Goal: Task Accomplishment & Management: Use online tool/utility

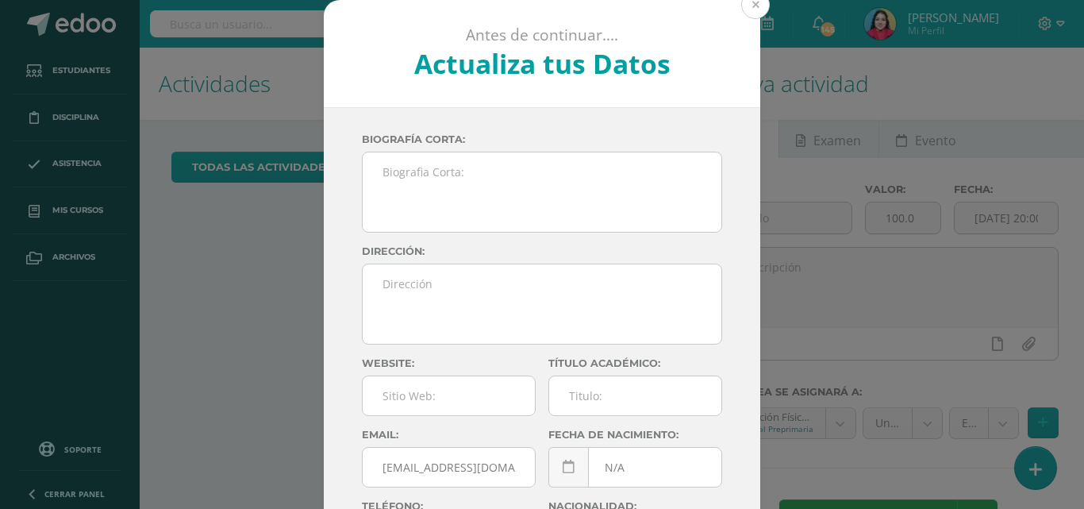
click at [747, 2] on button at bounding box center [755, 4] width 29 height 29
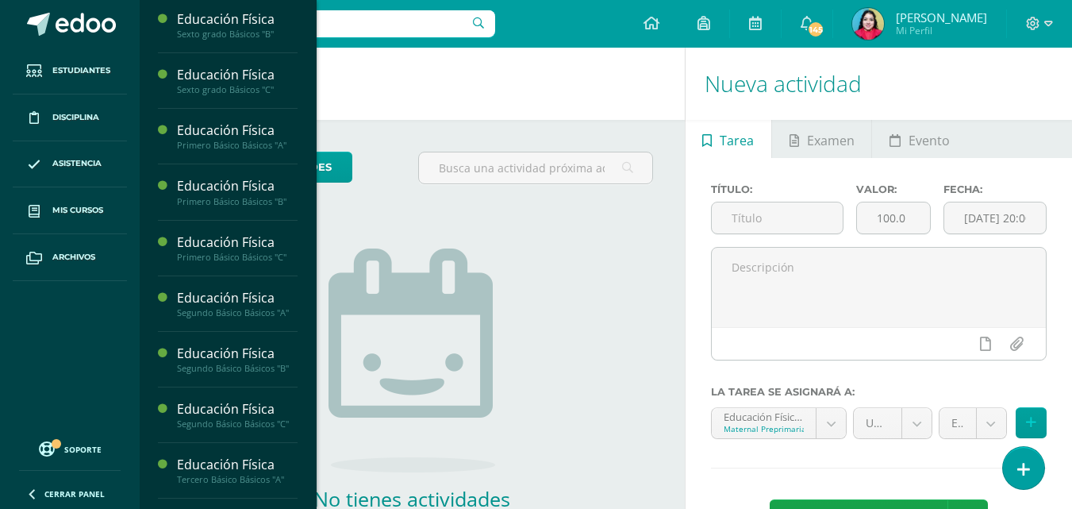
scroll to position [1405, 0]
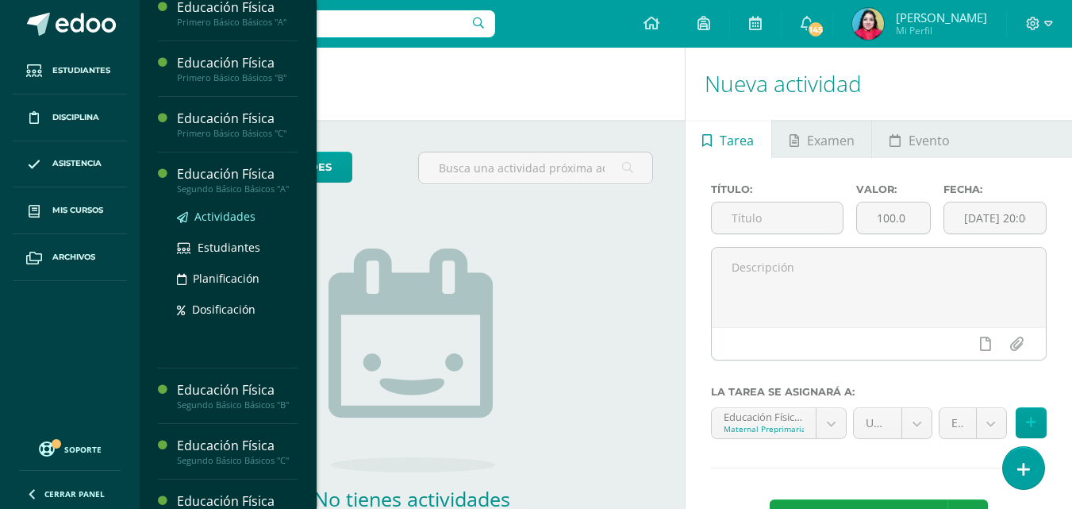
click at [216, 224] on span "Actividades" at bounding box center [224, 216] width 61 height 15
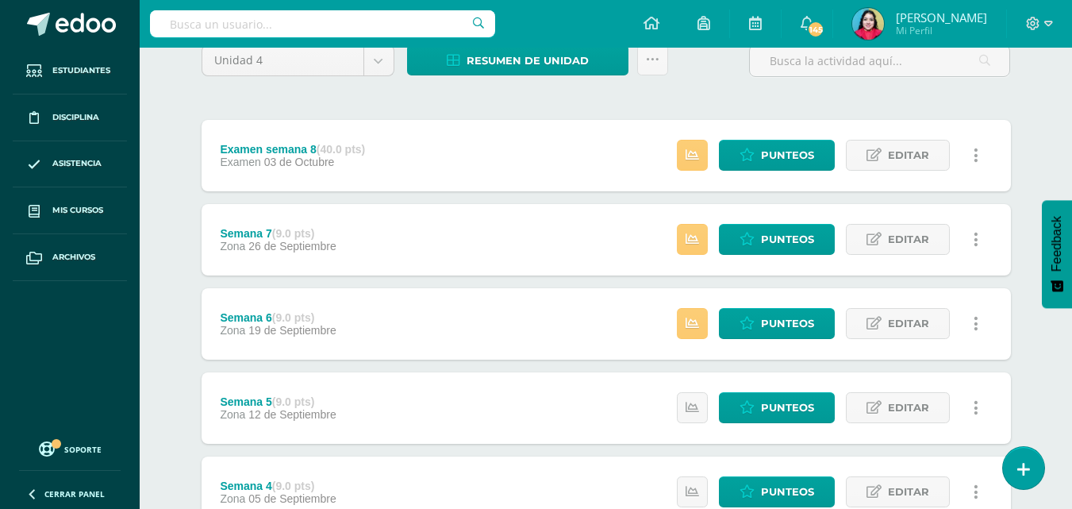
scroll to position [159, 0]
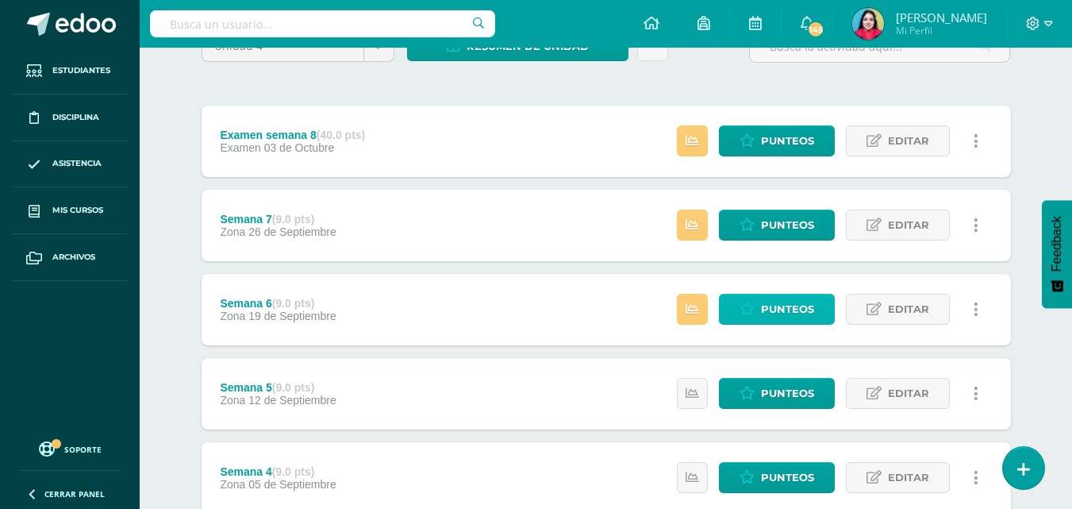
click at [770, 309] on span "Punteos" at bounding box center [787, 308] width 53 height 29
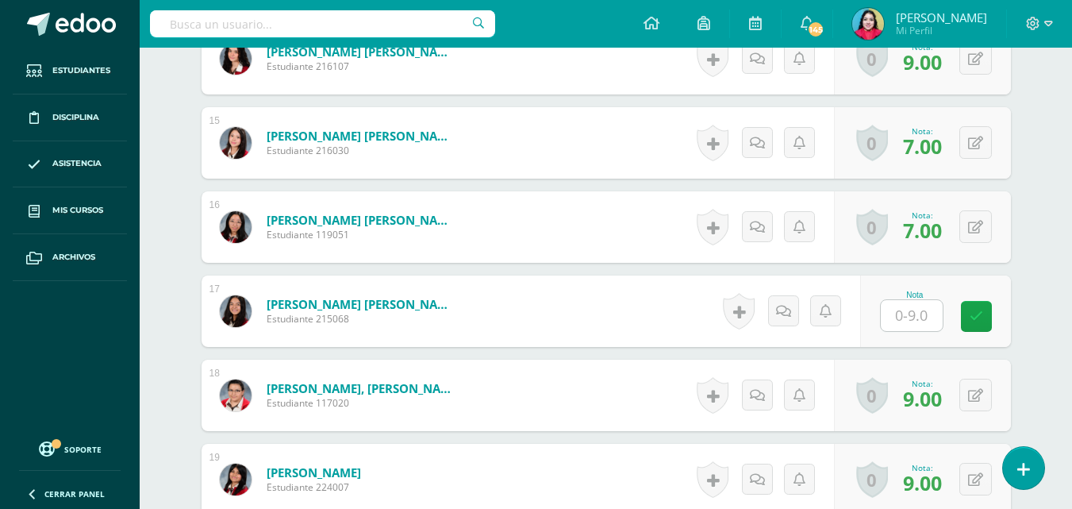
scroll to position [1676, 0]
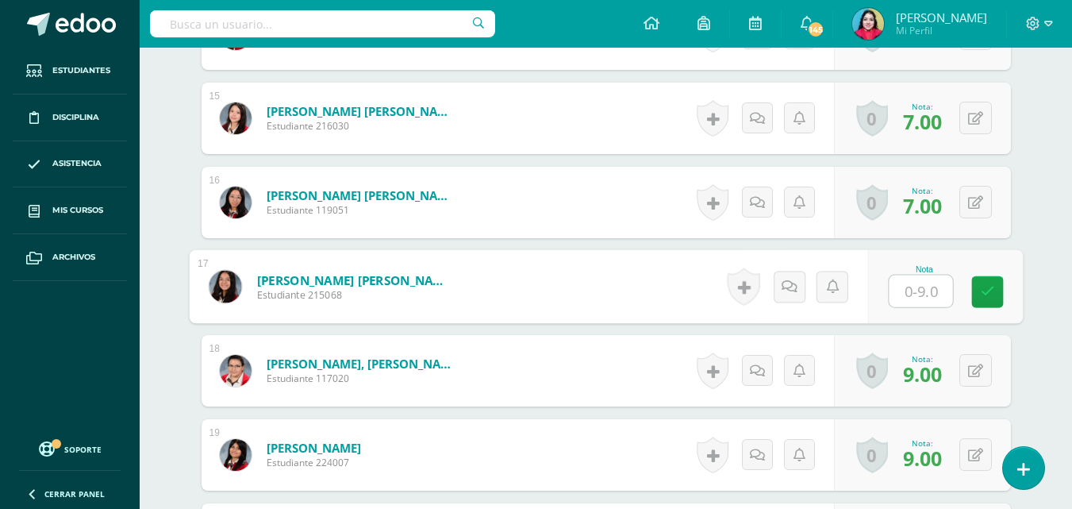
click at [908, 293] on input "text" at bounding box center [920, 291] width 63 height 32
type input "8"
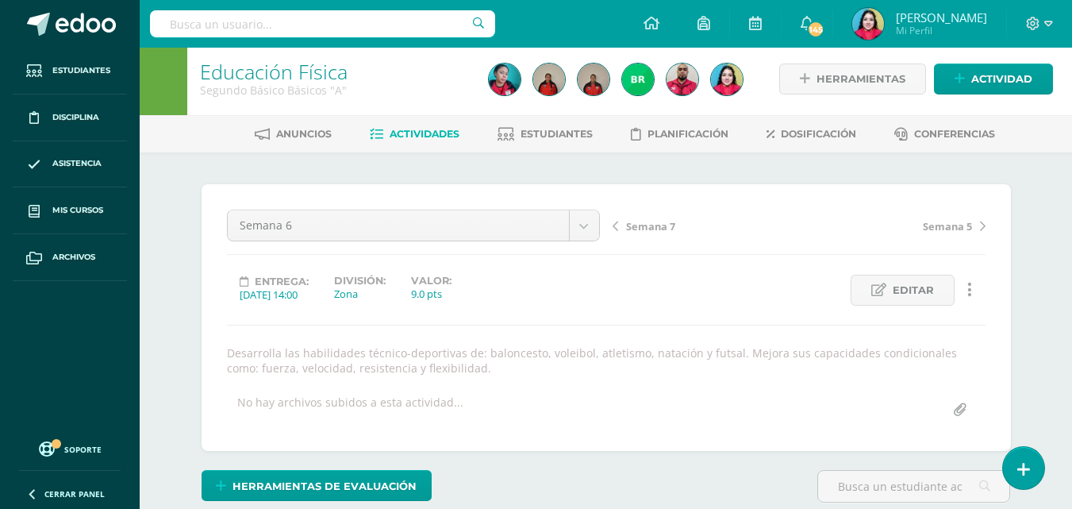
scroll to position [0, 0]
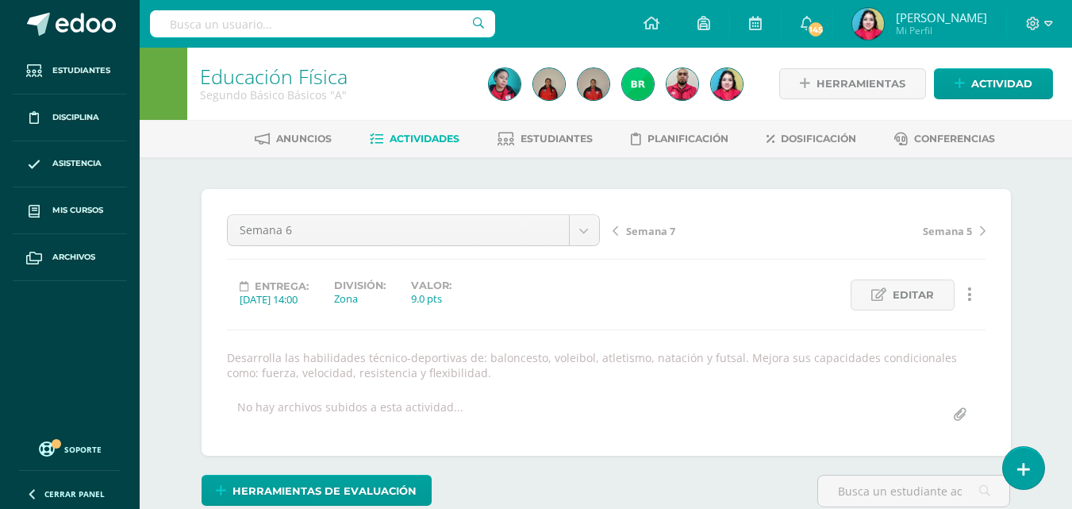
click at [651, 227] on span "Semana 7" at bounding box center [650, 231] width 49 height 14
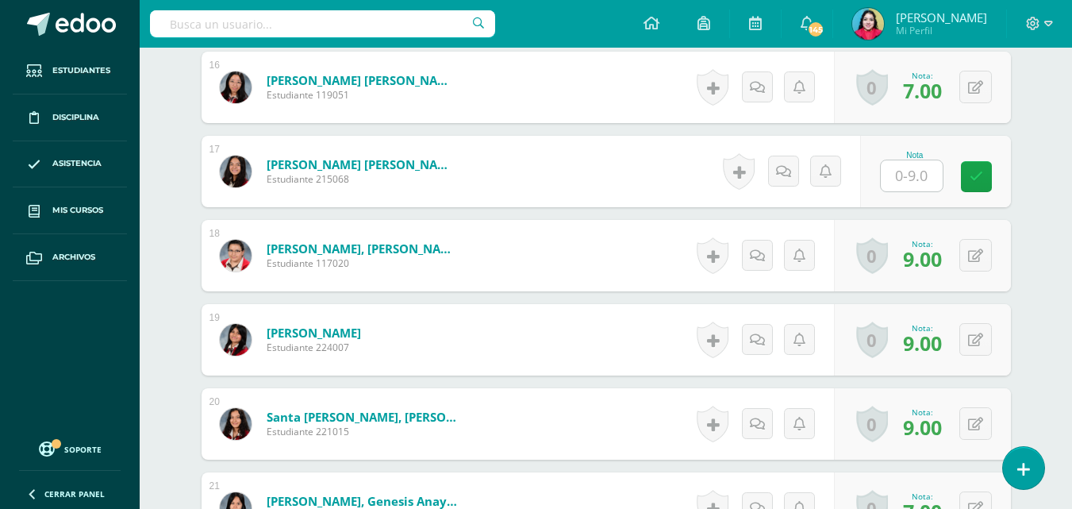
scroll to position [1792, 0]
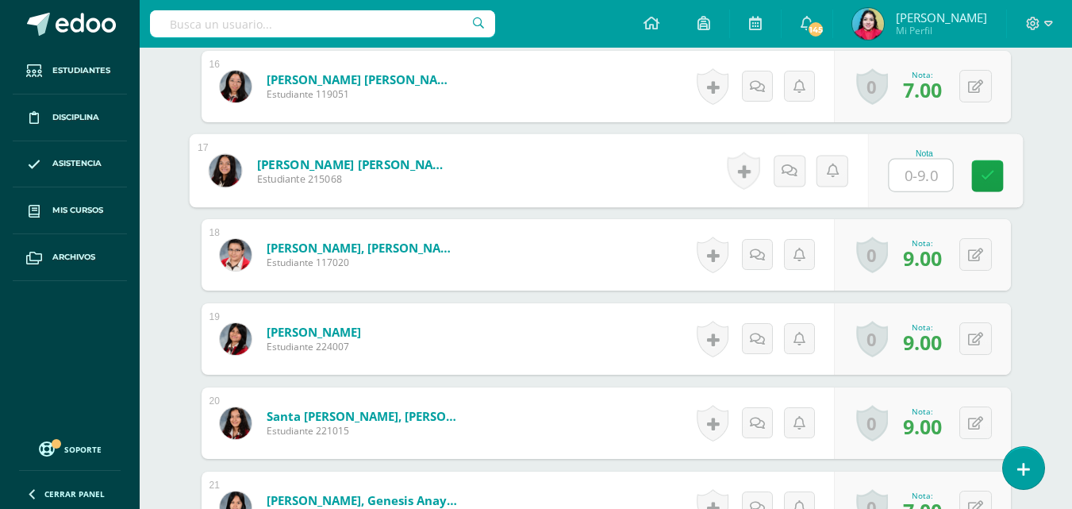
click at [914, 175] on input "text" at bounding box center [920, 175] width 63 height 32
type input "8"
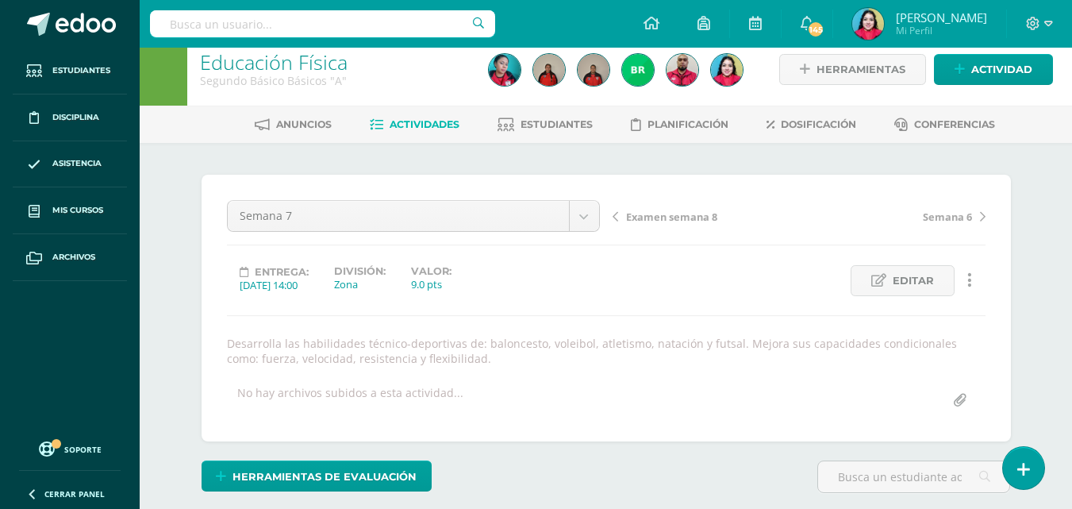
scroll to position [0, 0]
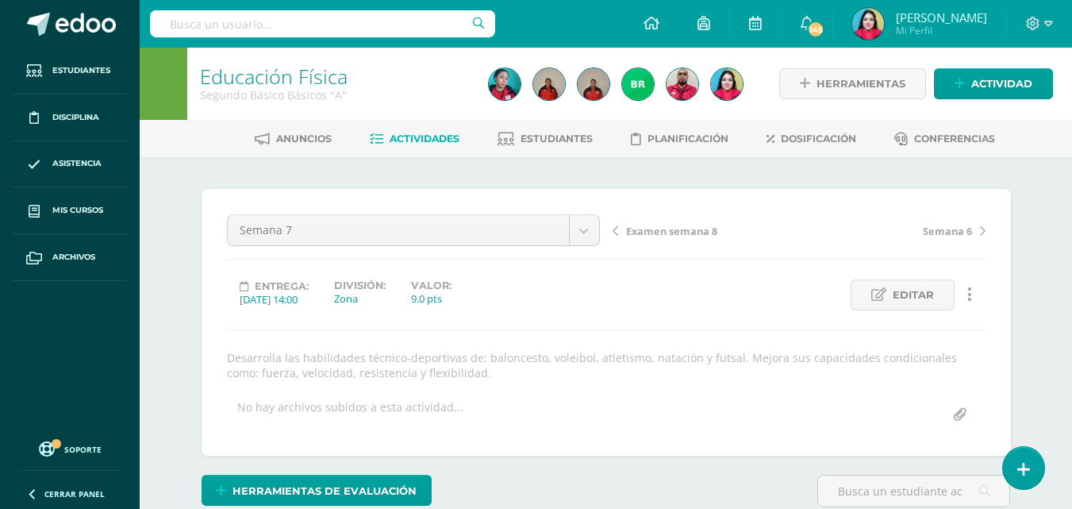
click at [653, 232] on span "Examen semana 8" at bounding box center [671, 231] width 91 height 14
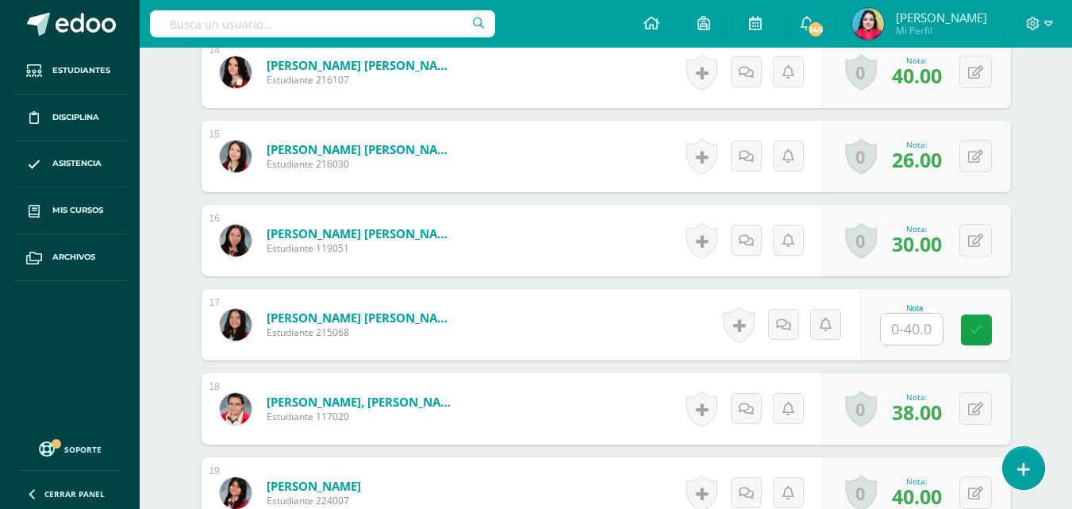
scroll to position [1634, 0]
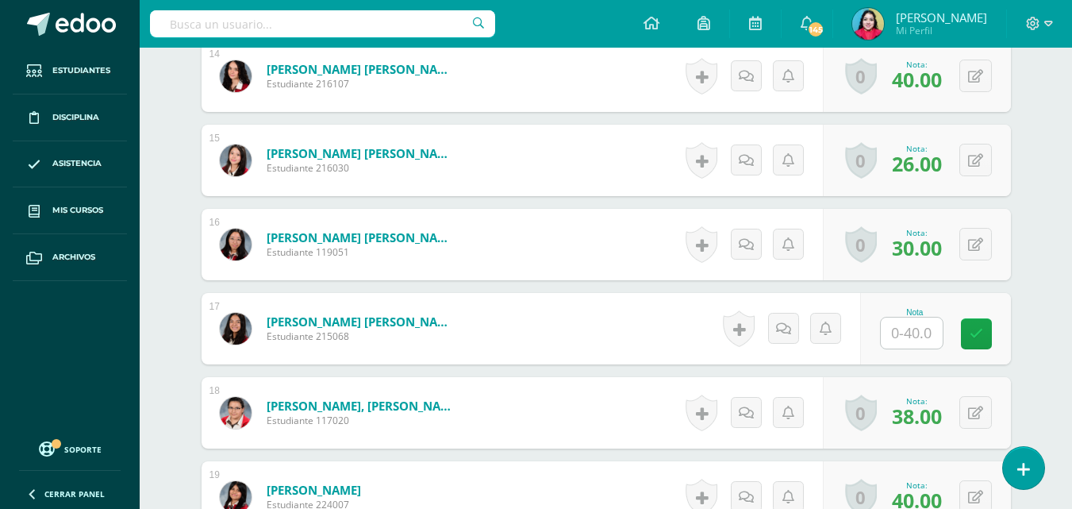
click at [904, 331] on input "text" at bounding box center [912, 332] width 62 height 31
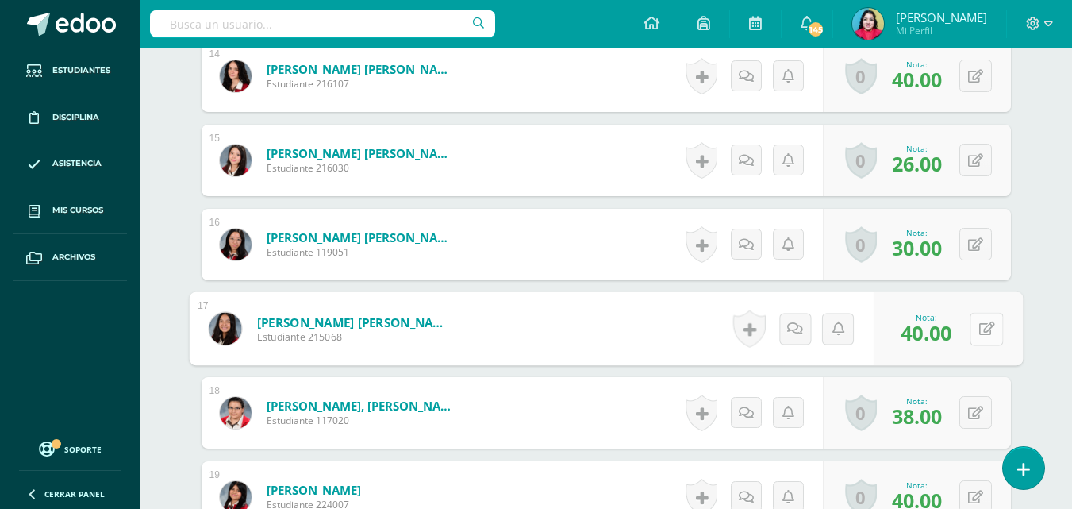
click at [980, 330] on icon at bounding box center [986, 327] width 16 height 13
type input "35"
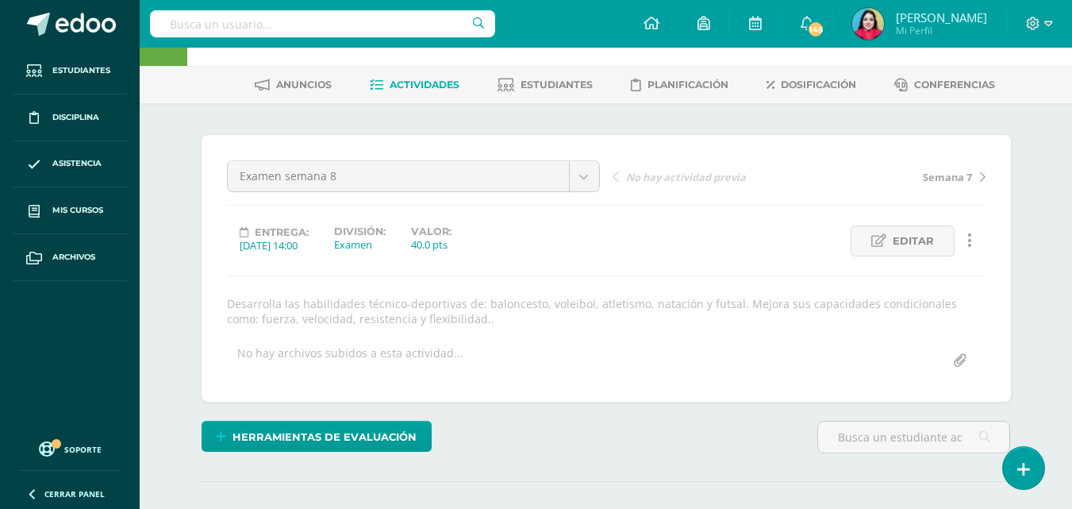
scroll to position [0, 0]
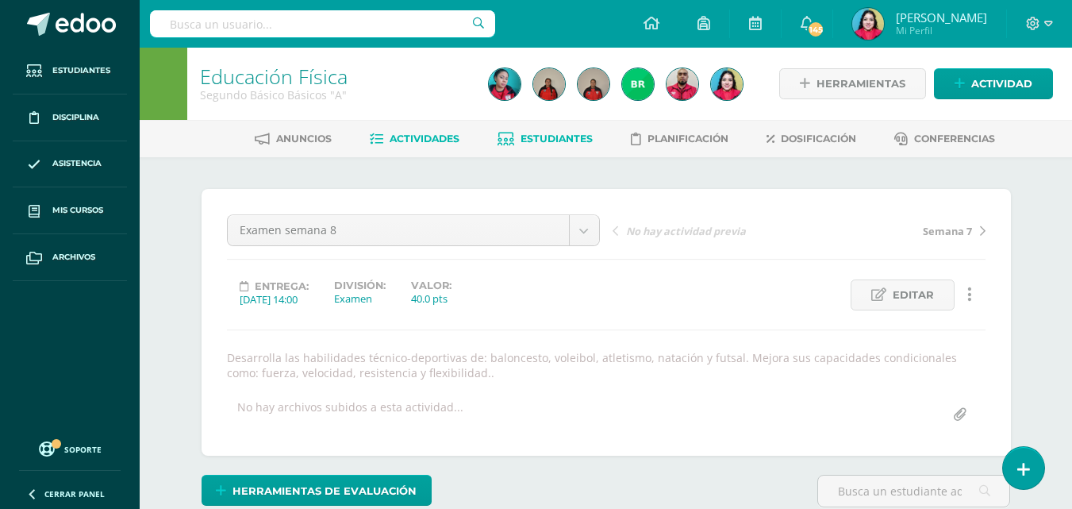
click at [564, 141] on span "Estudiantes" at bounding box center [556, 138] width 72 height 12
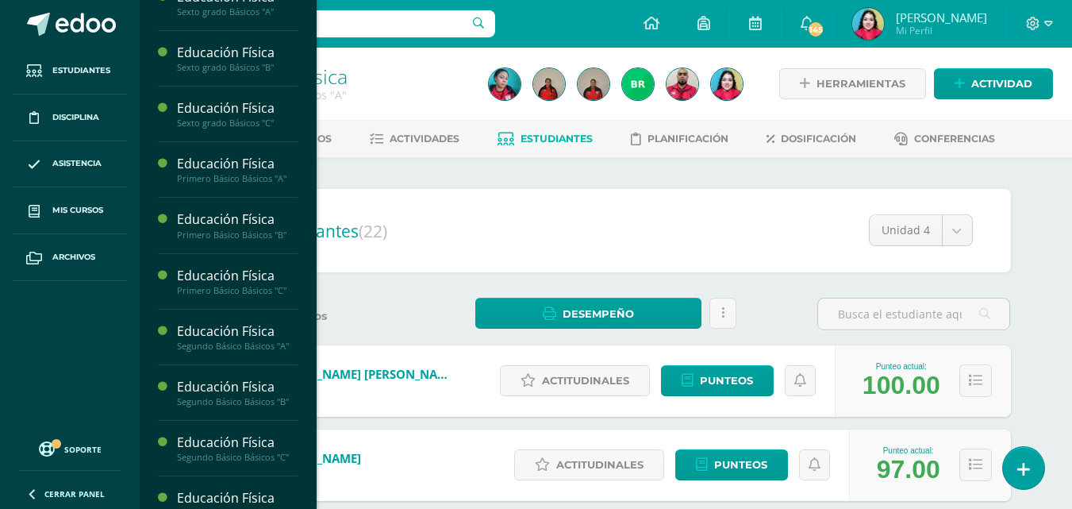
scroll to position [1404, 0]
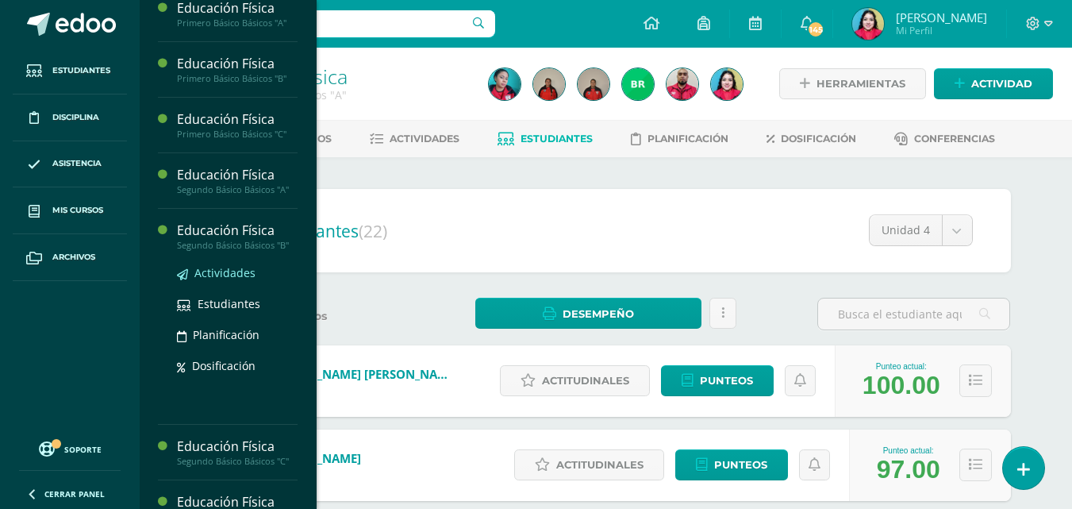
click at [219, 280] on span "Actividades" at bounding box center [224, 272] width 61 height 15
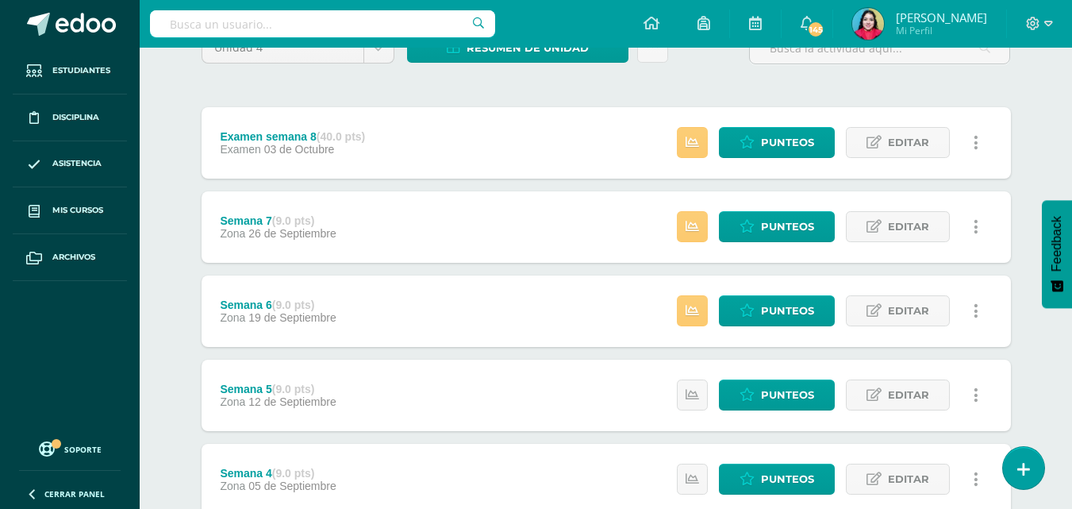
scroll to position [159, 0]
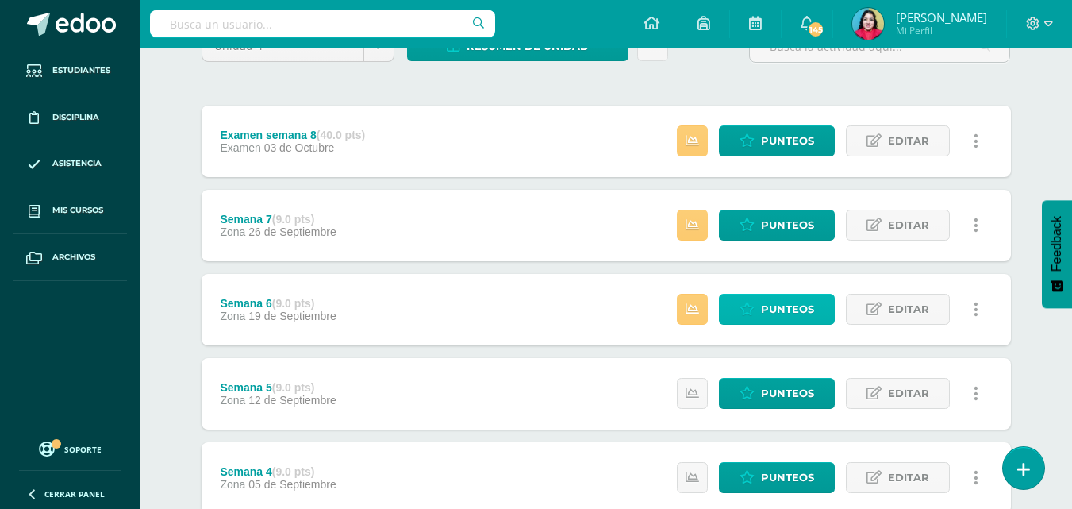
click at [769, 315] on span "Punteos" at bounding box center [787, 308] width 53 height 29
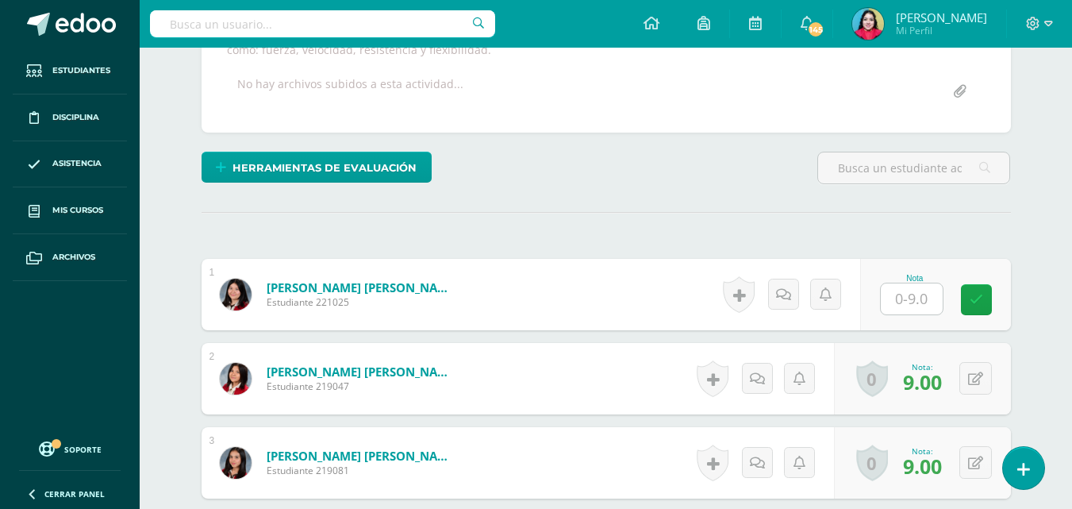
scroll to position [324, 0]
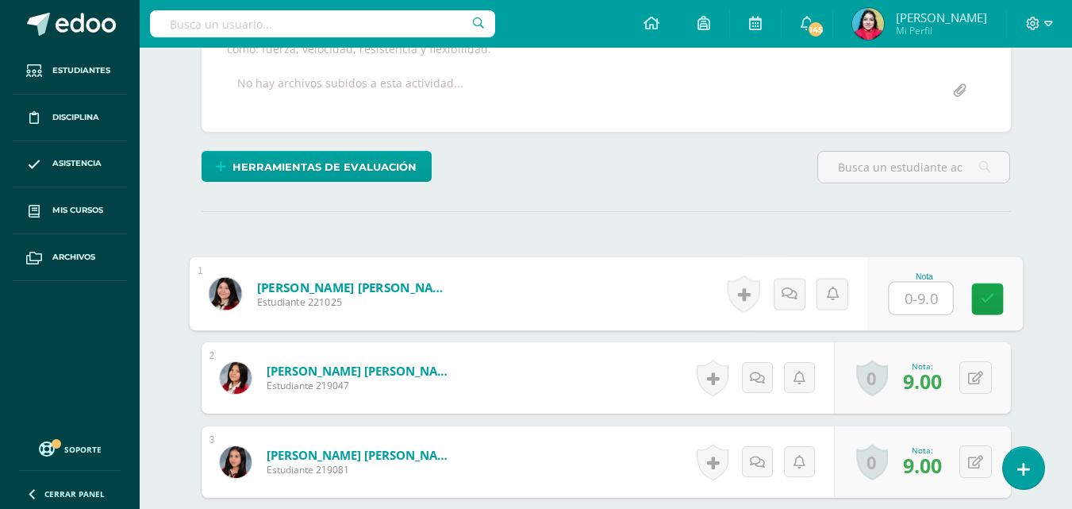
click at [904, 296] on input "text" at bounding box center [920, 298] width 63 height 32
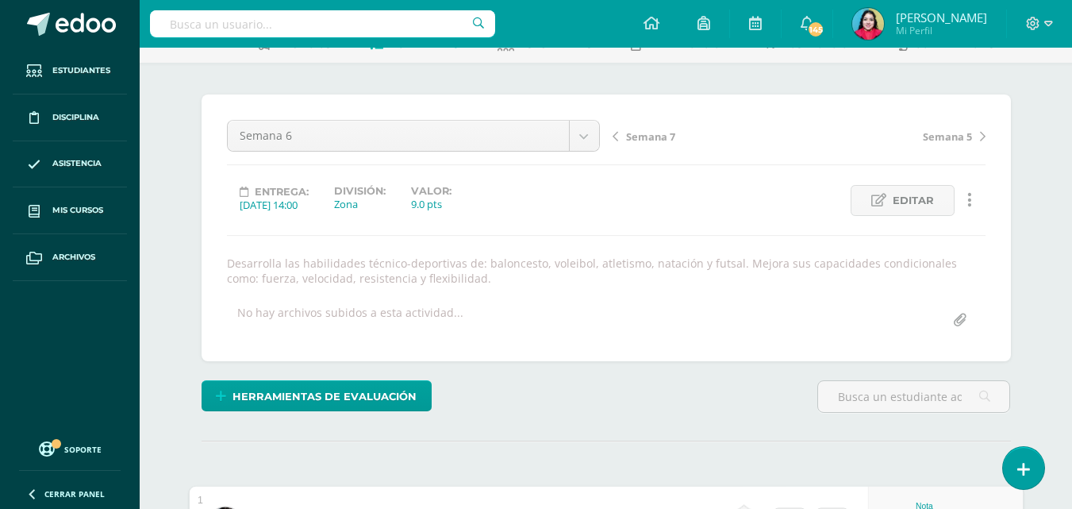
scroll to position [0, 0]
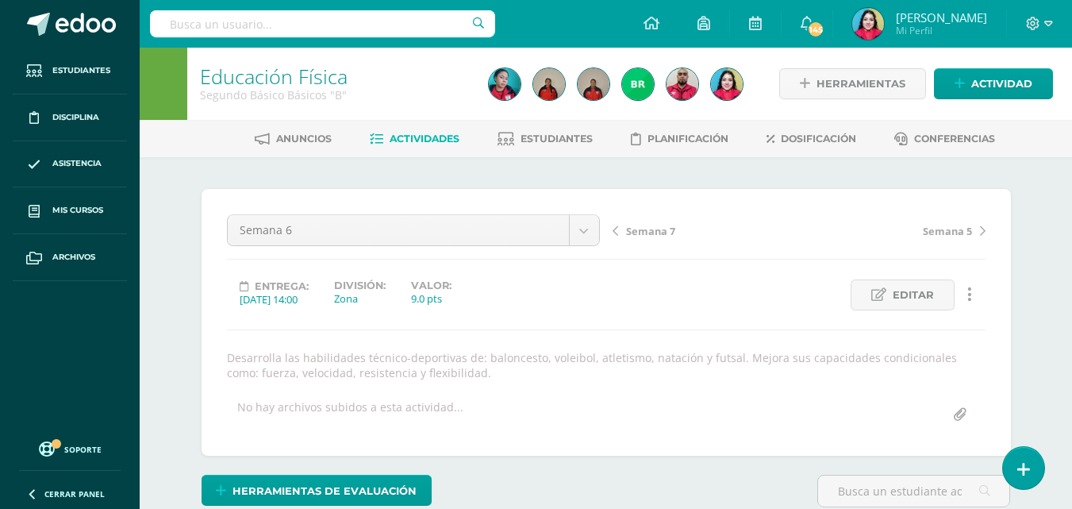
click at [640, 235] on span "Semana 7" at bounding box center [650, 231] width 49 height 14
click at [649, 229] on span "Examen semana 8" at bounding box center [671, 231] width 91 height 14
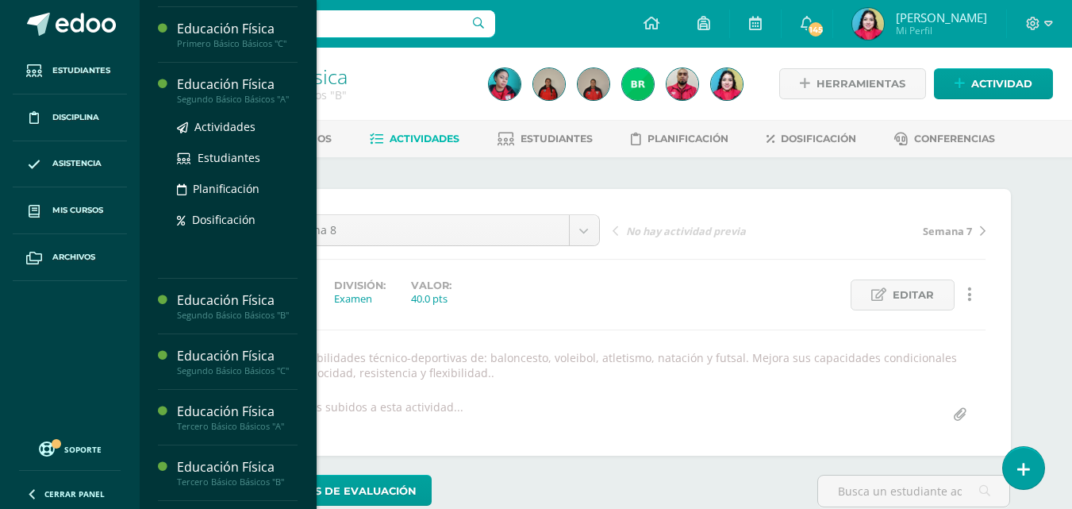
scroll to position [1496, 0]
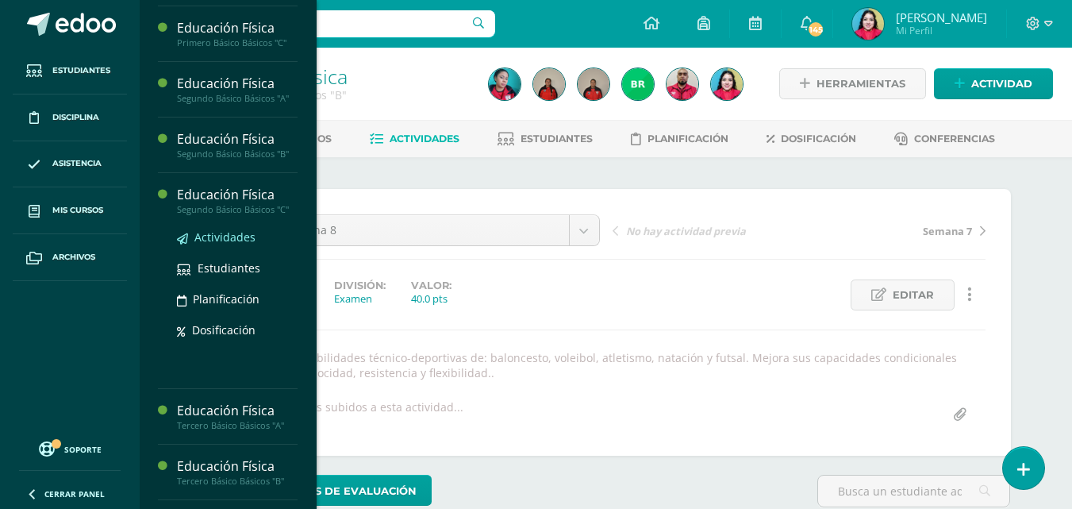
click at [229, 244] on span "Actividades" at bounding box center [224, 236] width 61 height 15
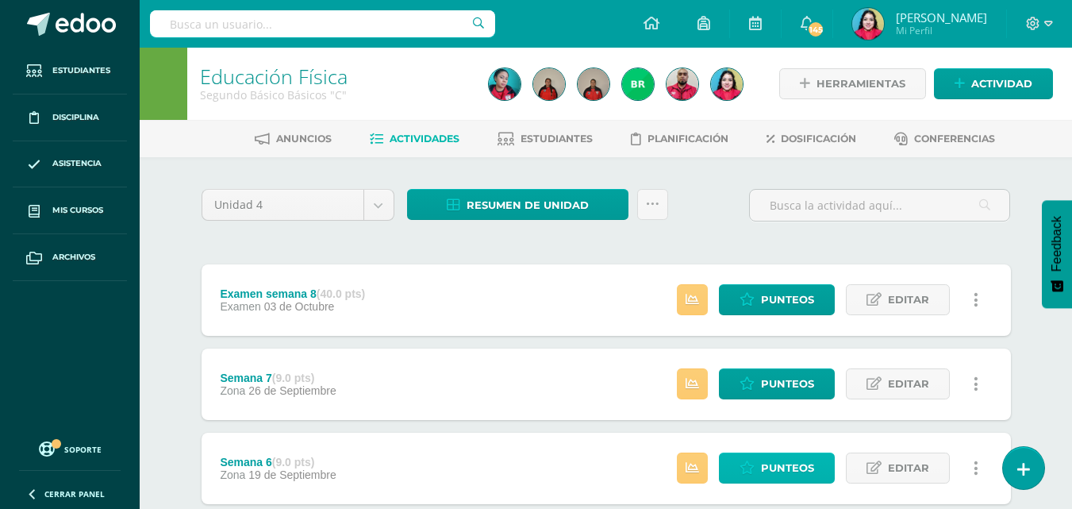
click at [761, 471] on link "Punteos" at bounding box center [777, 467] width 116 height 31
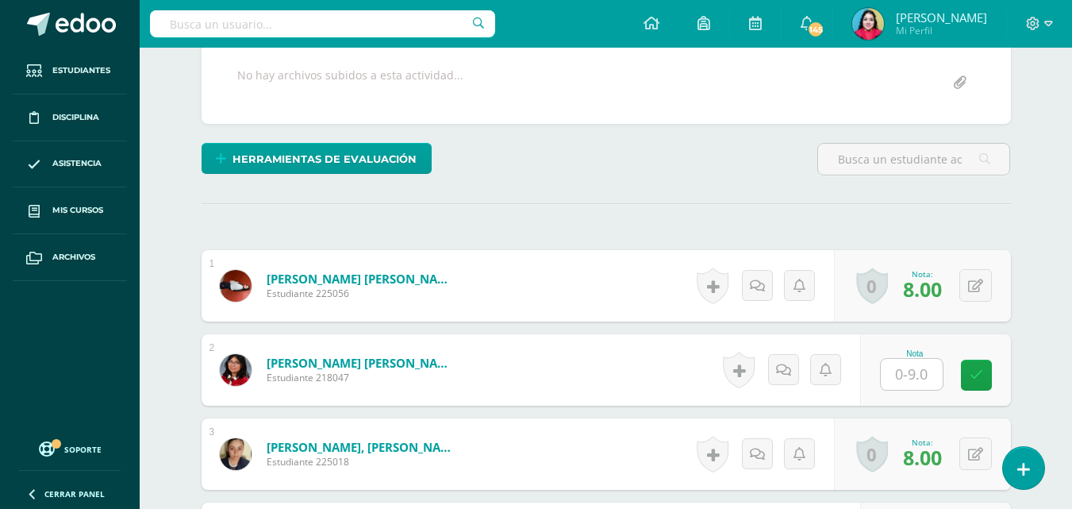
scroll to position [332, 0]
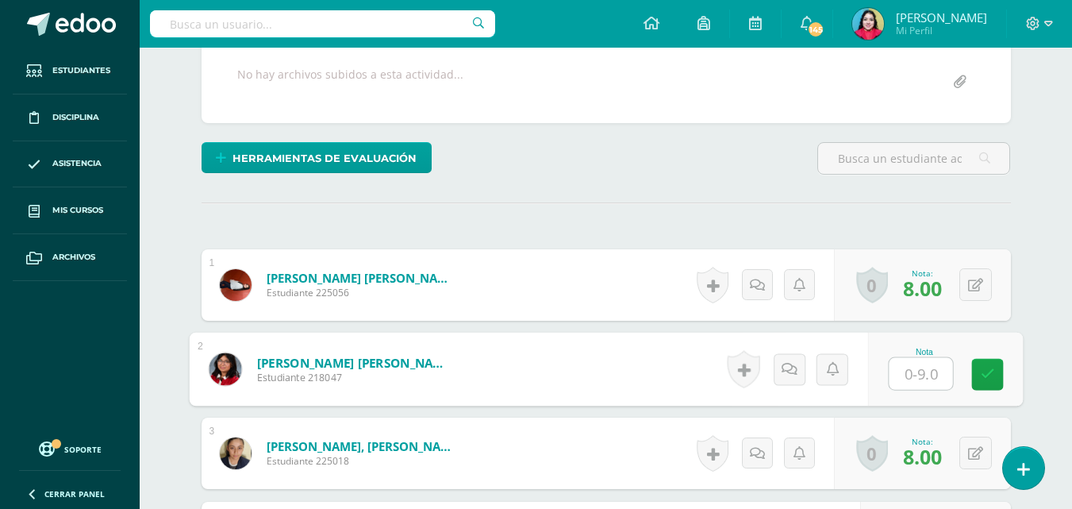
click at [900, 377] on input "text" at bounding box center [920, 374] width 63 height 32
type input "9"
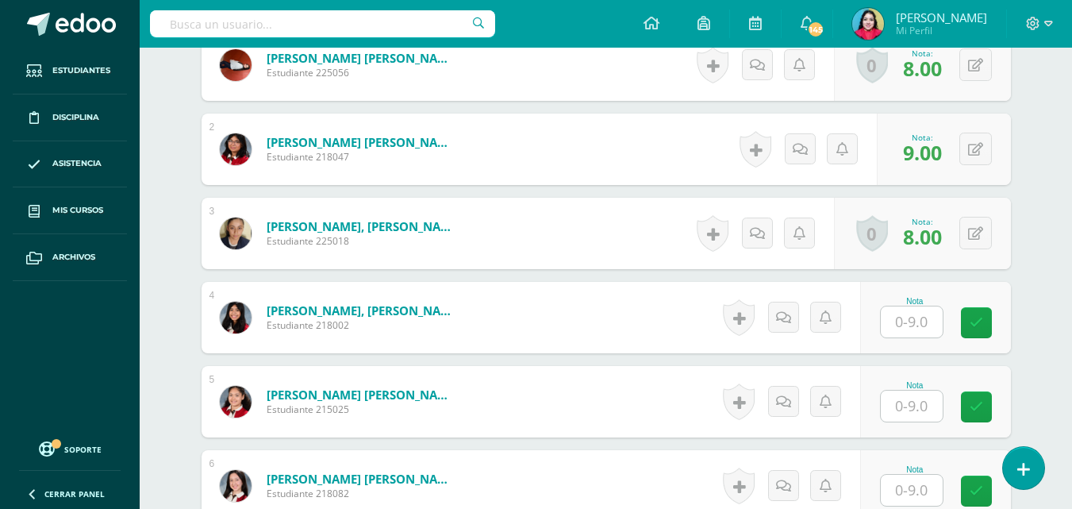
scroll to position [570, 0]
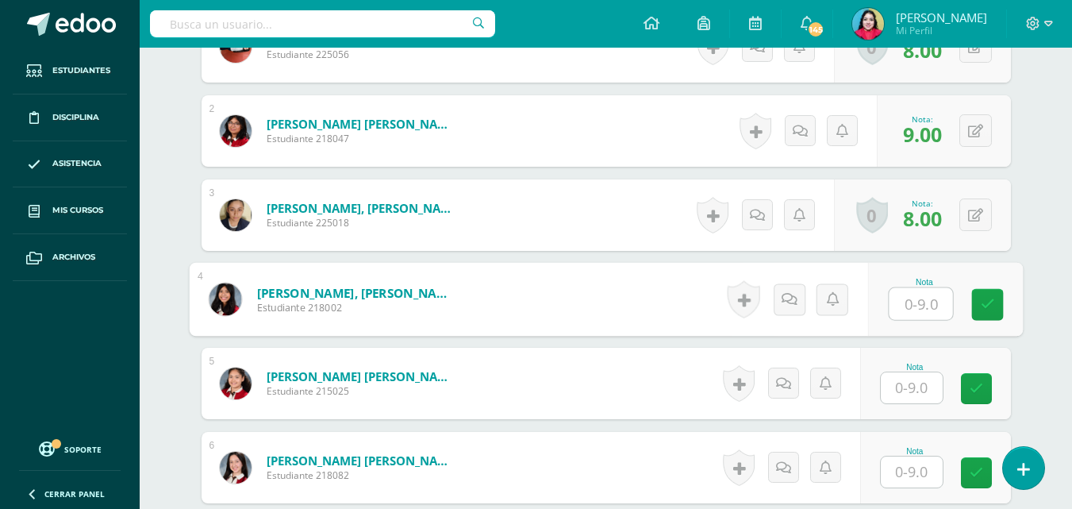
click at [907, 305] on input "text" at bounding box center [920, 304] width 63 height 32
type input "9"
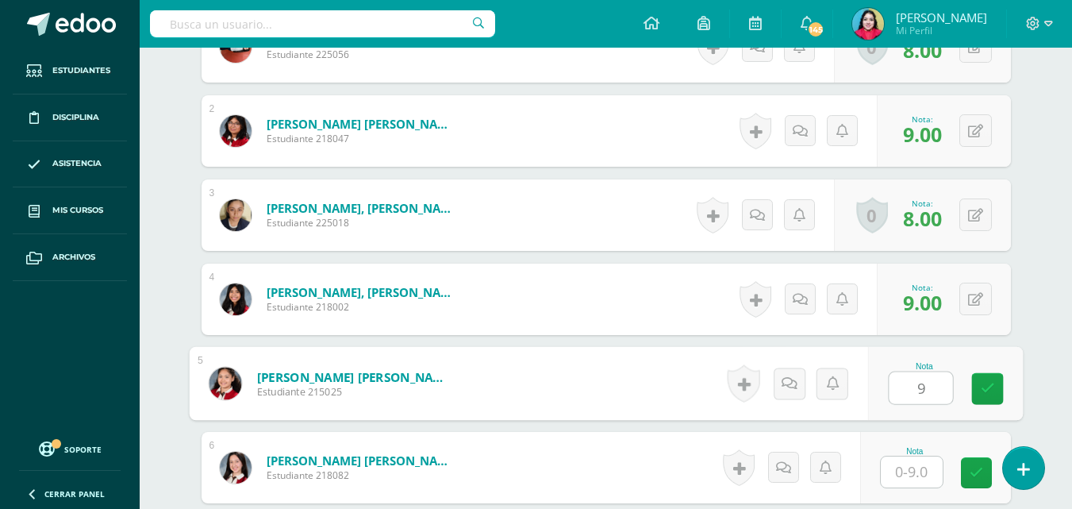
type input "9"
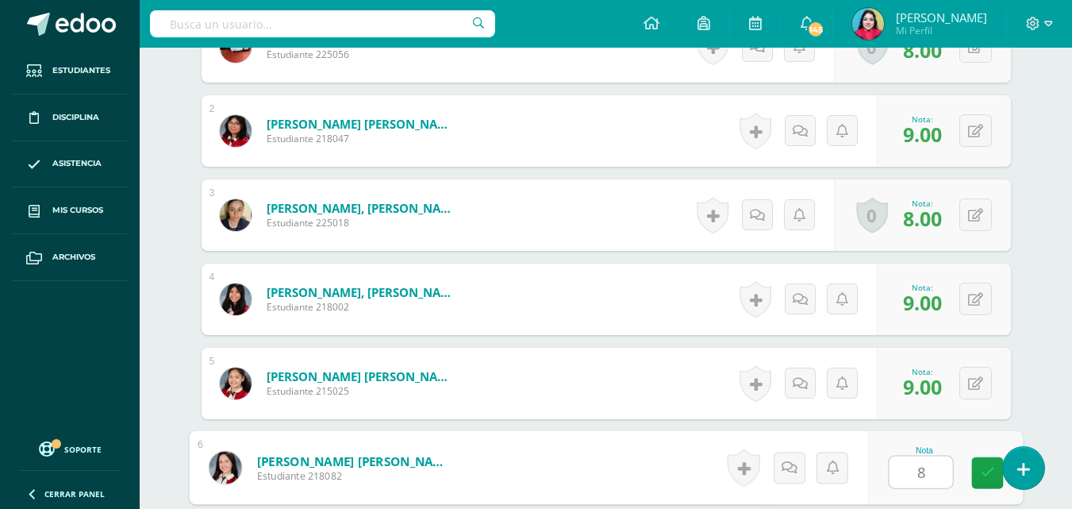
type input "8"
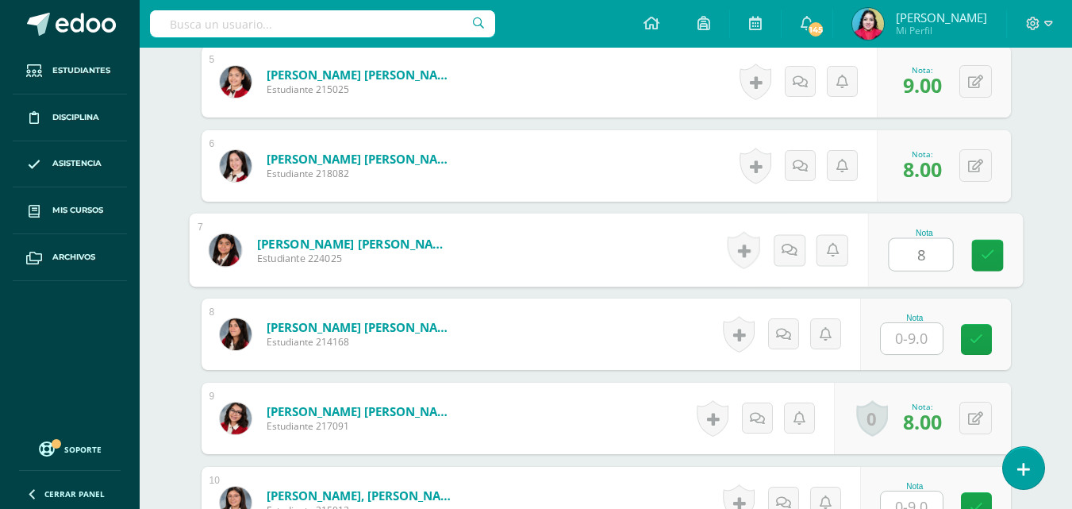
type input "8"
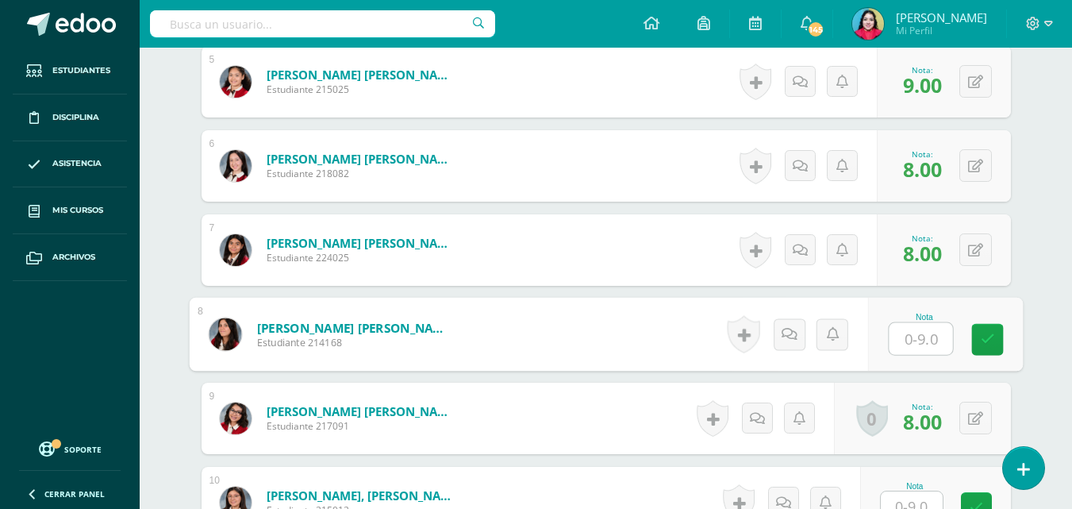
type input "9"
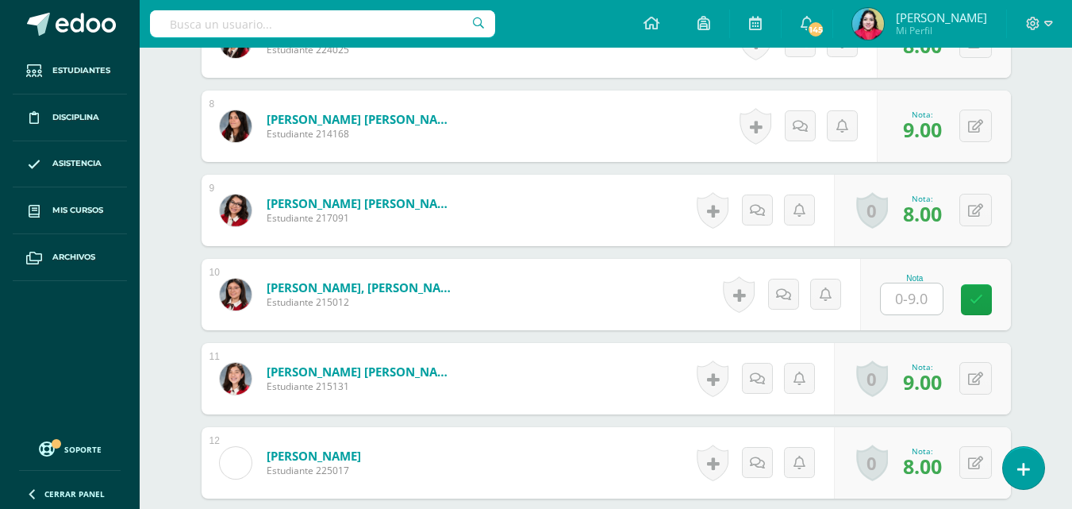
scroll to position [1110, 0]
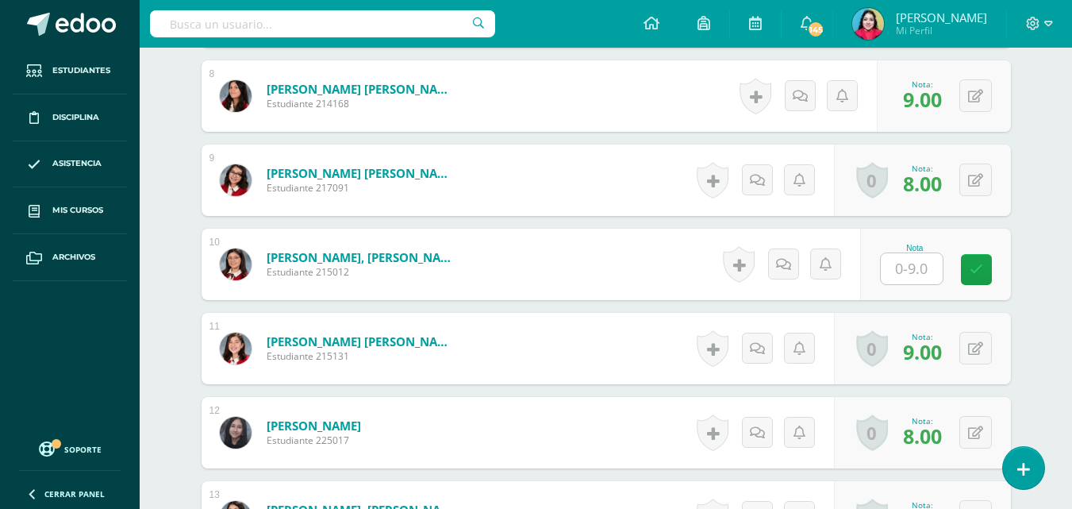
click at [909, 275] on input "text" at bounding box center [912, 268] width 62 height 31
type input "9"
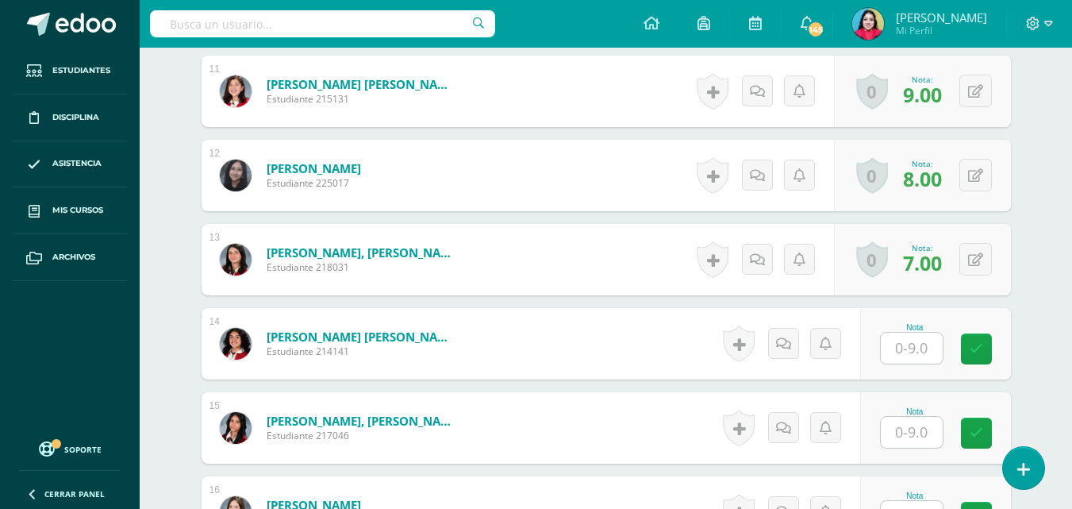
scroll to position [1427, 0]
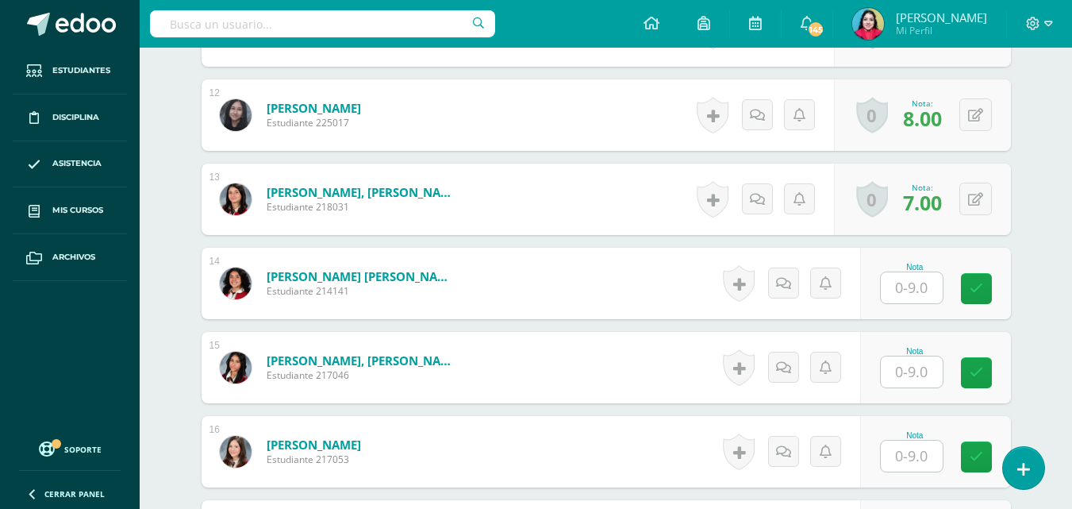
click at [902, 286] on input "text" at bounding box center [912, 287] width 62 height 31
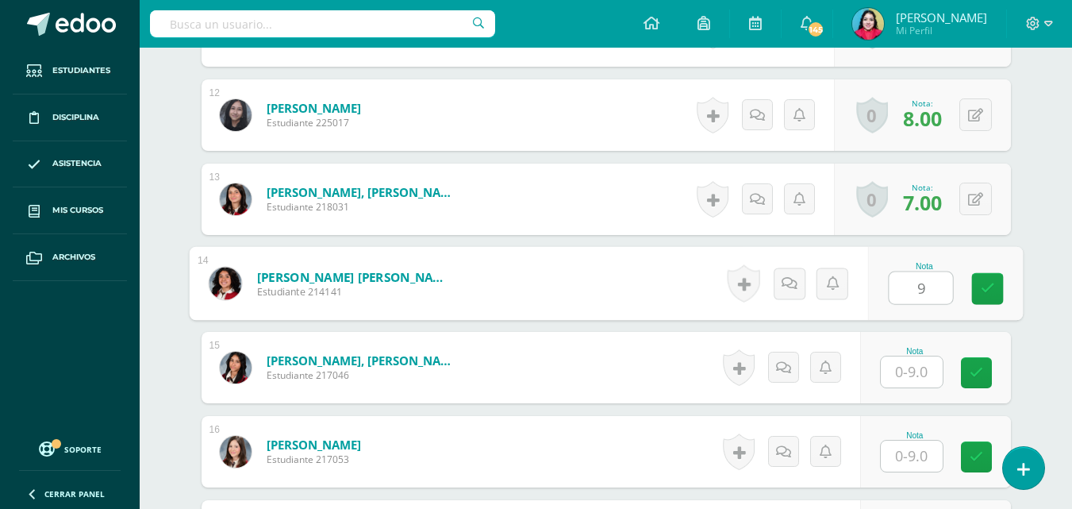
type input "9"
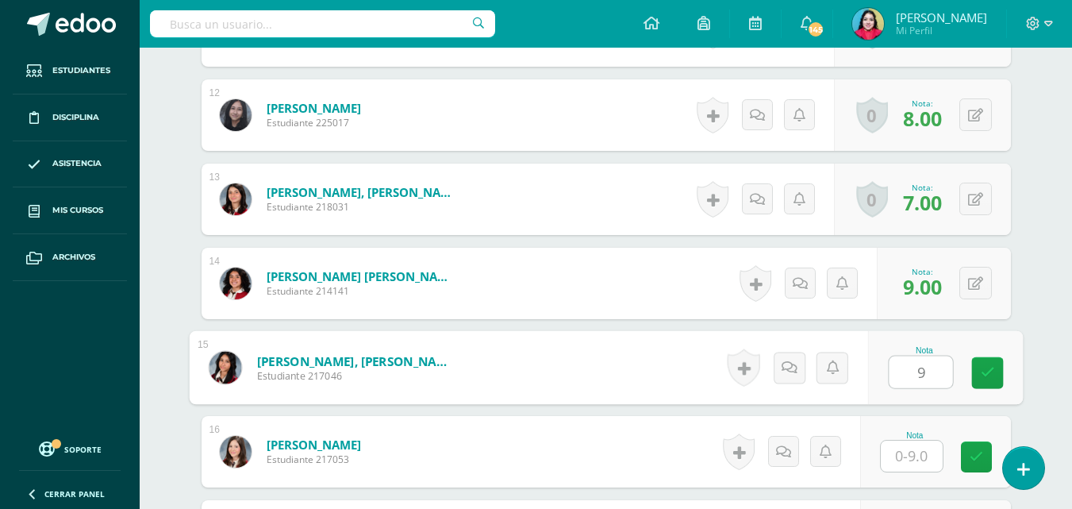
type input "9"
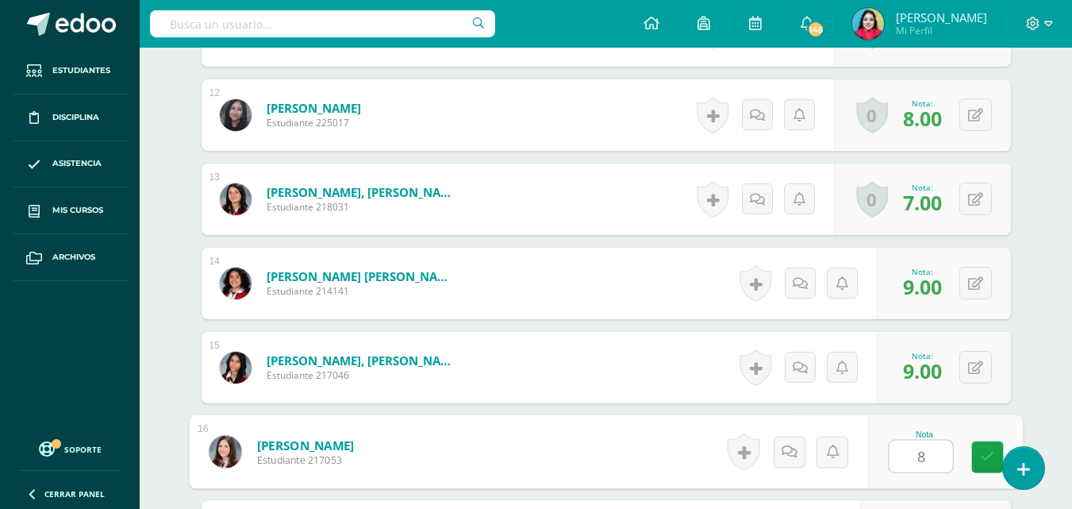
type input "8"
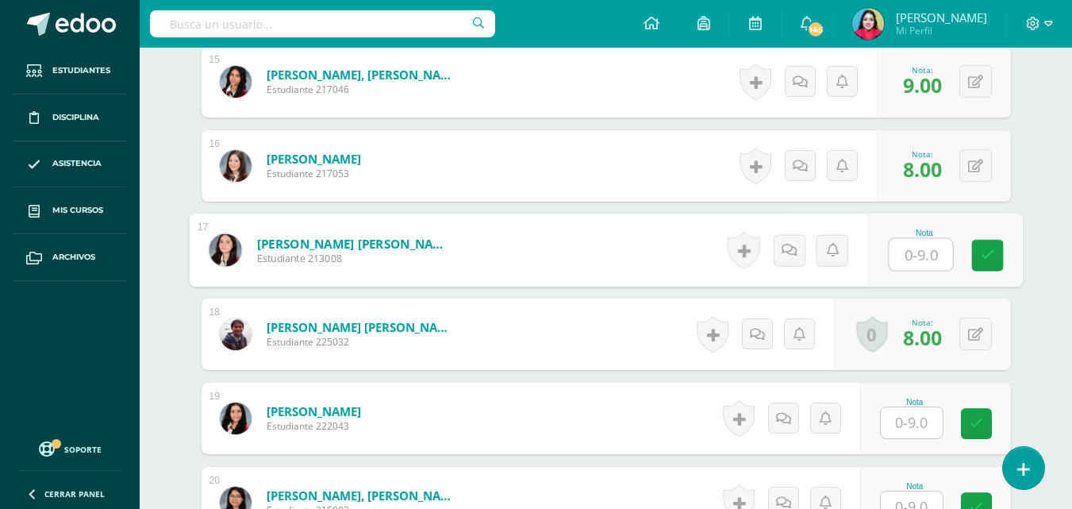
type input "9"
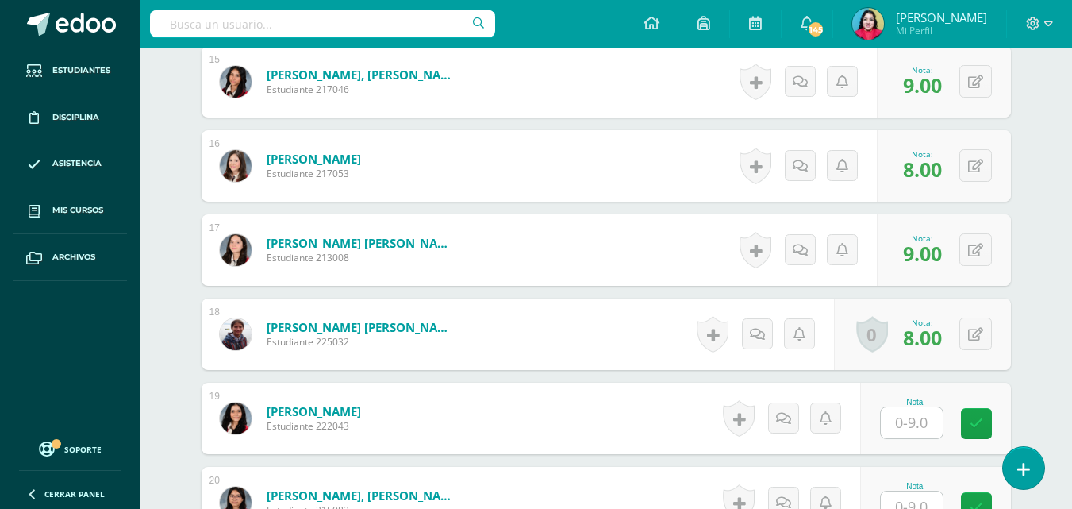
click at [900, 428] on input "text" at bounding box center [912, 422] width 62 height 31
type input "9"
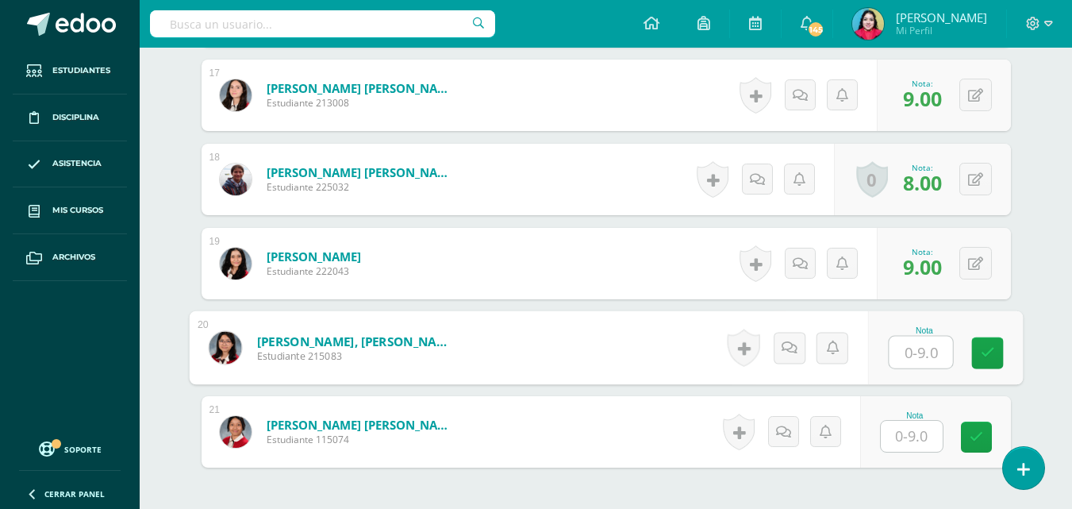
scroll to position [1885, 0]
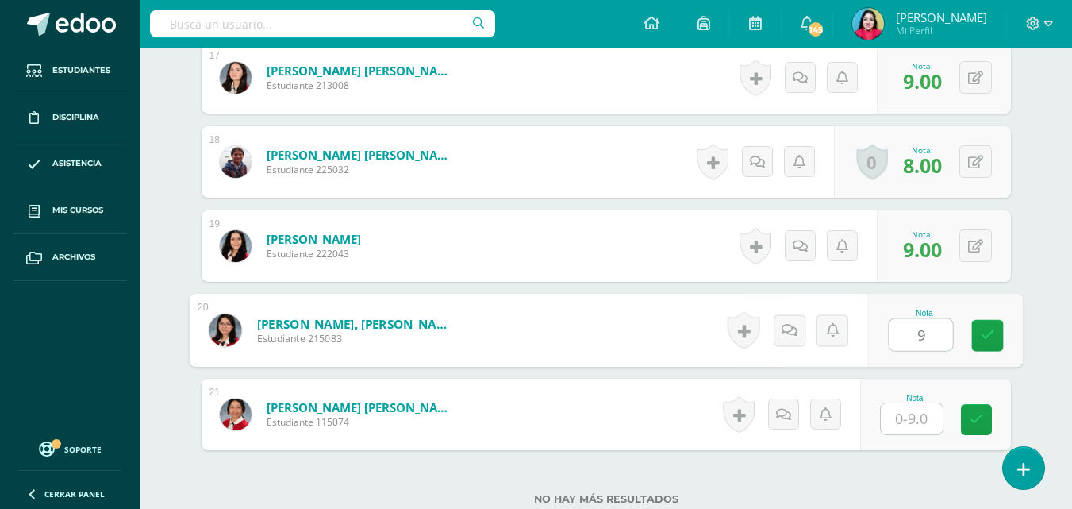
type input "9"
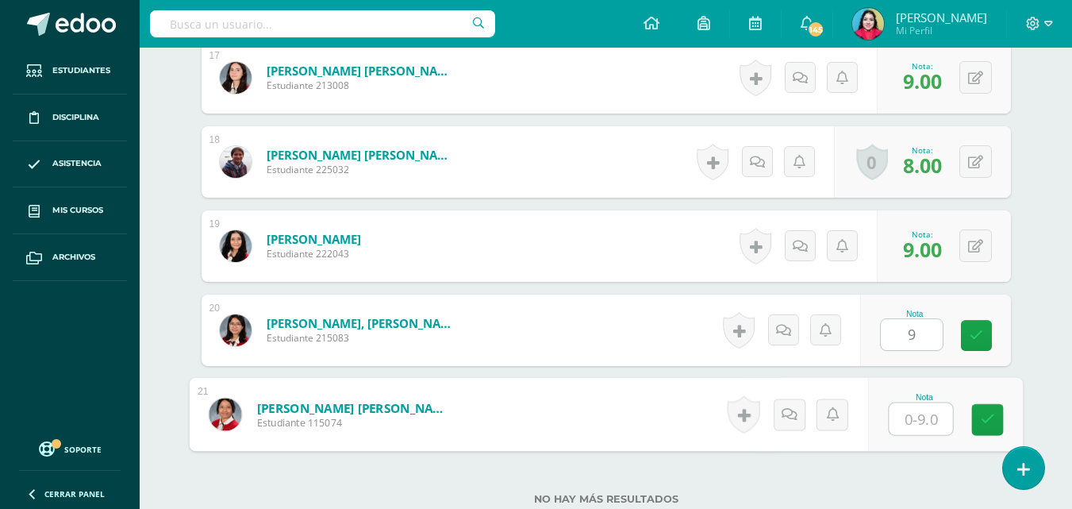
type input "9"
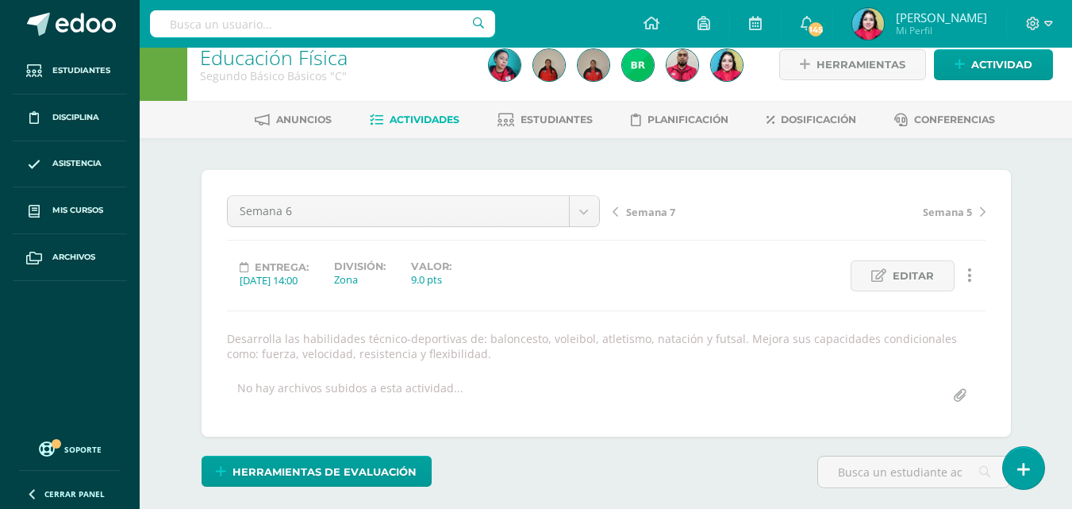
scroll to position [0, 0]
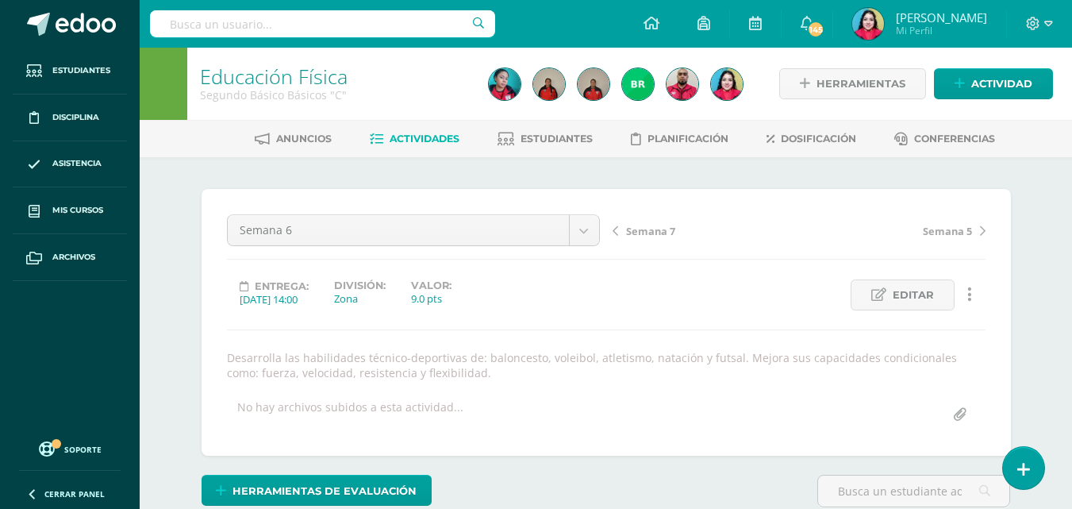
click at [643, 234] on span "Semana 7" at bounding box center [650, 231] width 49 height 14
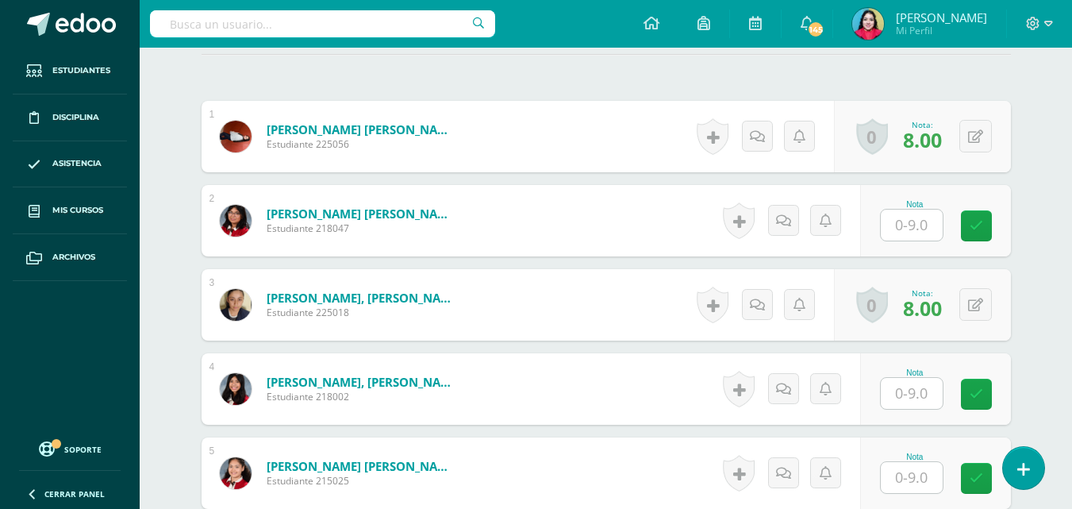
scroll to position [482, 0]
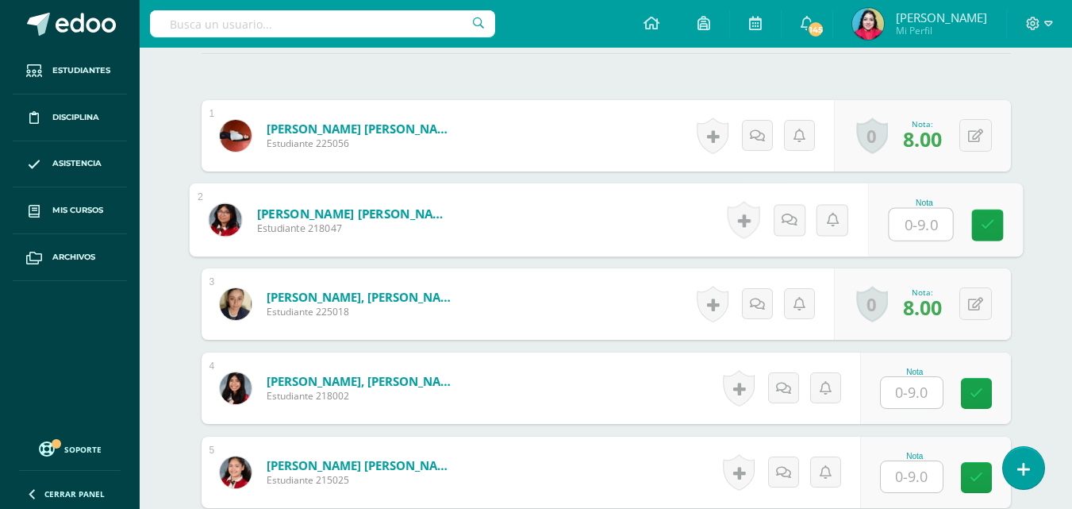
click at [911, 219] on input "text" at bounding box center [920, 225] width 63 height 32
type input "9"
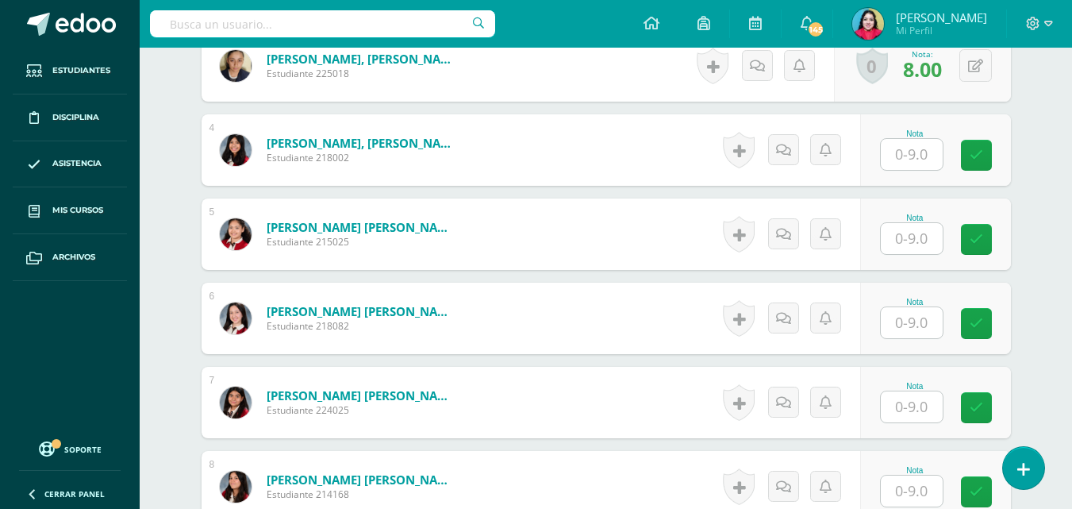
scroll to position [720, 0]
click at [913, 156] on input "text" at bounding box center [912, 153] width 62 height 31
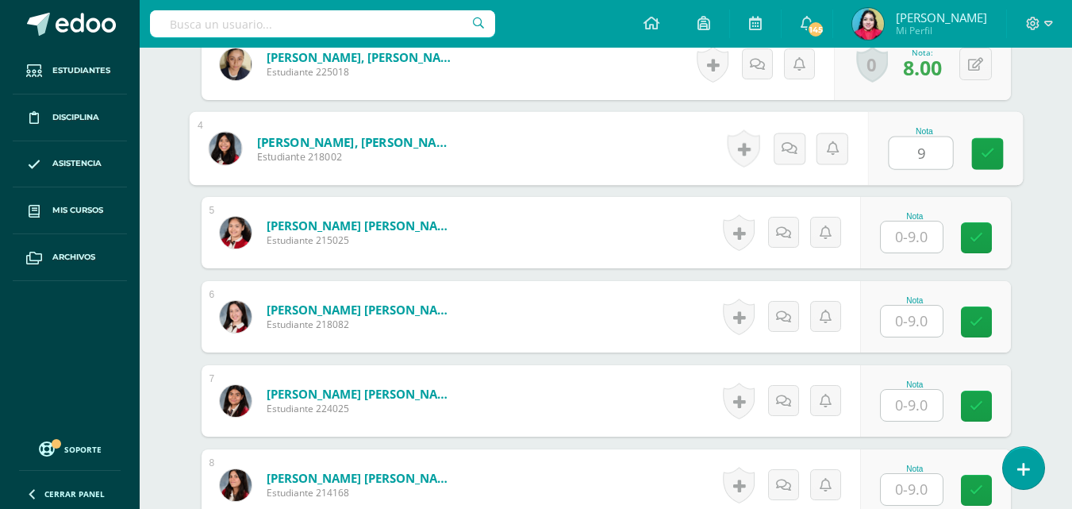
type input "9"
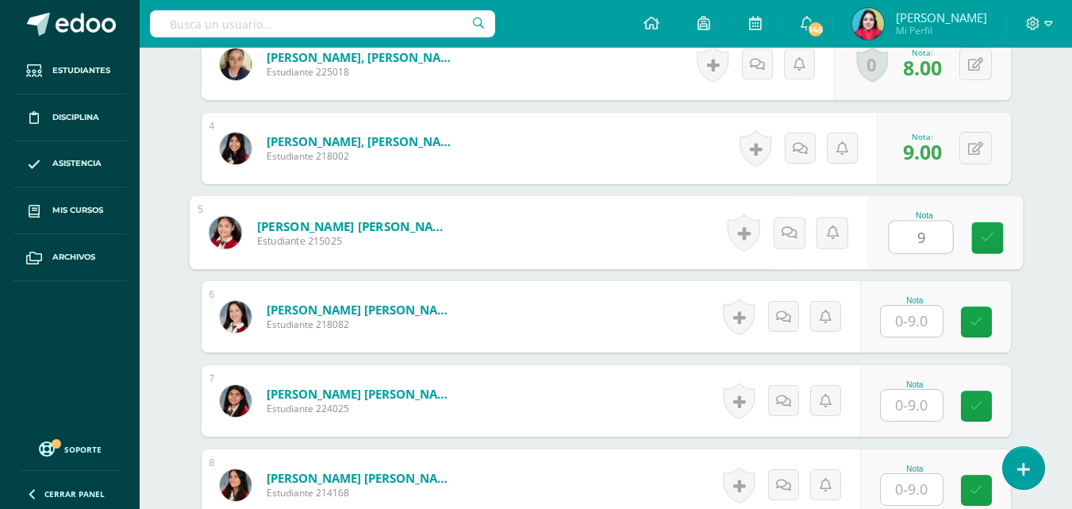
type input "9"
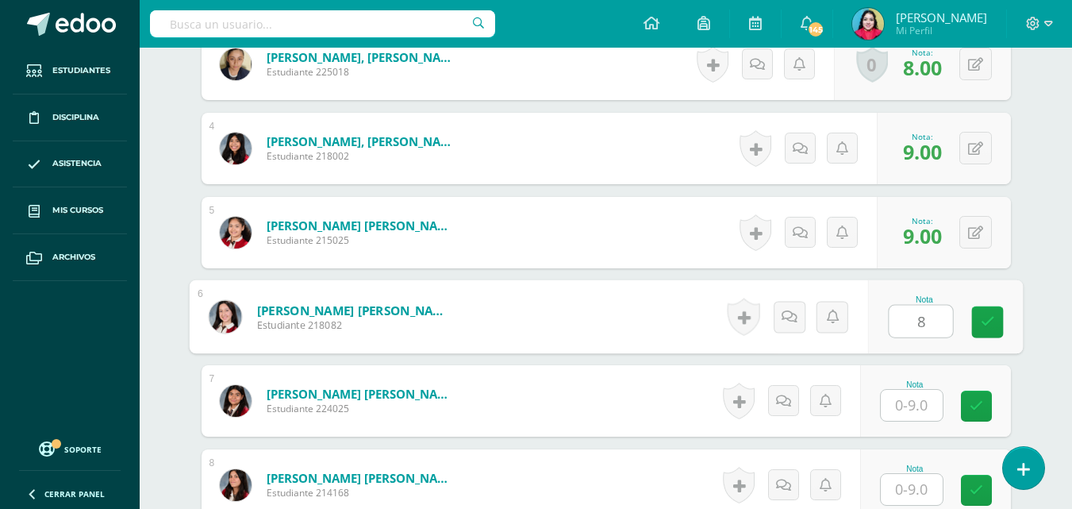
type input "8"
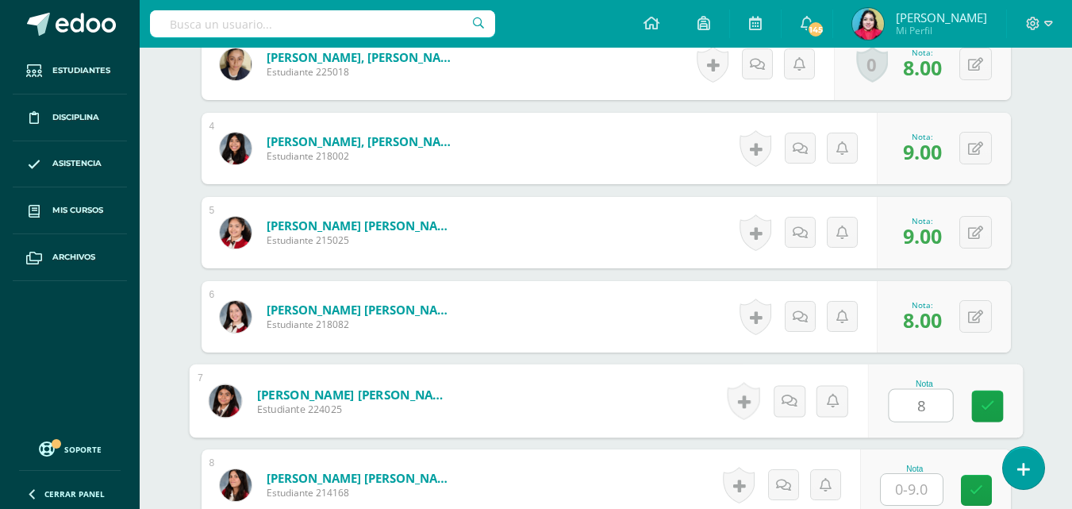
type input "8"
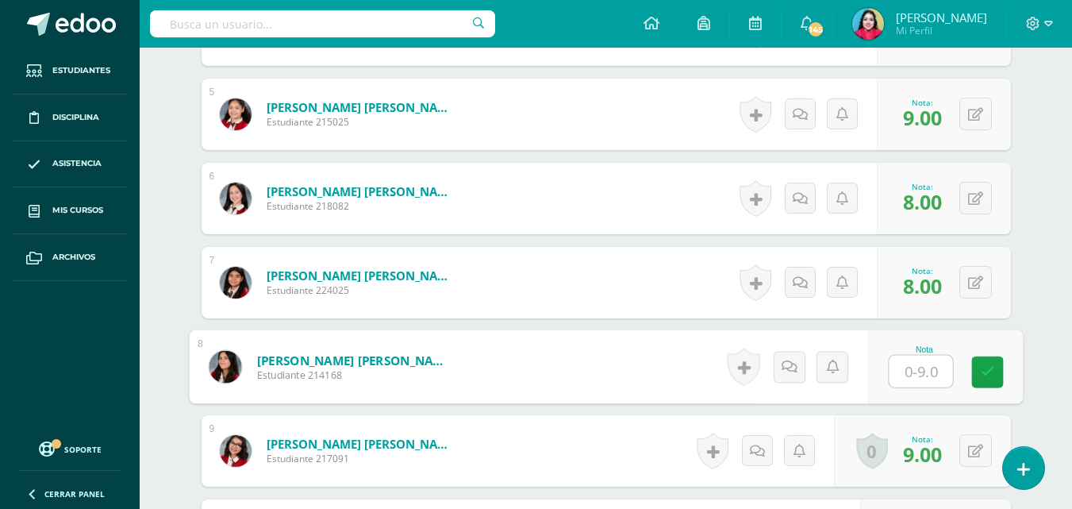
scroll to position [880, 0]
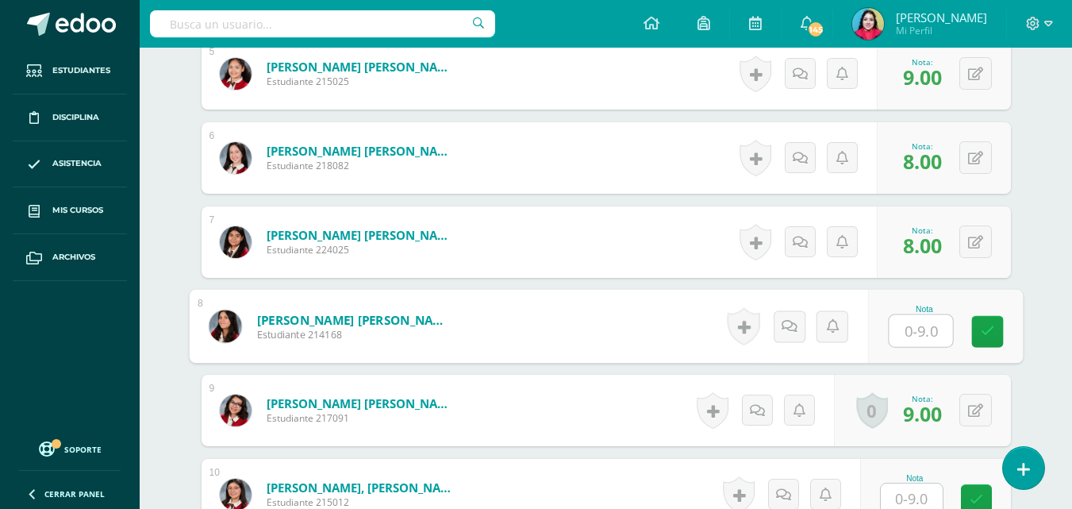
type input "9"
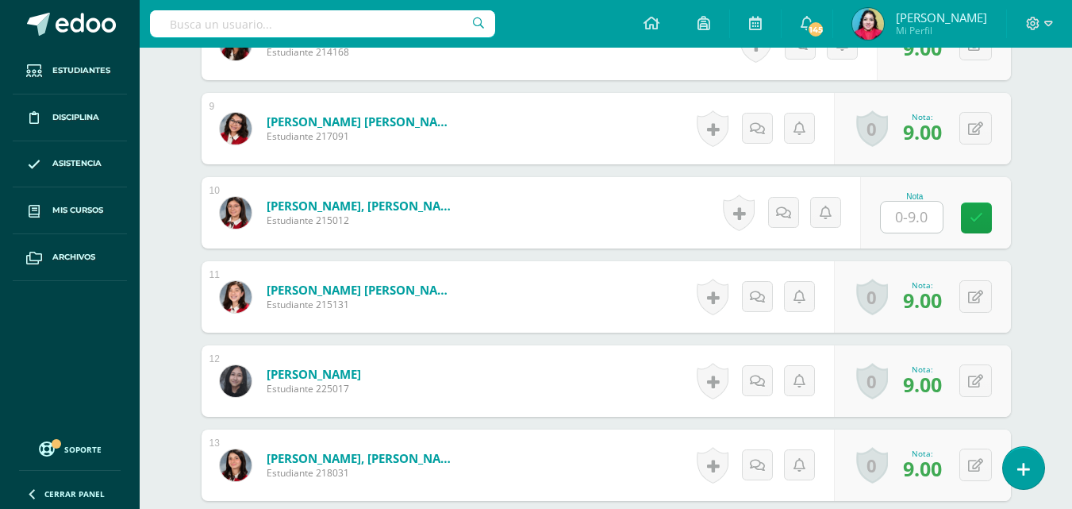
scroll to position [1277, 0]
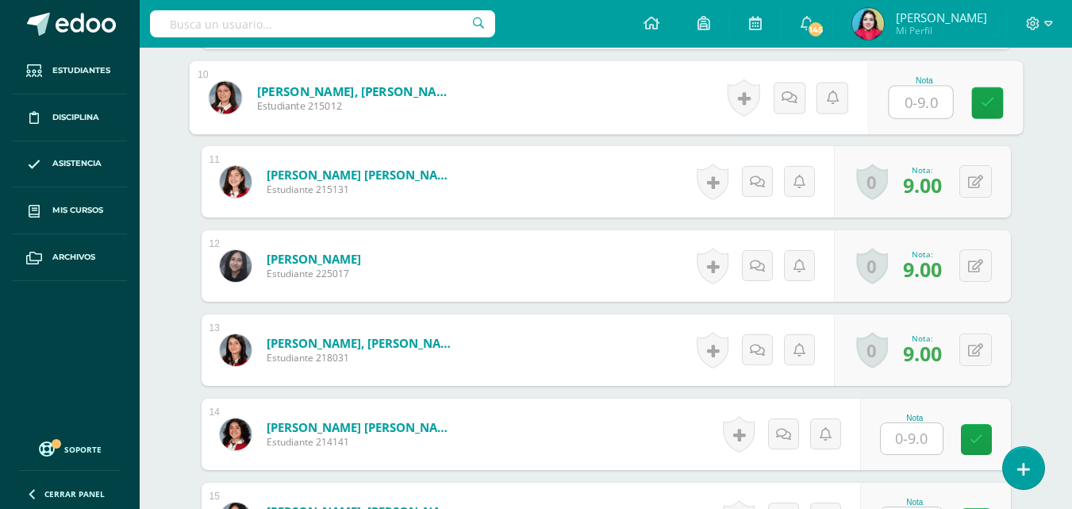
click at [916, 100] on input "text" at bounding box center [920, 102] width 63 height 32
type input "9"
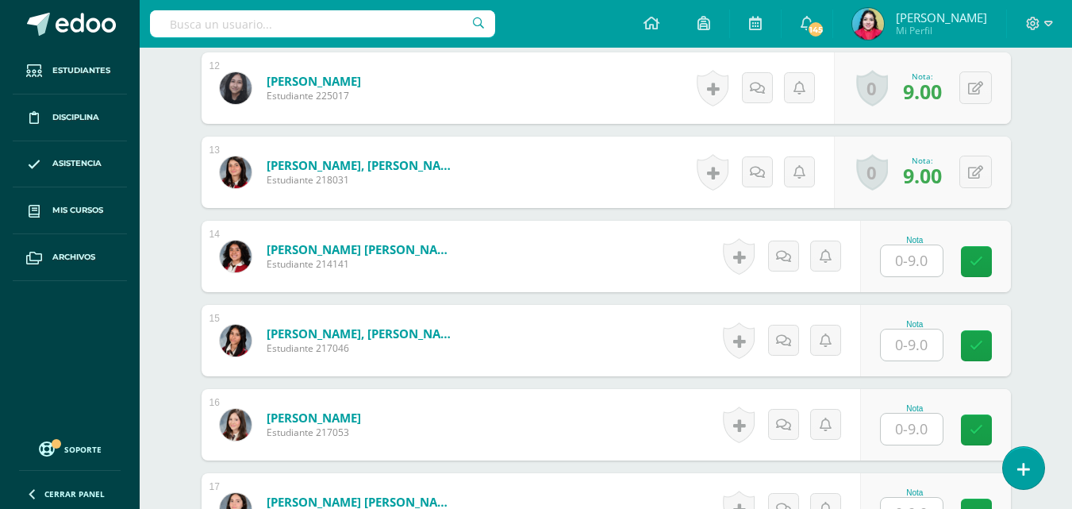
scroll to position [1515, 0]
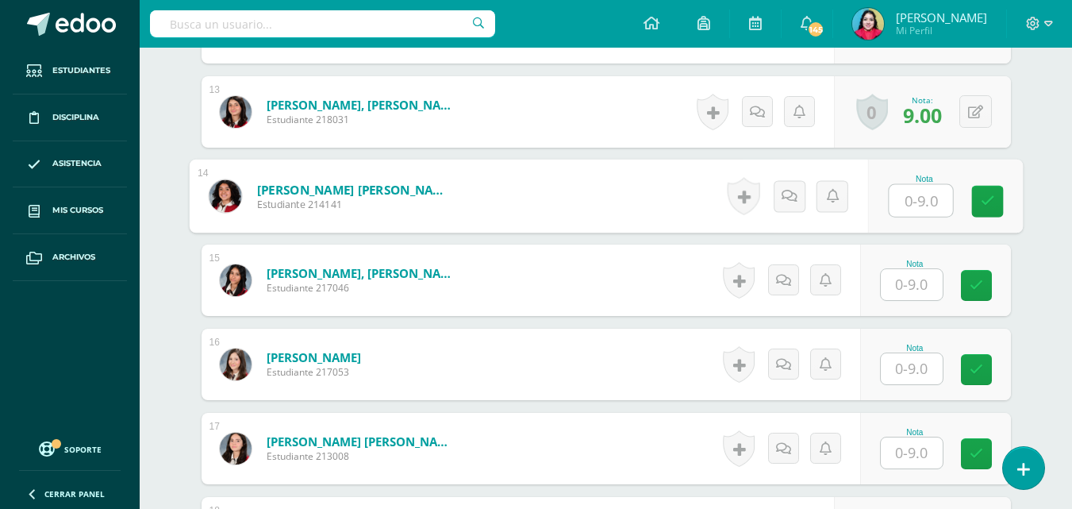
click at [913, 205] on input "text" at bounding box center [920, 201] width 63 height 32
type input "9"
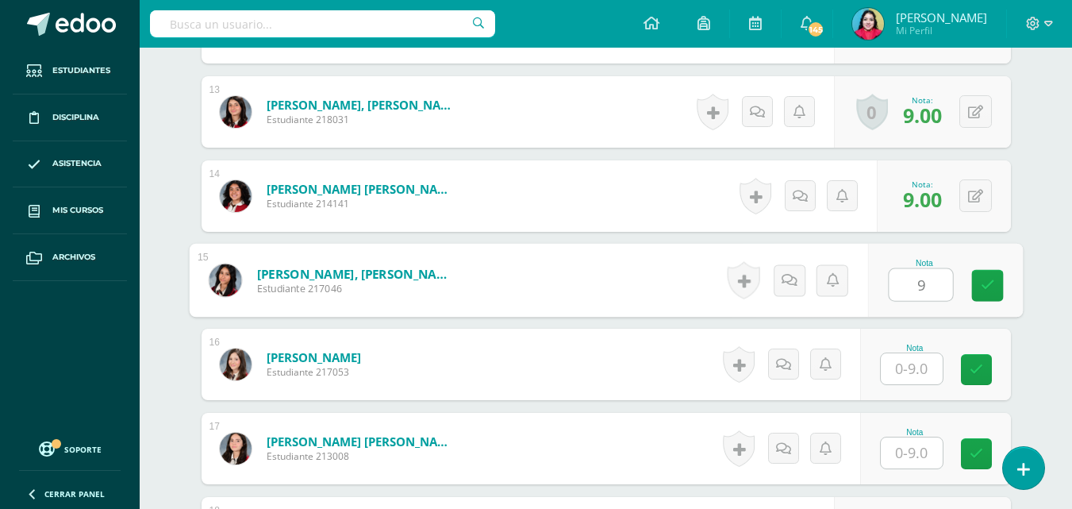
type input "9"
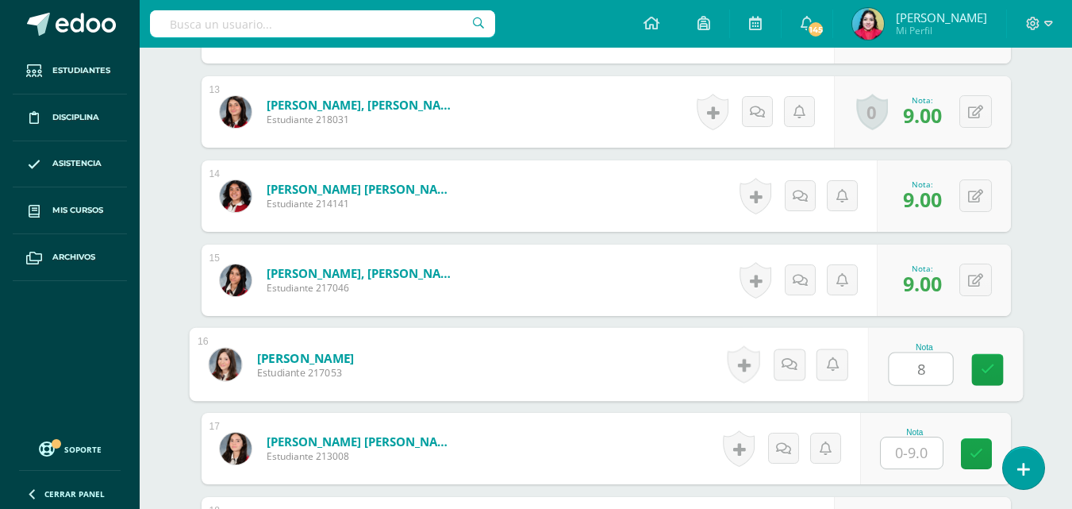
type input "8"
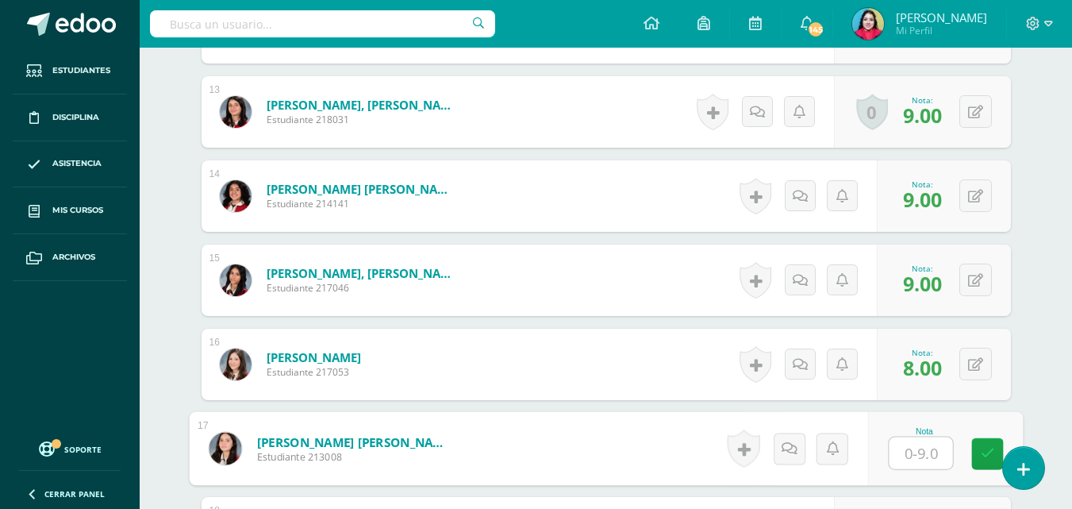
type input "9"
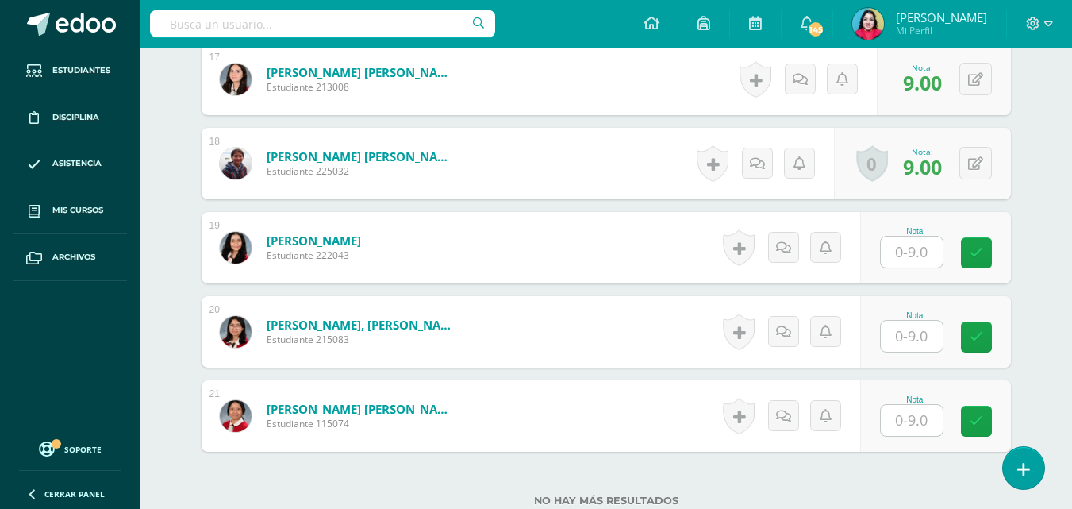
scroll to position [1911, 0]
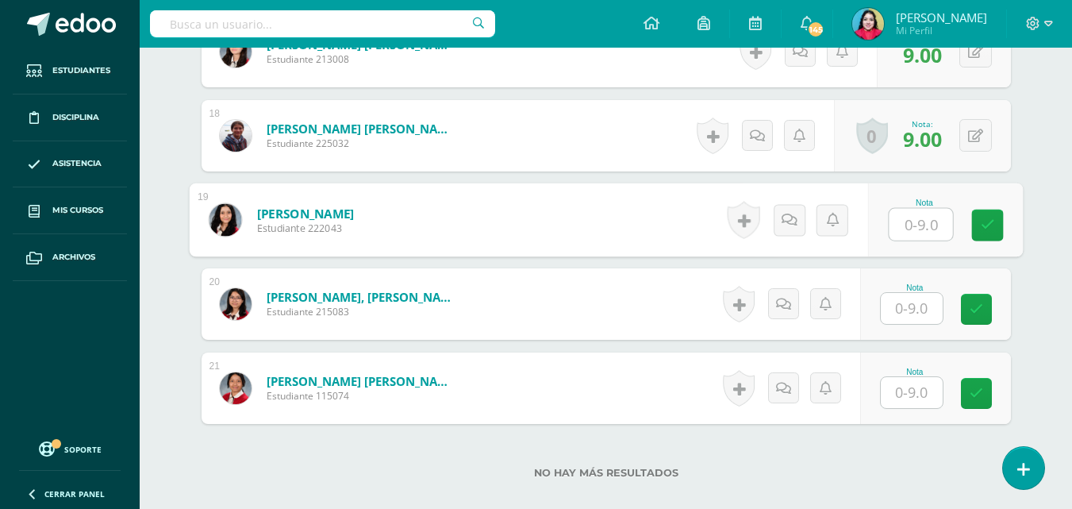
click at [920, 227] on input "text" at bounding box center [920, 225] width 63 height 32
type input "9"
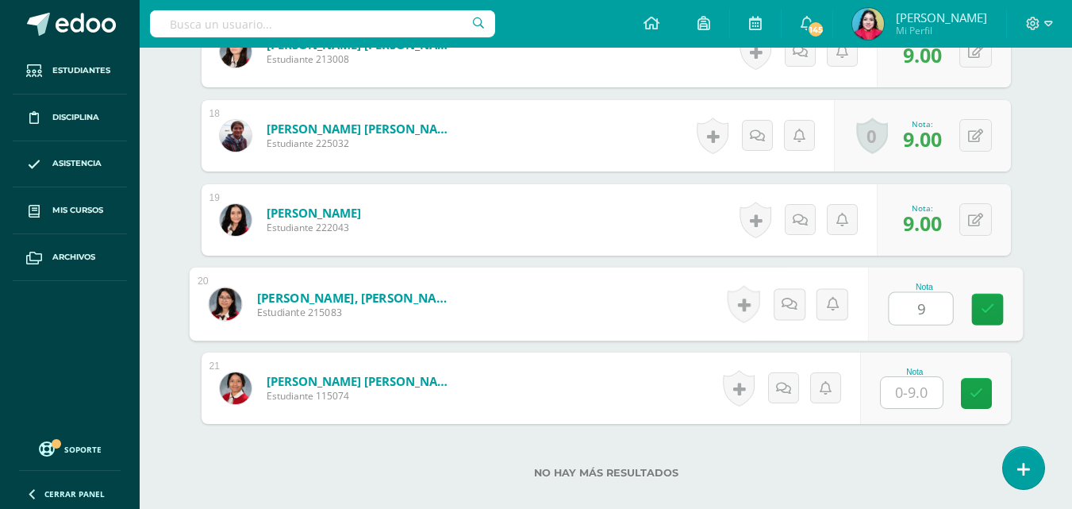
type input "9"
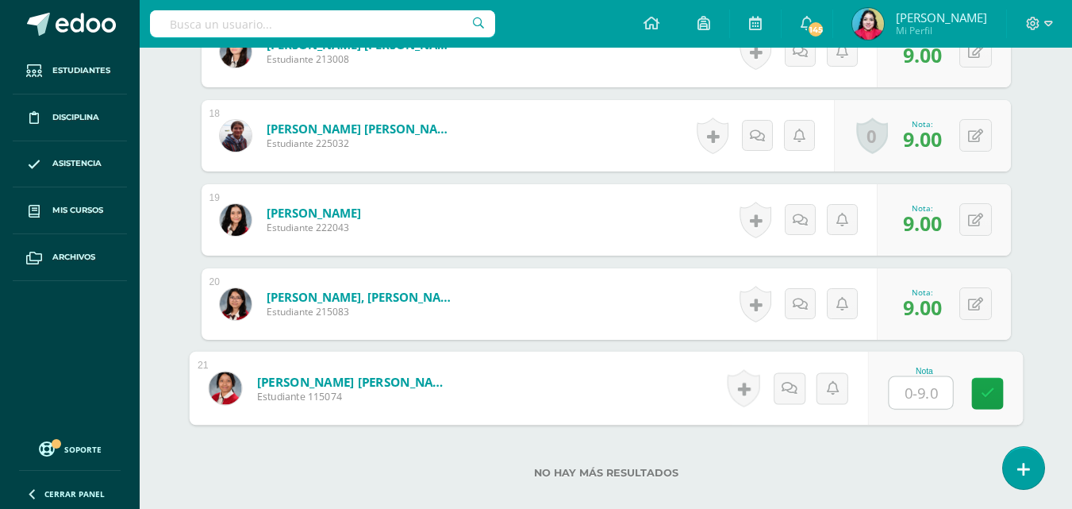
type input "9"
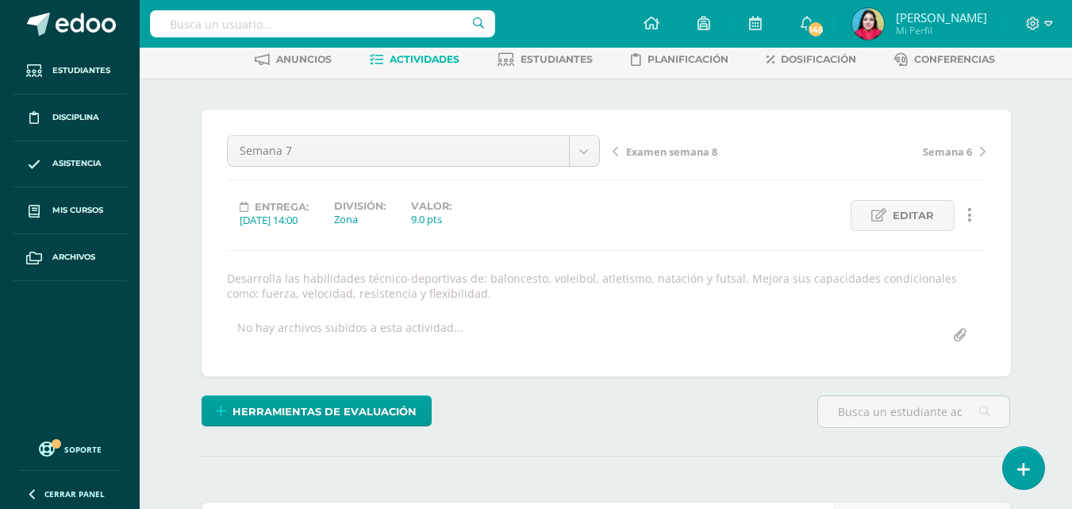
scroll to position [0, 0]
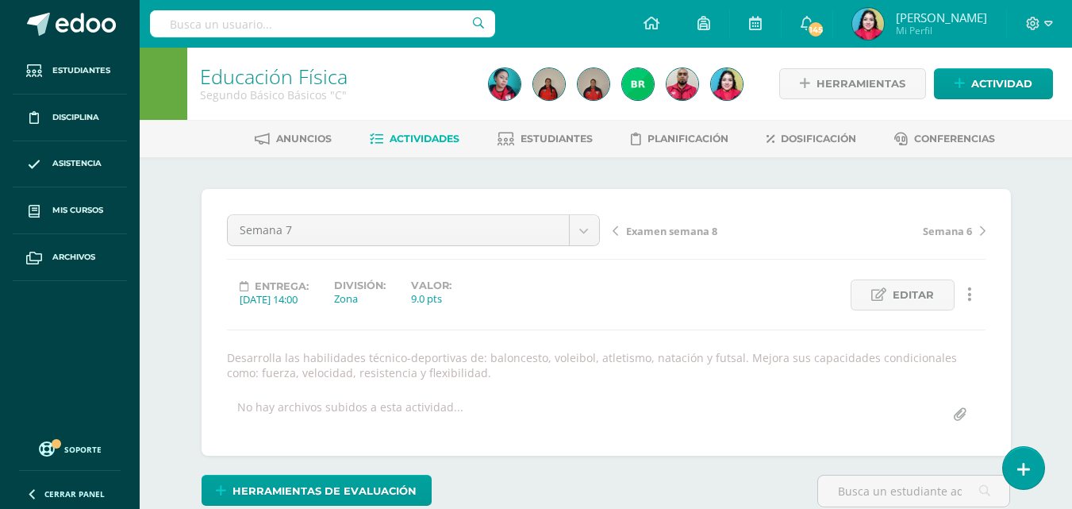
click at [661, 231] on span "Examen semana 8" at bounding box center [671, 231] width 91 height 14
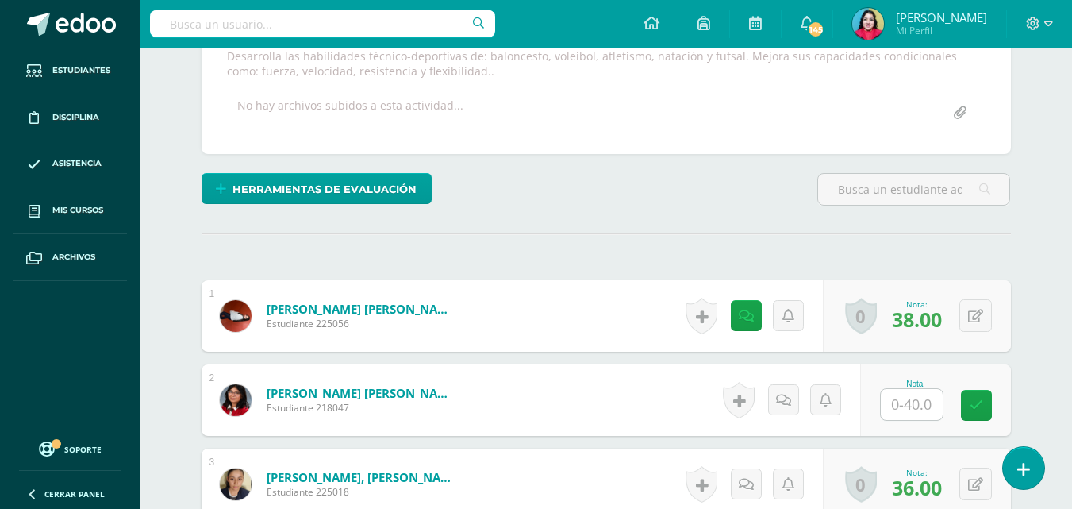
scroll to position [404, 0]
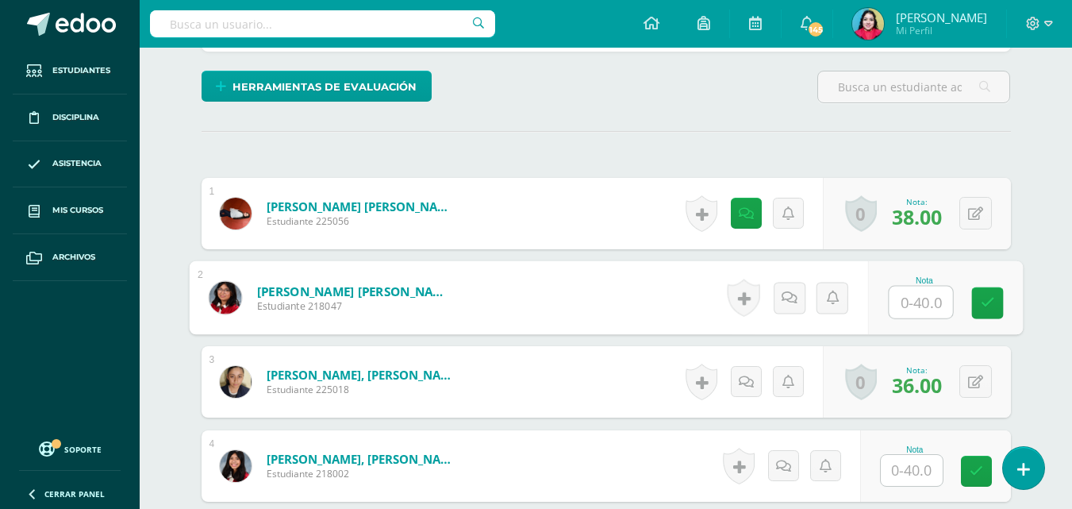
click at [900, 303] on input "text" at bounding box center [920, 302] width 63 height 32
type input "40"
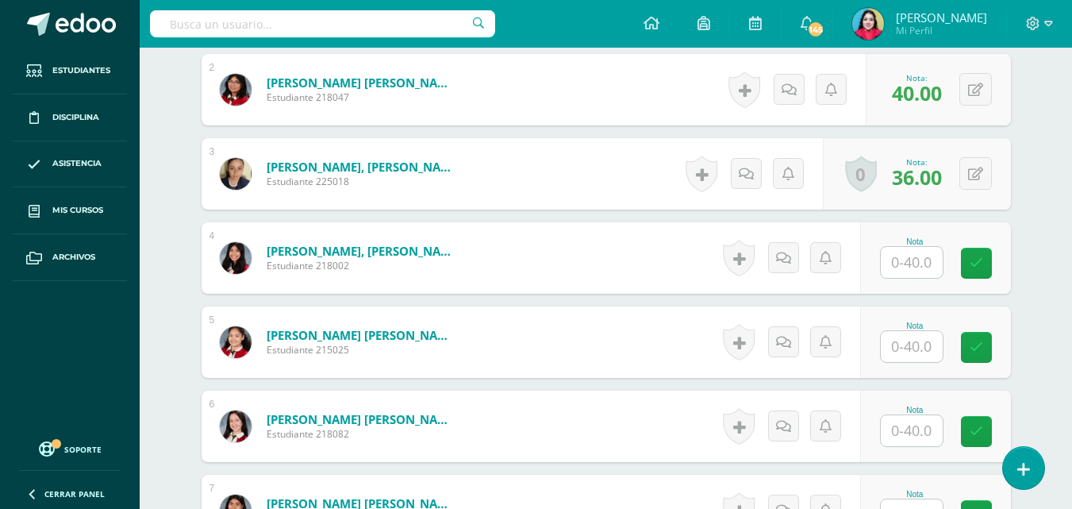
scroll to position [642, 0]
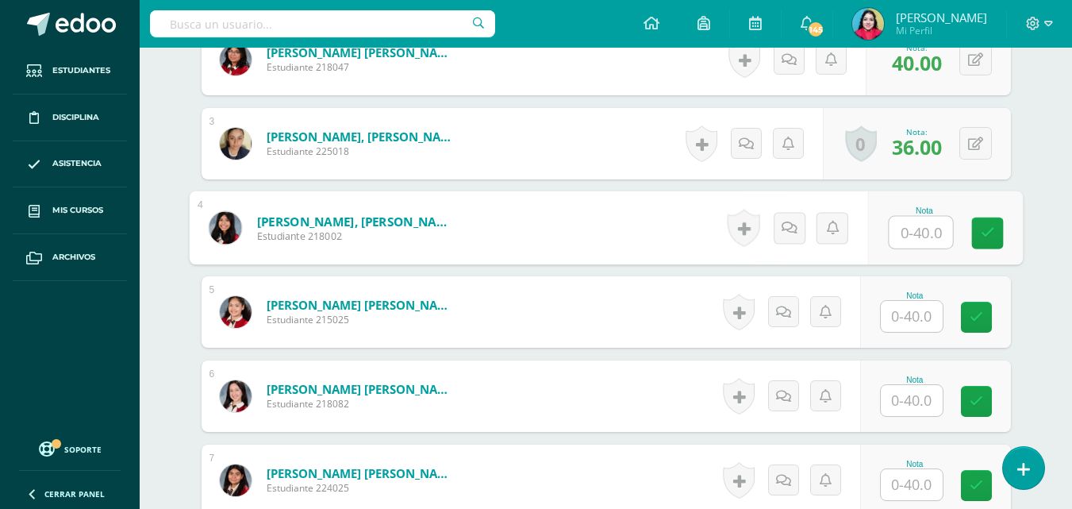
click at [915, 233] on input "text" at bounding box center [920, 233] width 63 height 32
type input "40"
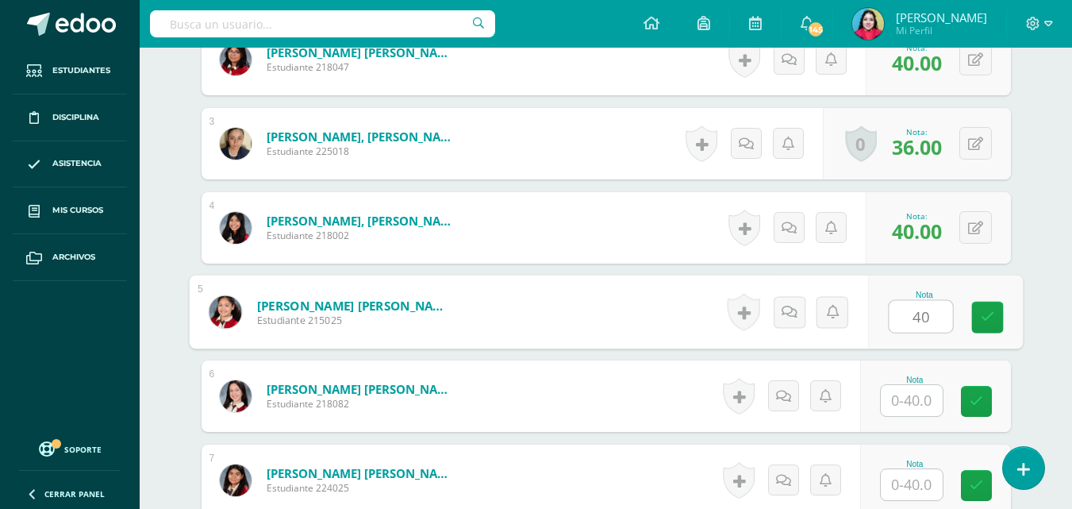
type input "40"
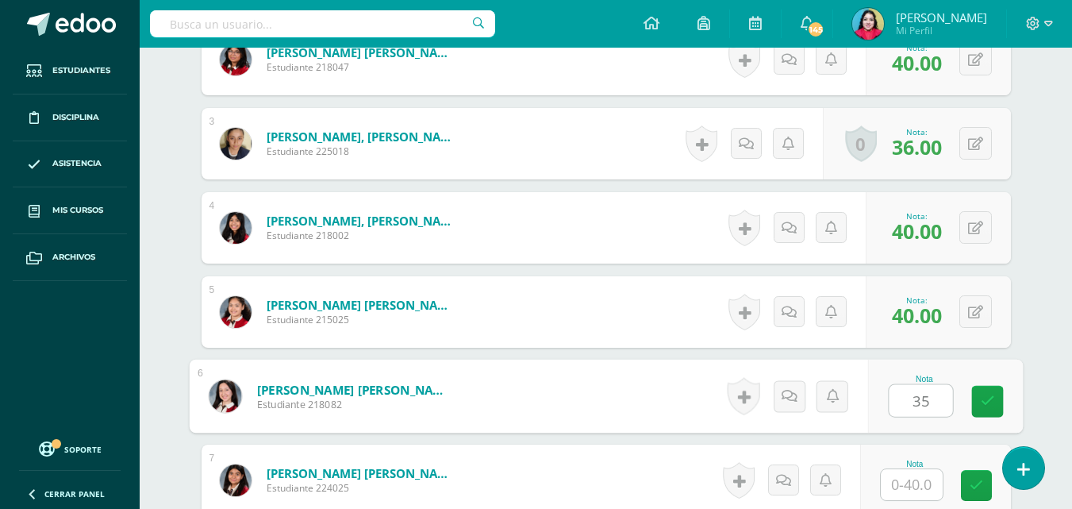
type input "35"
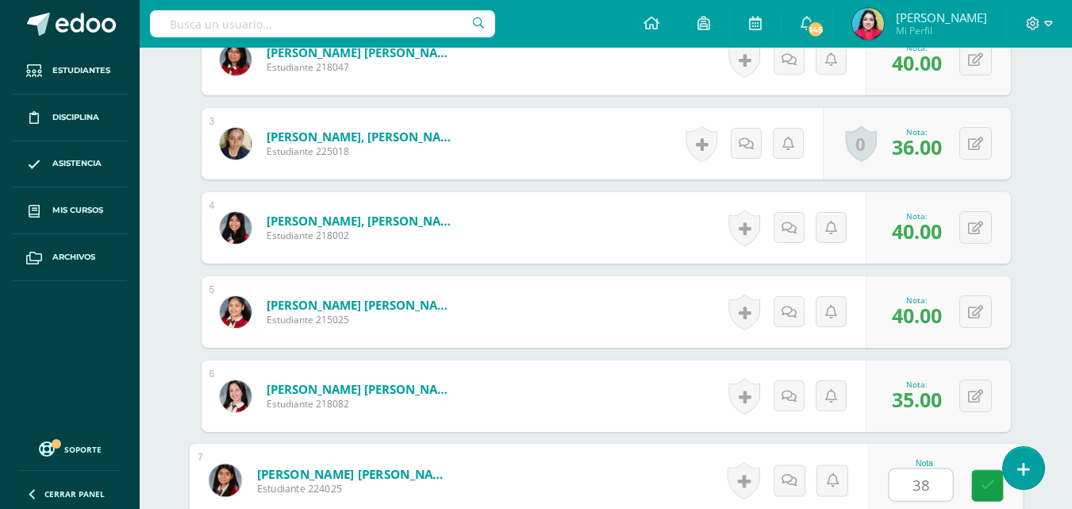
type input "38"
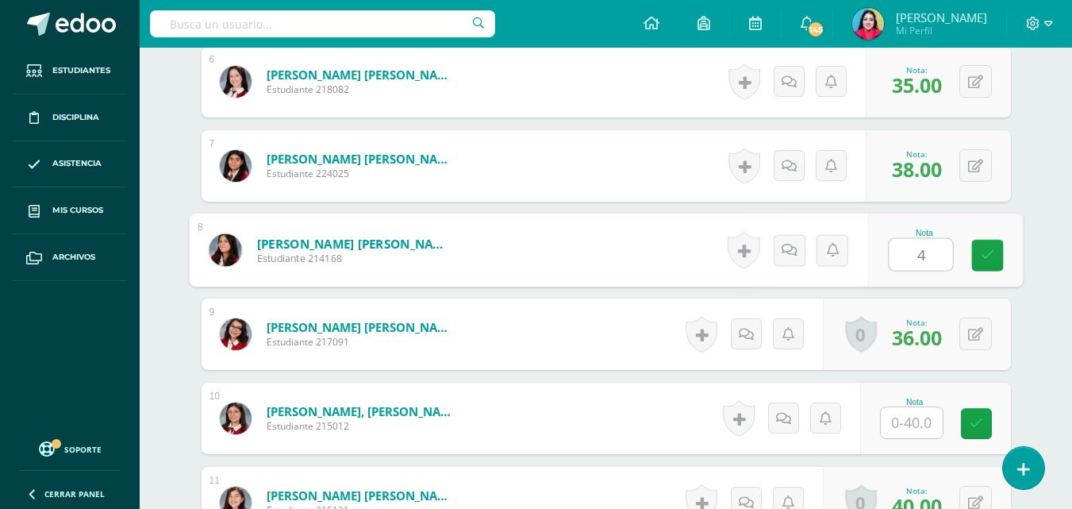
type input "40"
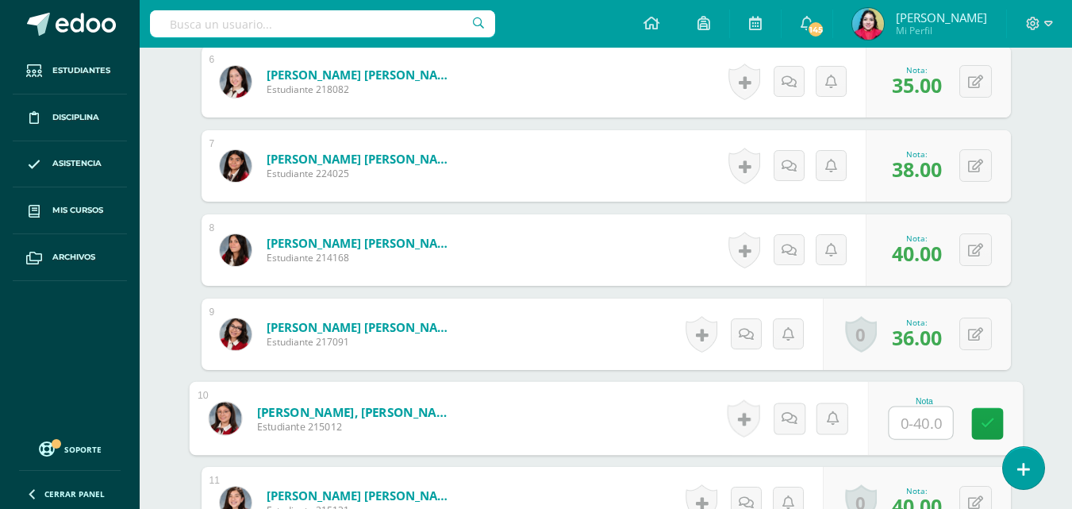
click at [908, 431] on input "text" at bounding box center [920, 423] width 63 height 32
type input "40"
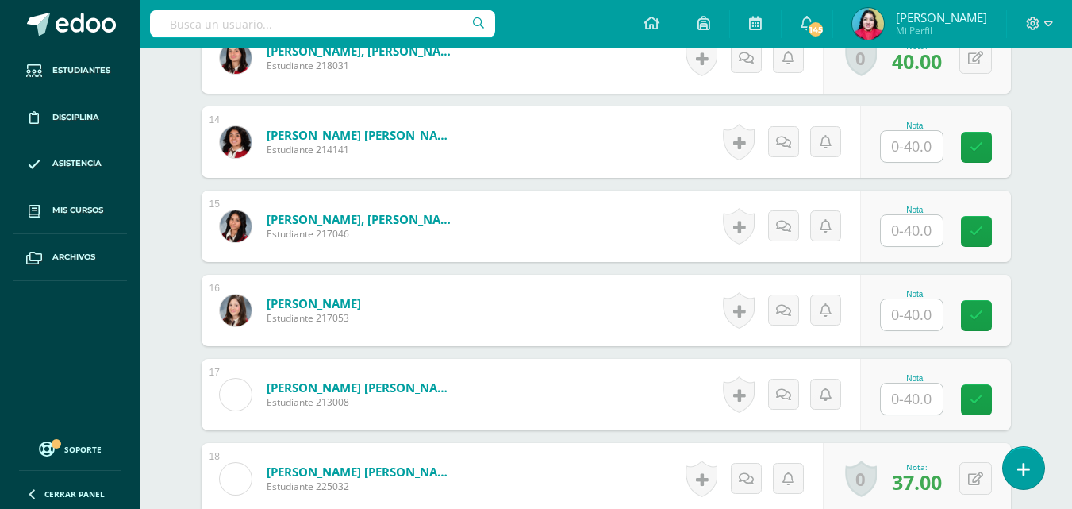
scroll to position [1591, 0]
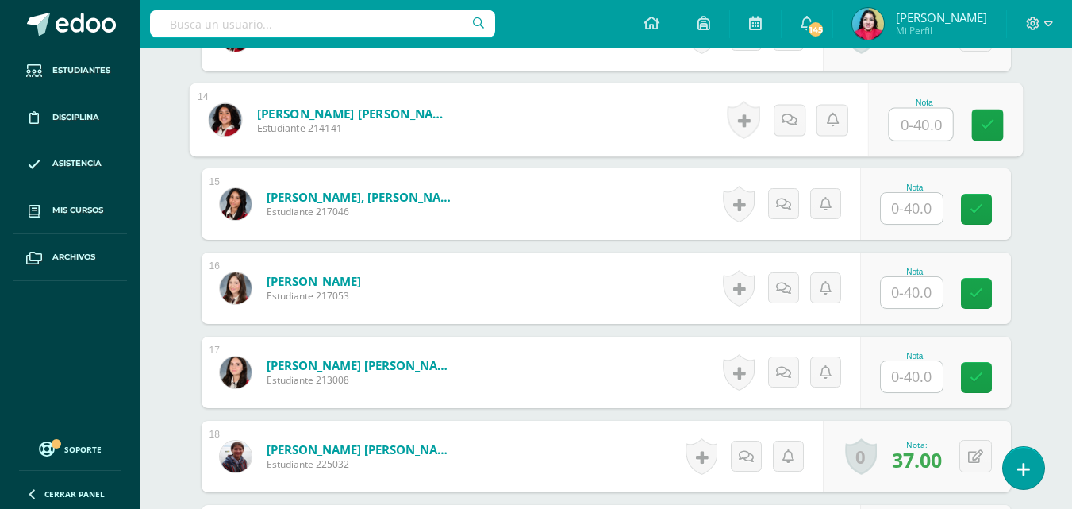
click at [908, 126] on input "text" at bounding box center [920, 125] width 63 height 32
type input "40"
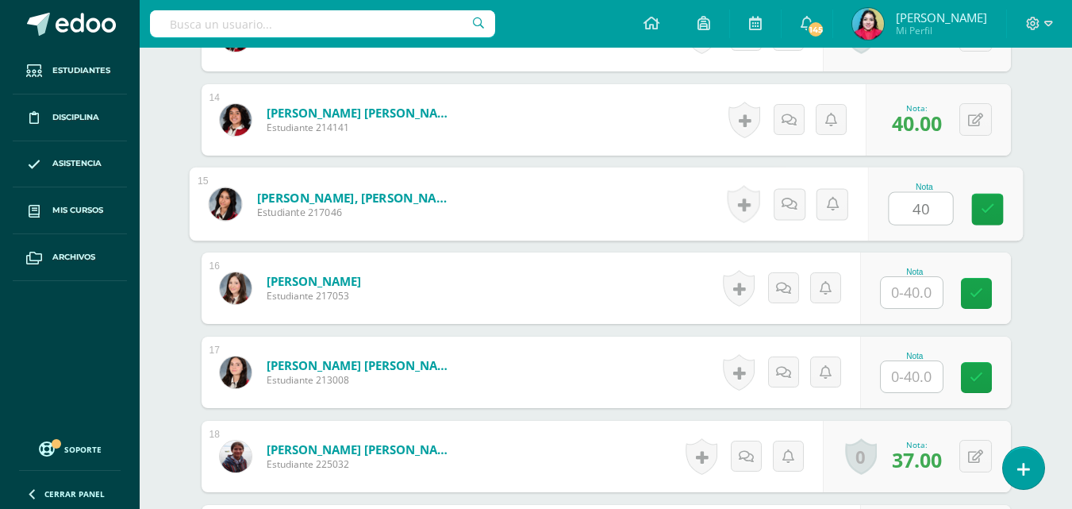
type input "40"
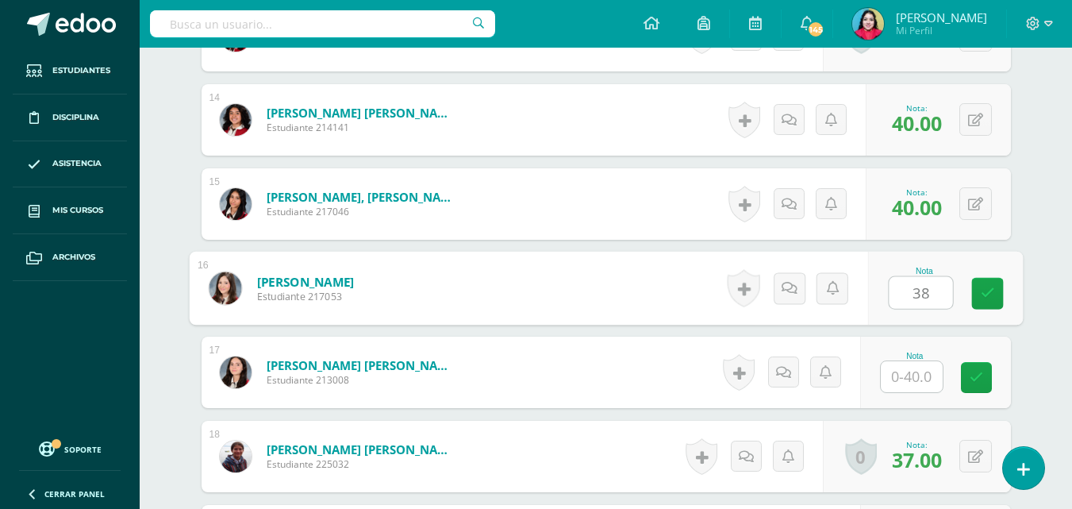
type input "38"
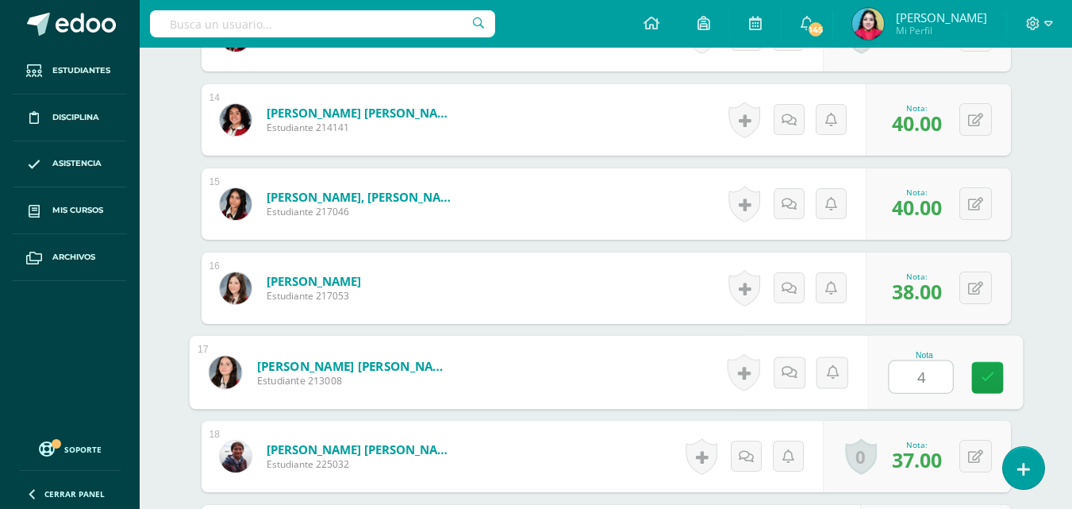
type input "40"
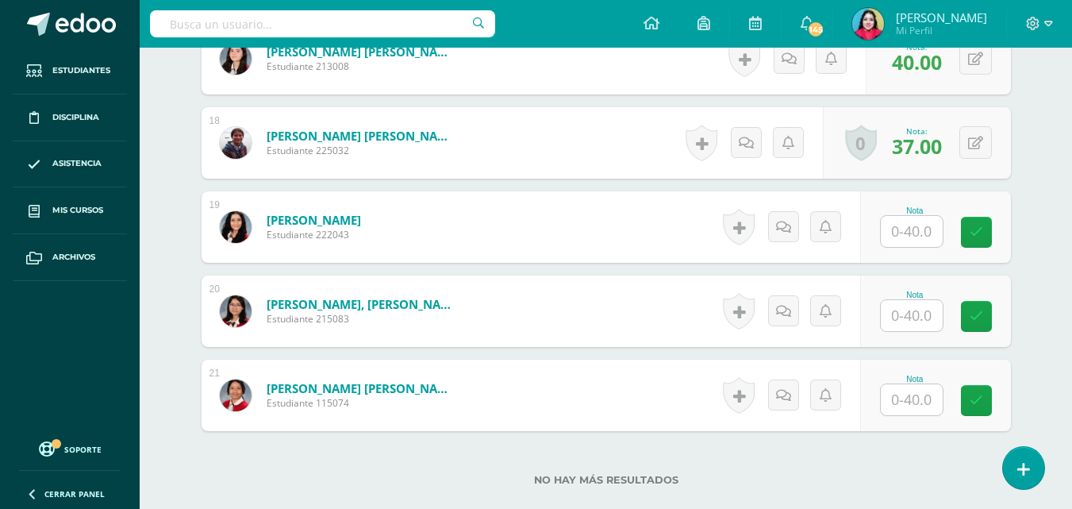
scroll to position [1908, 0]
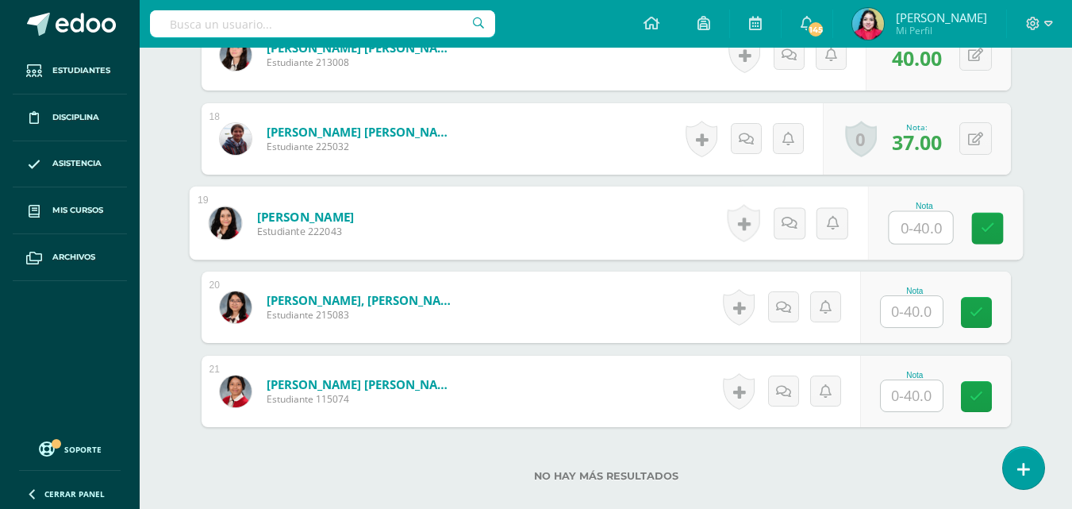
click at [902, 232] on input "text" at bounding box center [920, 228] width 63 height 32
type input "40"
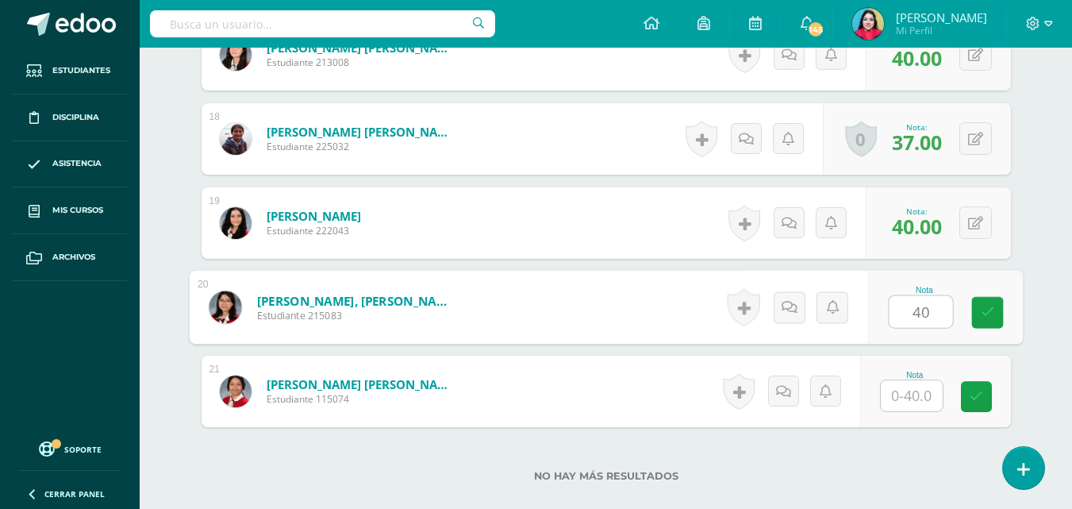
type input "40"
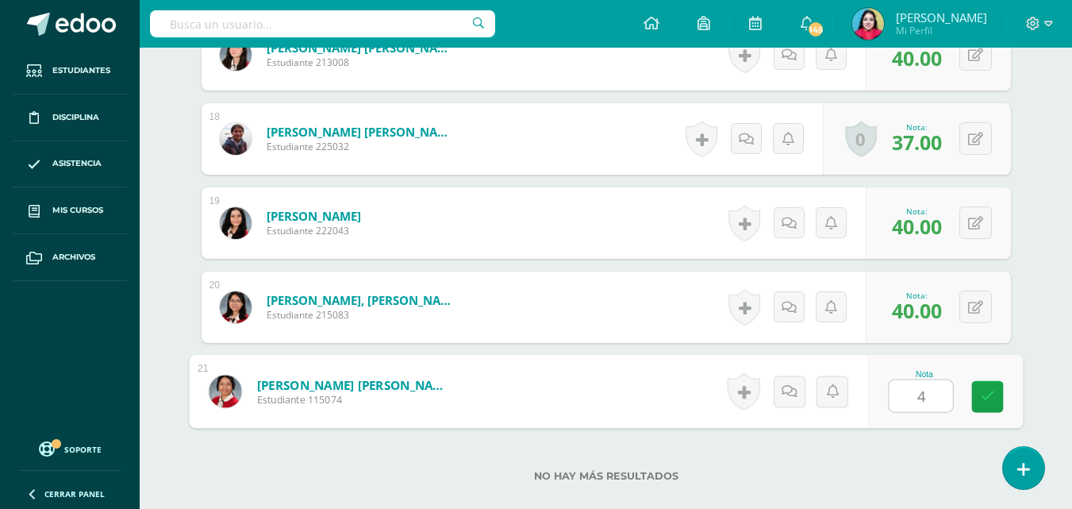
type input "40"
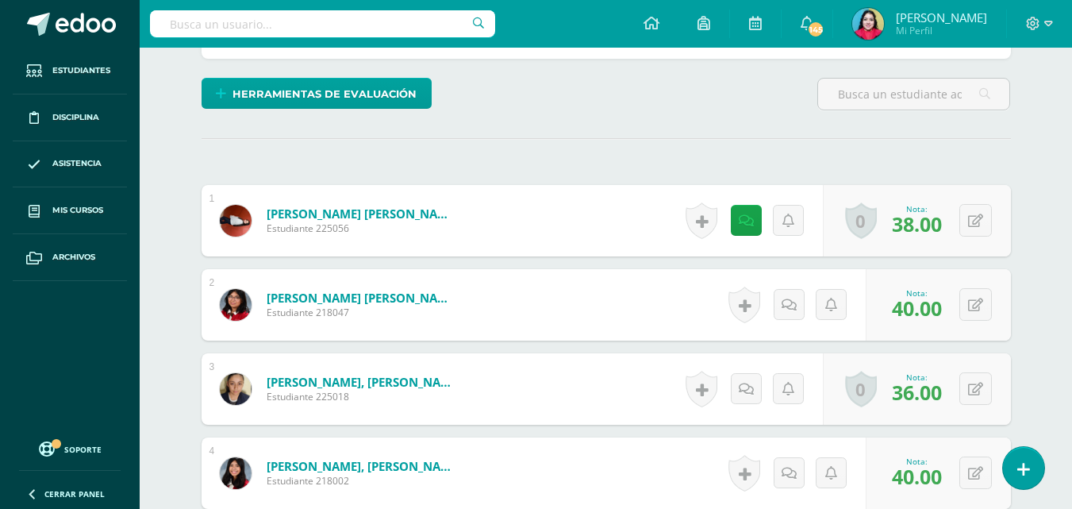
scroll to position [0, 0]
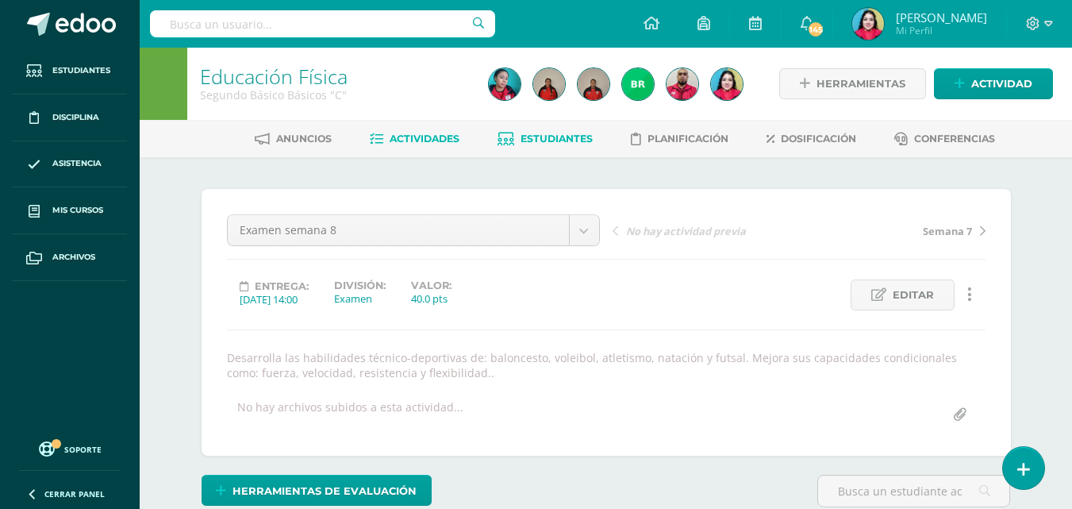
click at [549, 137] on span "Estudiantes" at bounding box center [556, 138] width 72 height 12
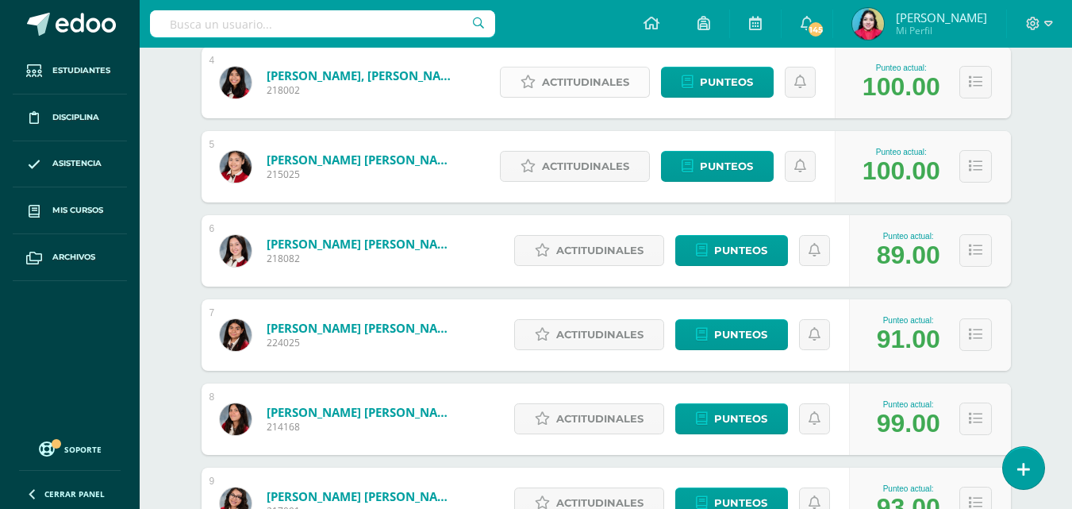
scroll to position [555, 0]
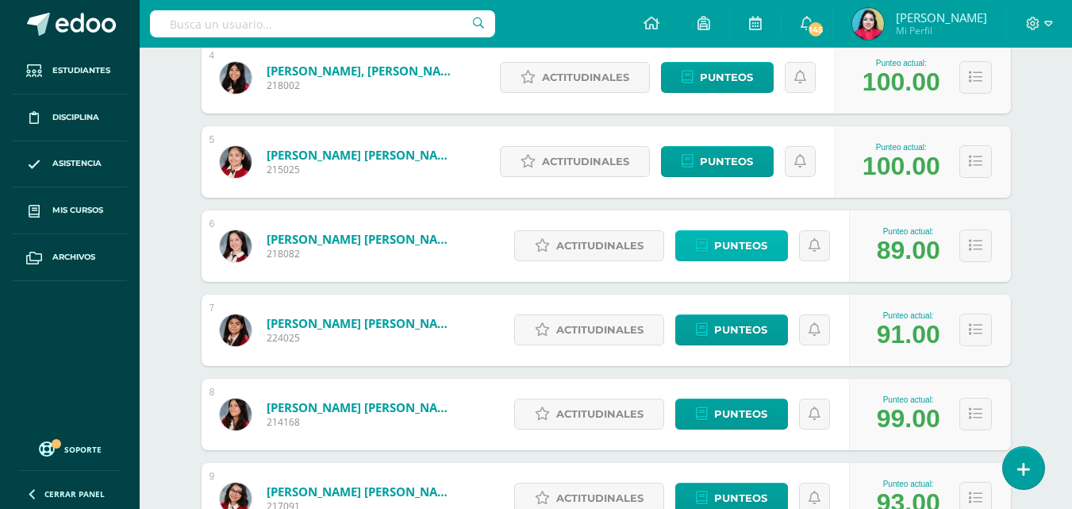
click at [703, 242] on icon at bounding box center [702, 245] width 12 height 13
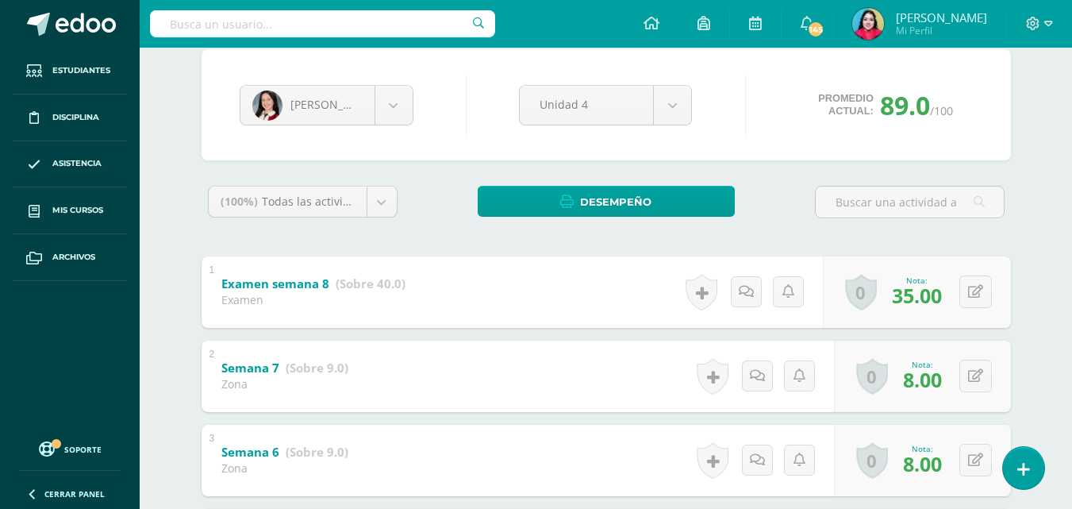
scroll to position [219, 0]
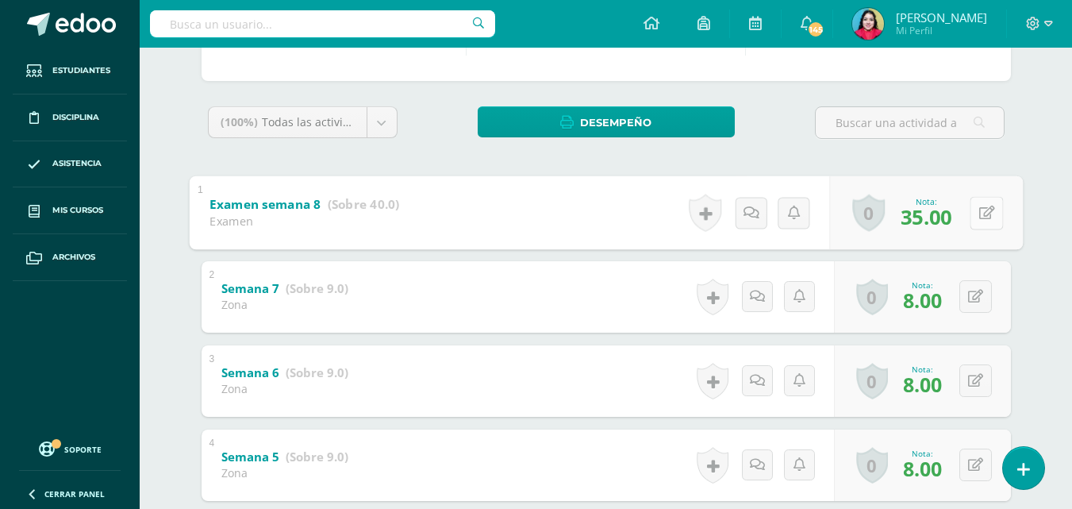
click at [970, 217] on button at bounding box center [986, 212] width 33 height 33
type input "36"
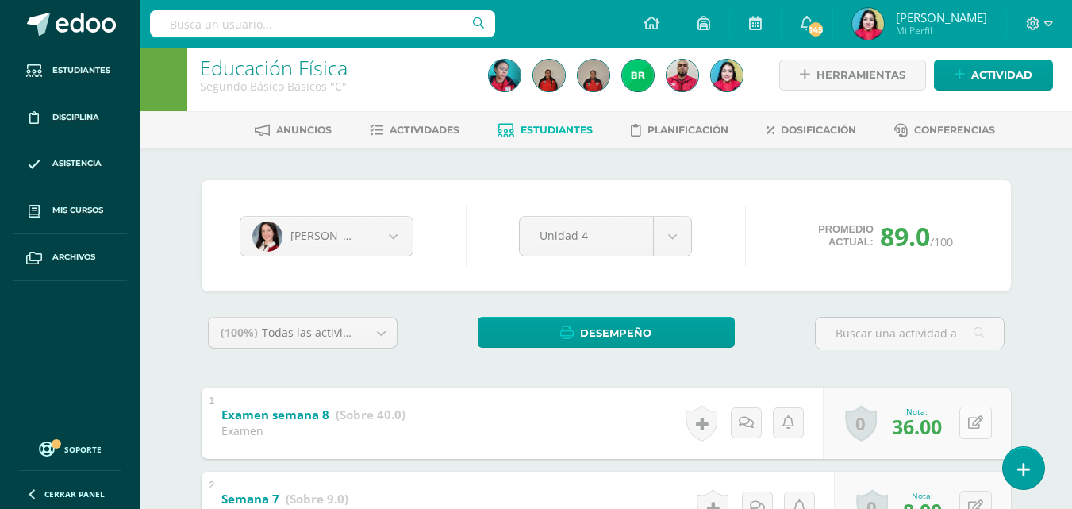
scroll to position [0, 0]
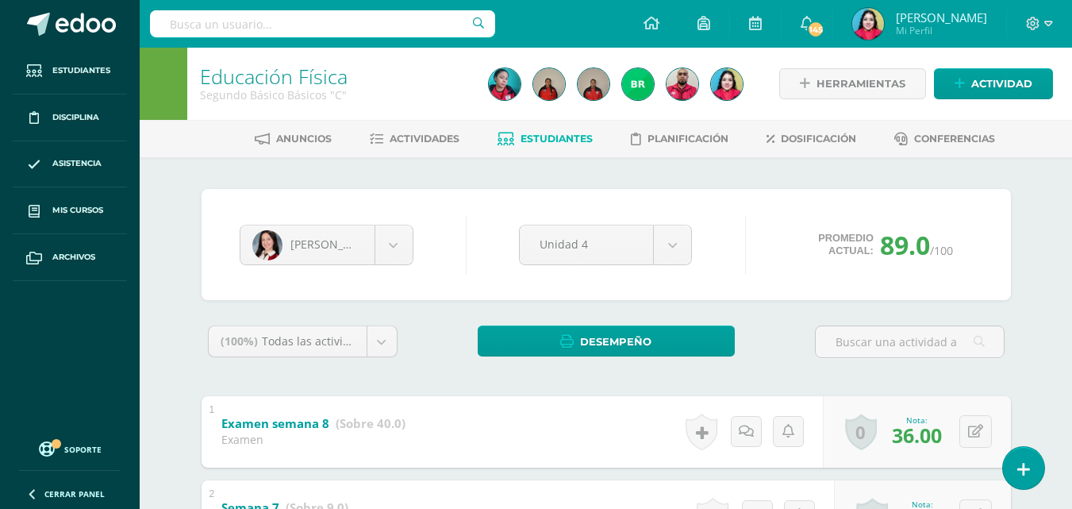
click at [566, 145] on link "Estudiantes" at bounding box center [544, 138] width 95 height 25
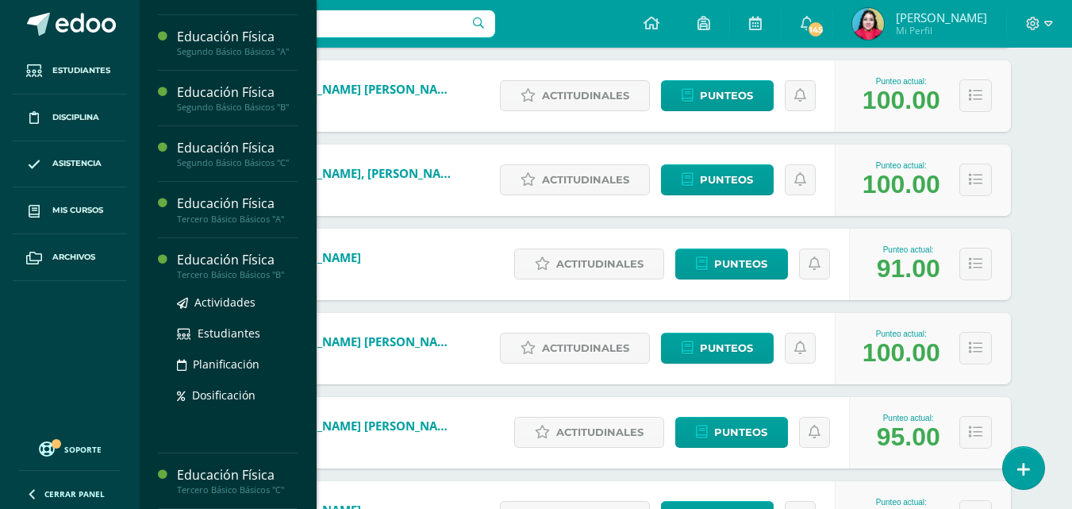
scroll to position [1565, 0]
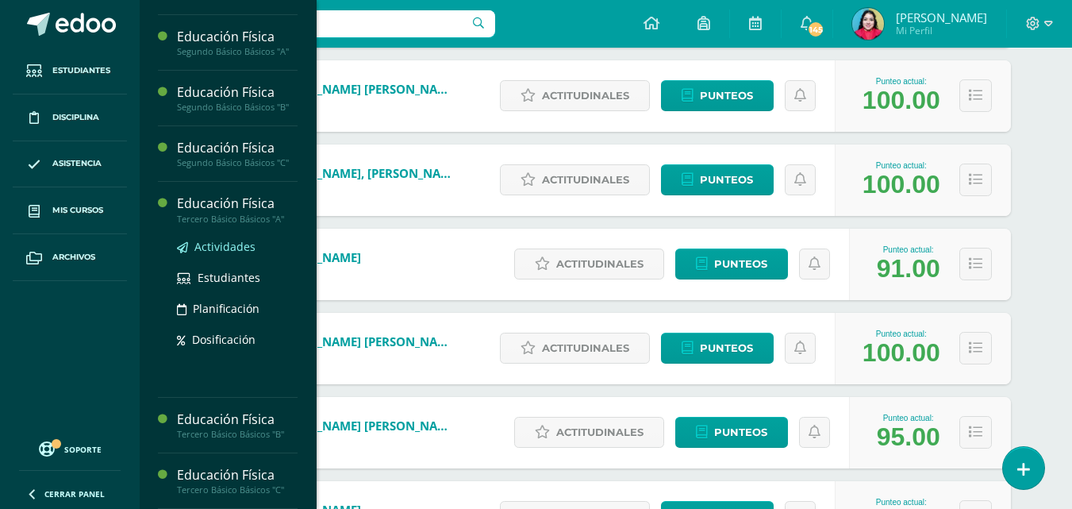
click at [225, 244] on span "Actividades" at bounding box center [224, 246] width 61 height 15
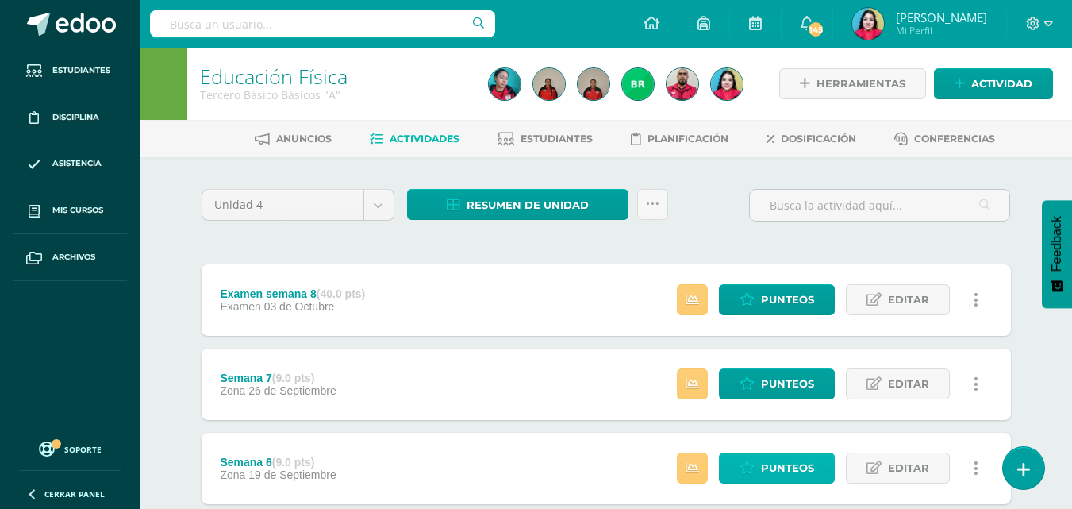
click at [766, 469] on span "Punteos" at bounding box center [787, 467] width 53 height 29
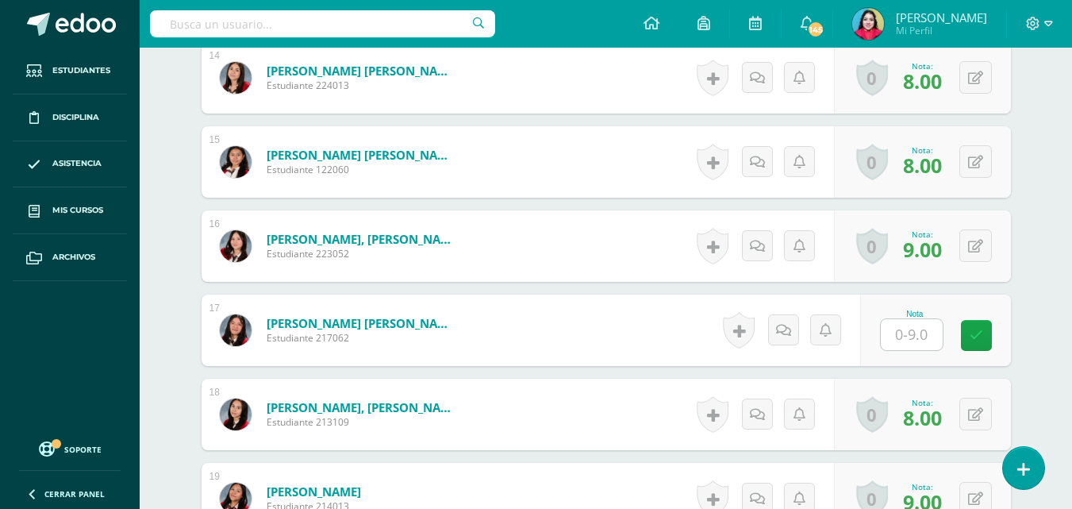
scroll to position [1634, 0]
click at [903, 329] on input "text" at bounding box center [920, 334] width 63 height 32
type input "9"
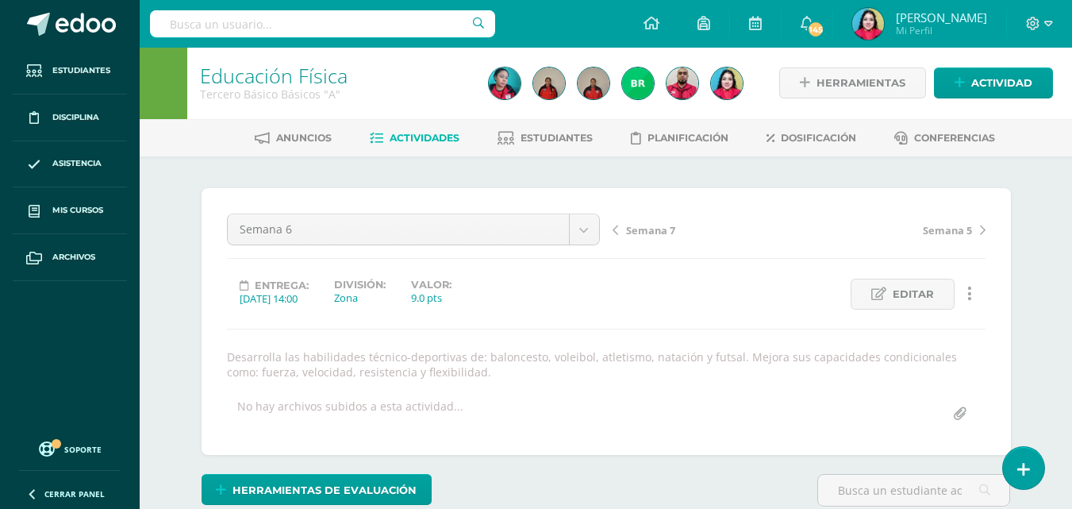
scroll to position [0, 0]
click at [643, 230] on span "Semana 7" at bounding box center [650, 231] width 49 height 14
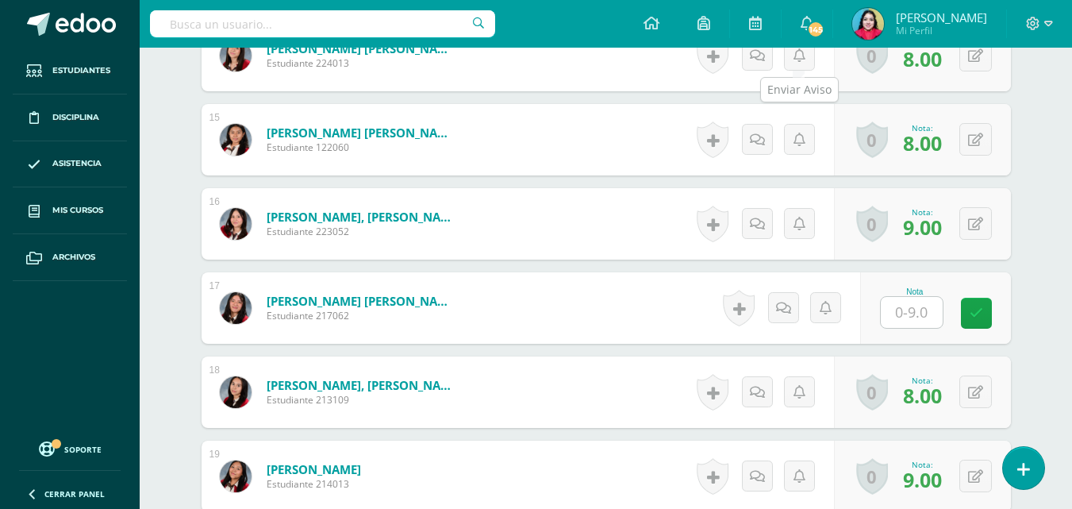
scroll to position [1712, 0]
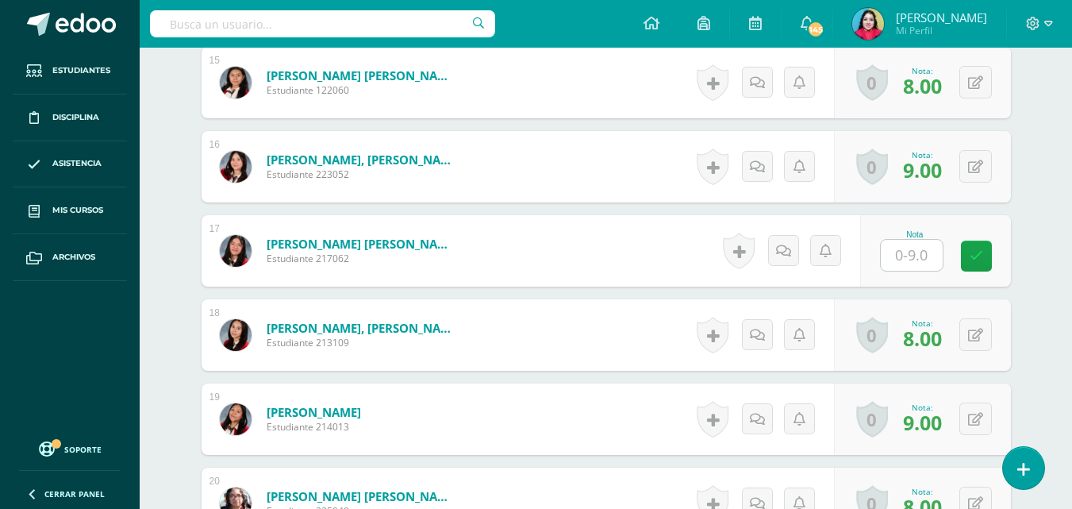
click at [907, 256] on input "text" at bounding box center [912, 255] width 62 height 31
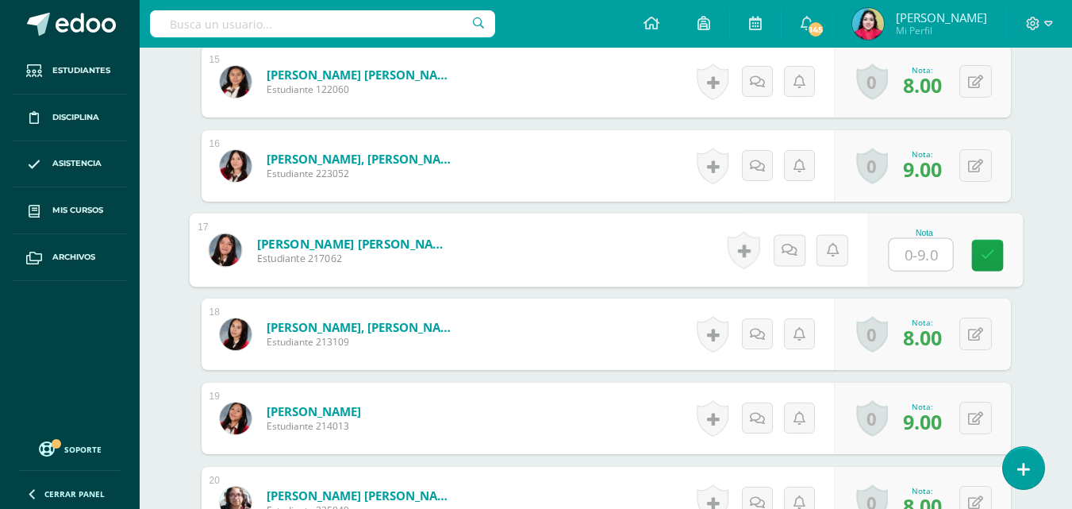
type input "9"
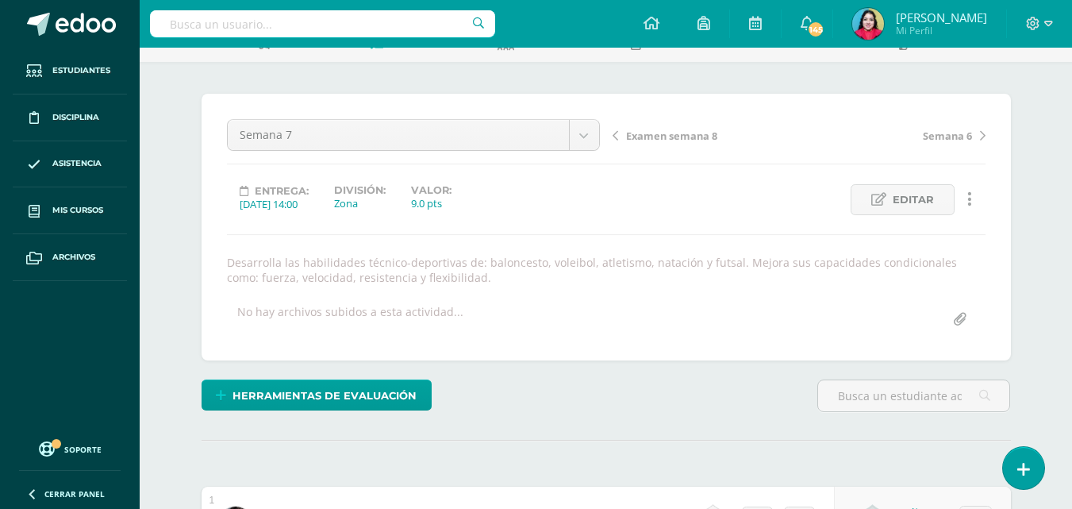
scroll to position [0, 0]
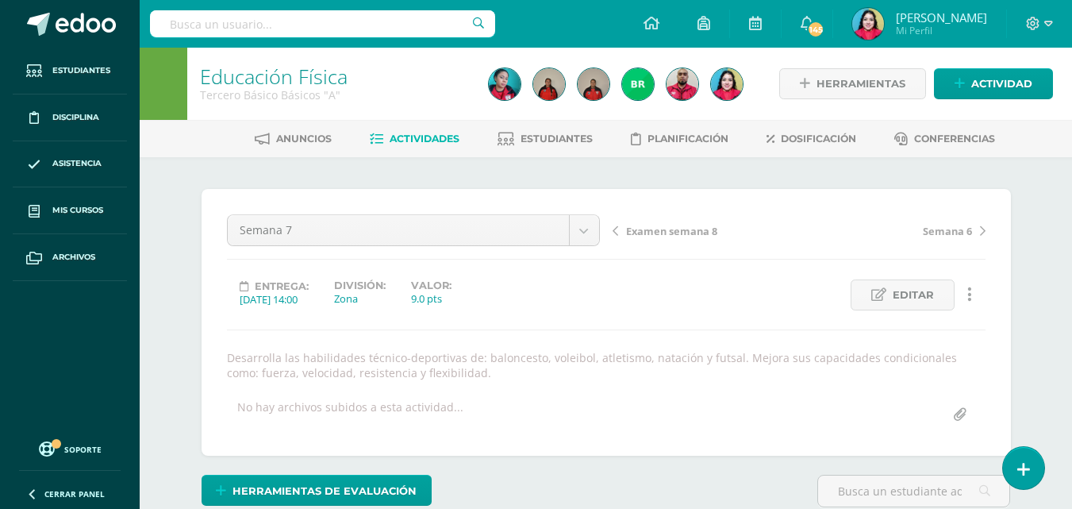
click at [665, 232] on span "Examen semana 8" at bounding box center [671, 231] width 91 height 14
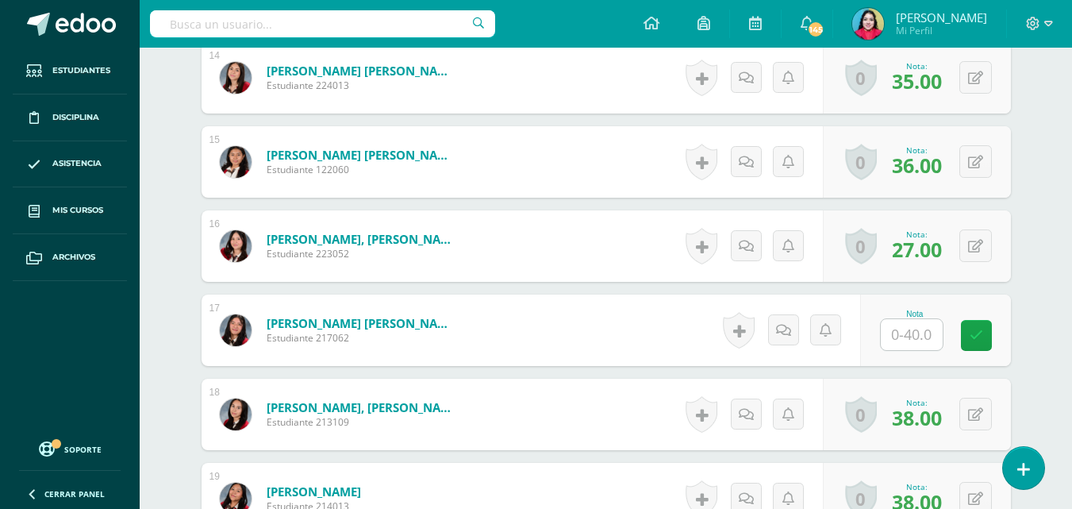
scroll to position [1634, 0]
click at [901, 337] on input "text" at bounding box center [920, 334] width 63 height 32
type input "40"
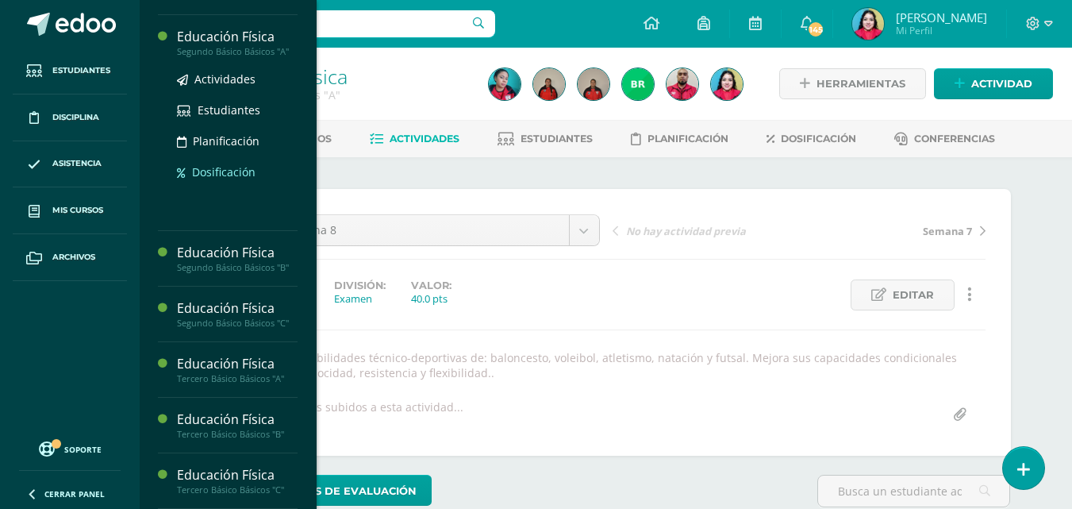
scroll to position [1565, 0]
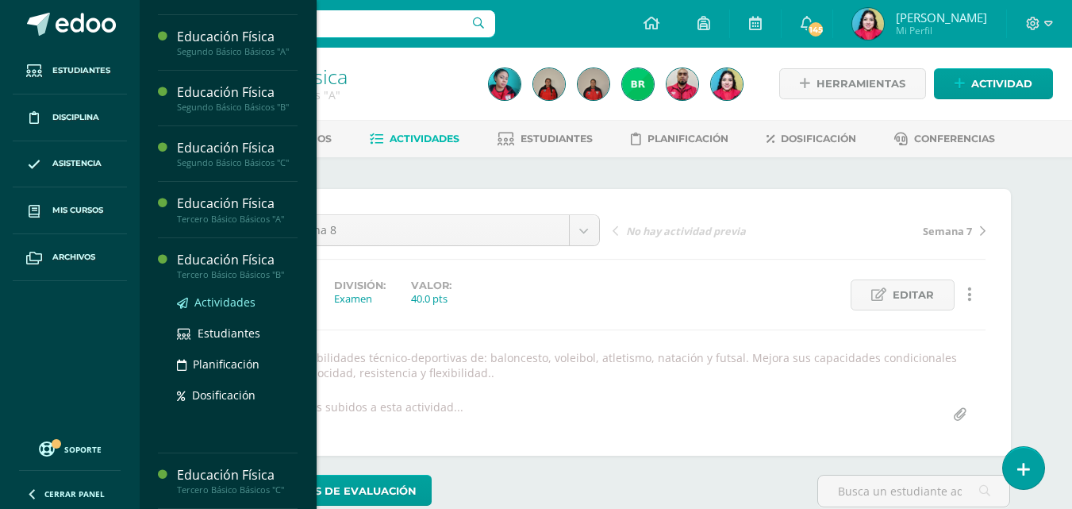
click at [225, 301] on span "Actividades" at bounding box center [224, 301] width 61 height 15
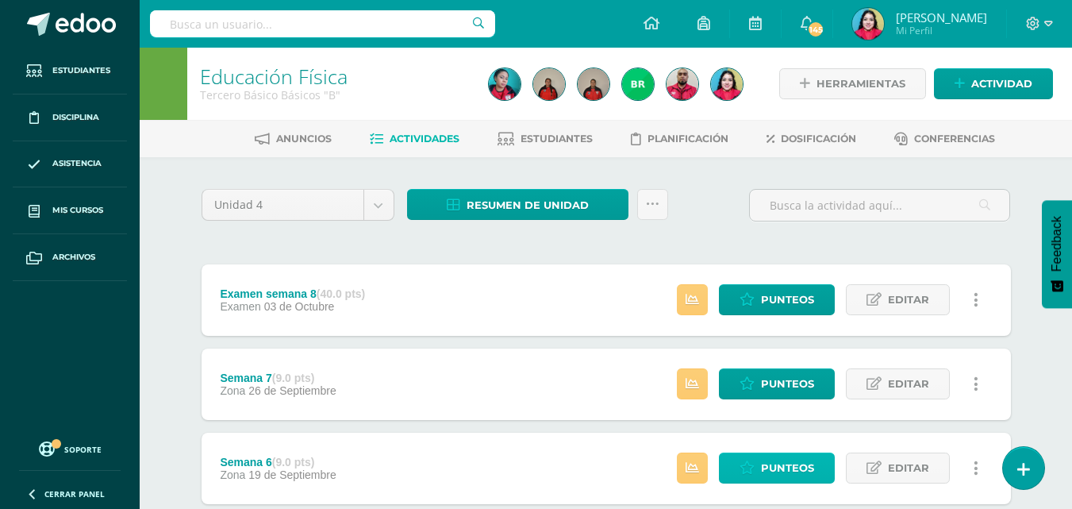
click at [774, 470] on span "Punteos" at bounding box center [787, 467] width 53 height 29
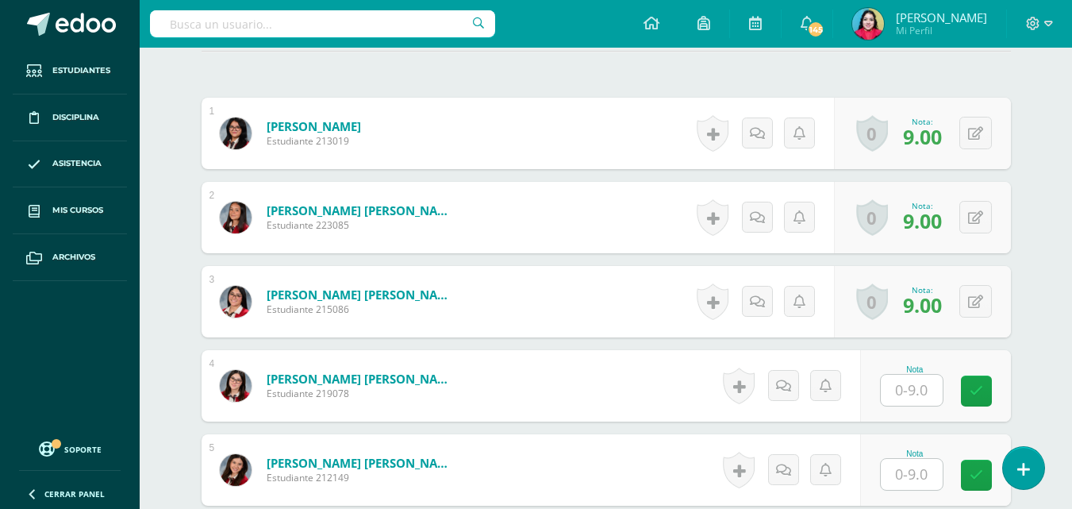
scroll to position [485, 0]
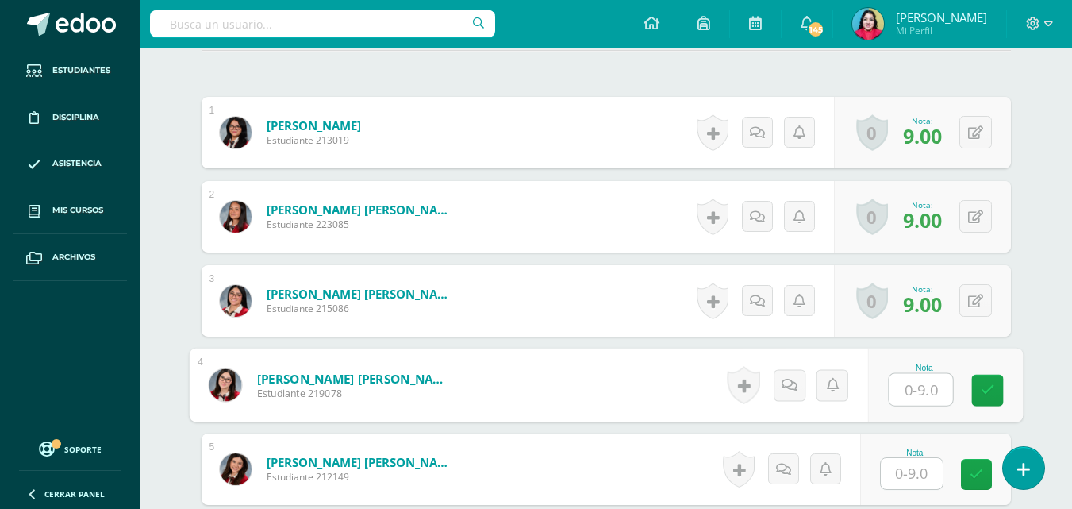
click at [898, 389] on input "text" at bounding box center [920, 390] width 63 height 32
type input "8"
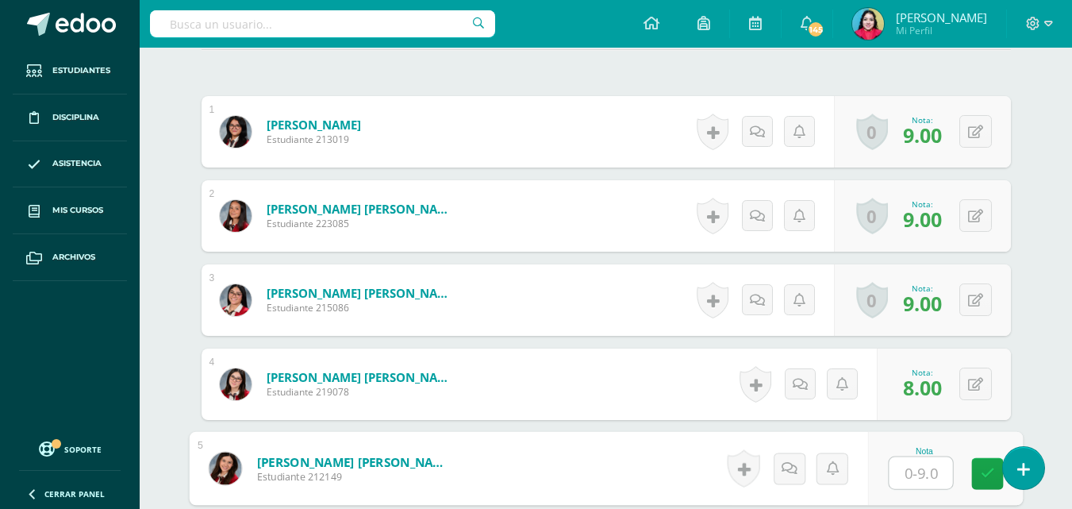
scroll to position [486, 0]
type input "9"
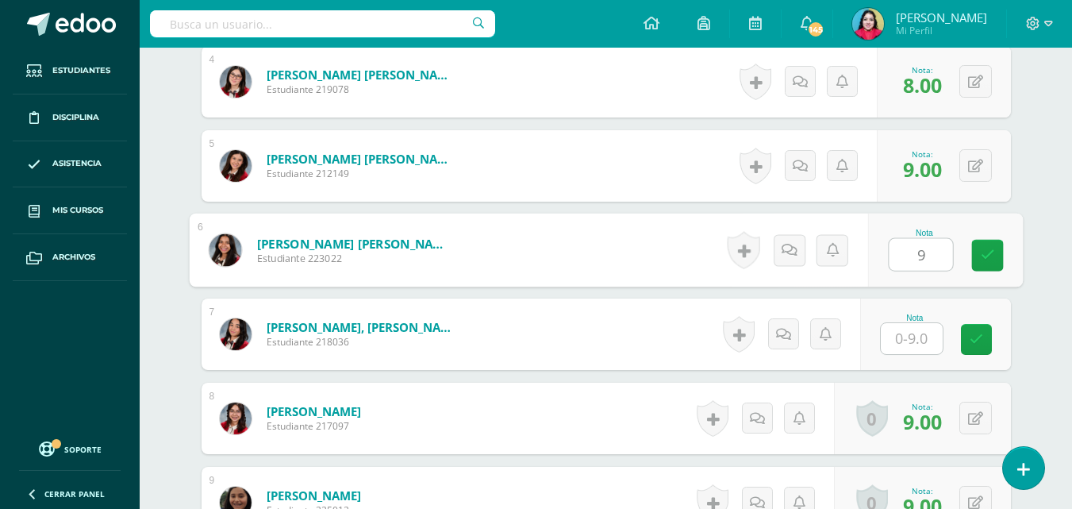
type input "9"
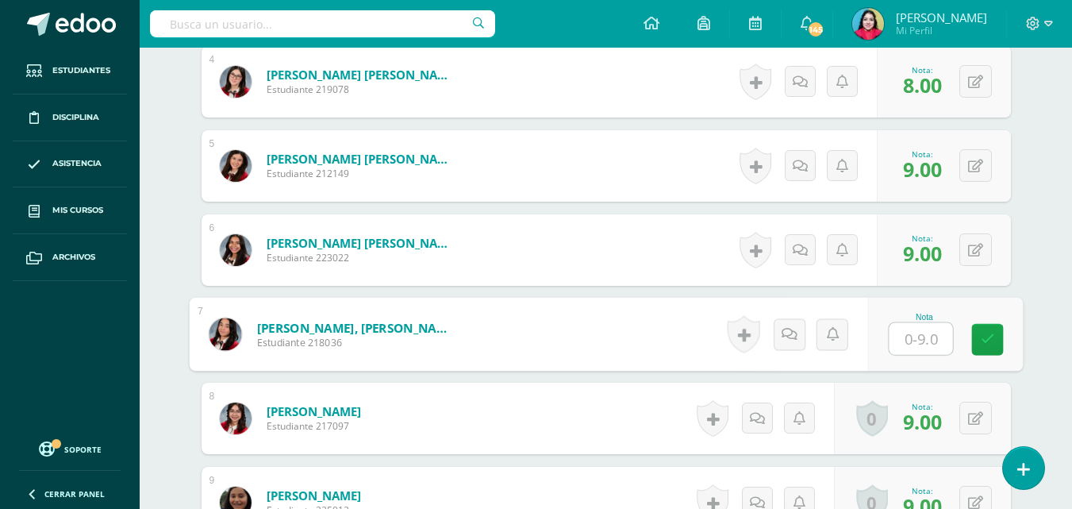
type input "9"
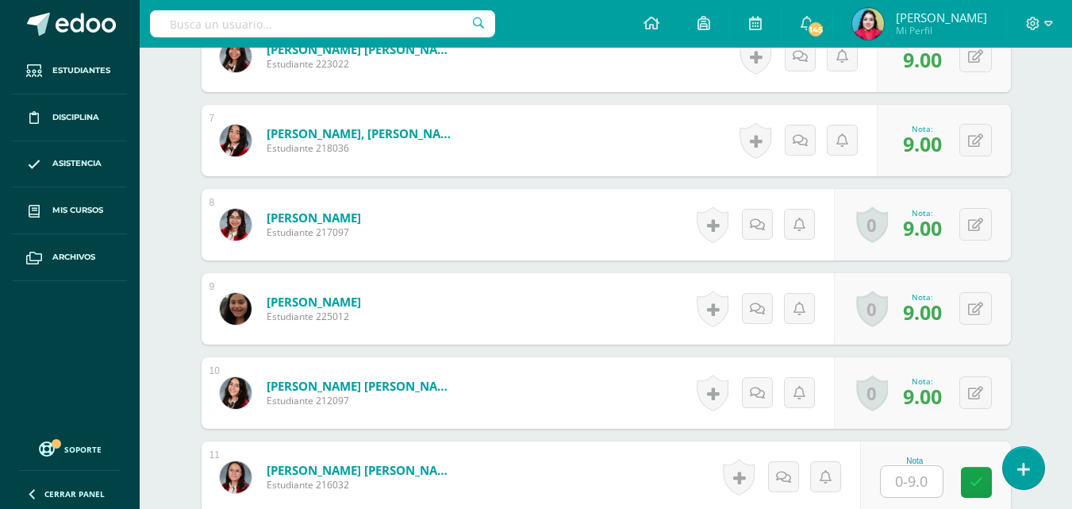
scroll to position [1105, 0]
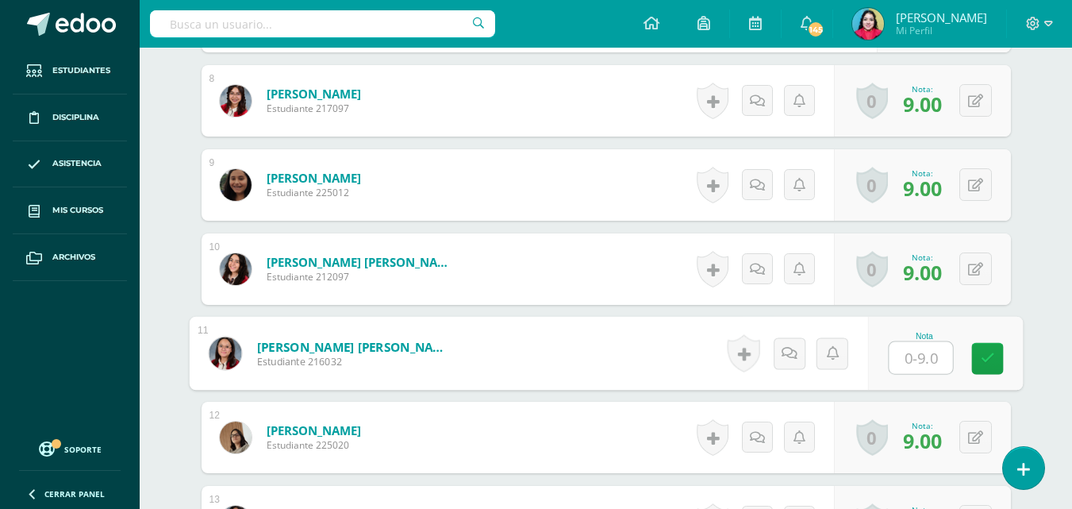
click at [898, 364] on input "text" at bounding box center [920, 358] width 63 height 32
type input "8"
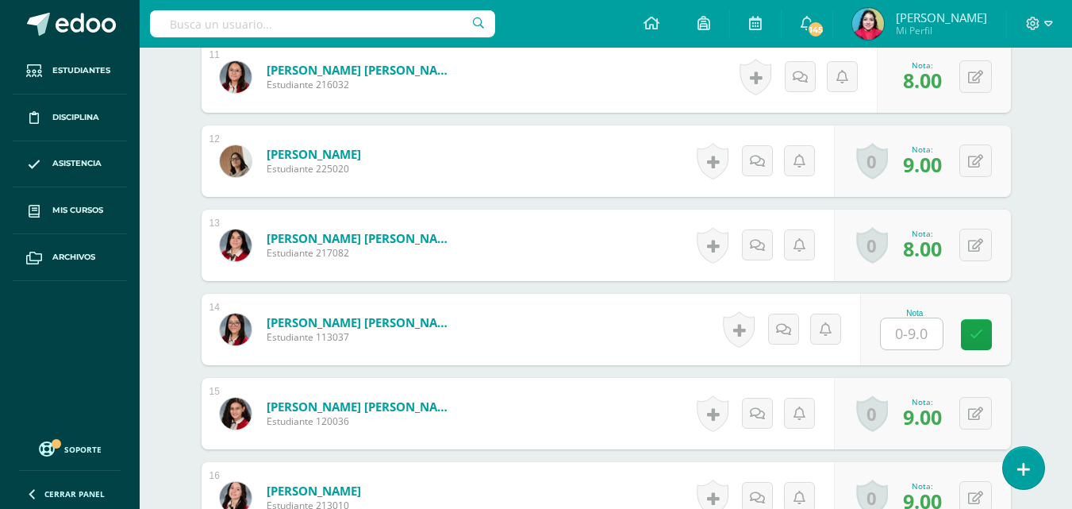
scroll to position [1423, 0]
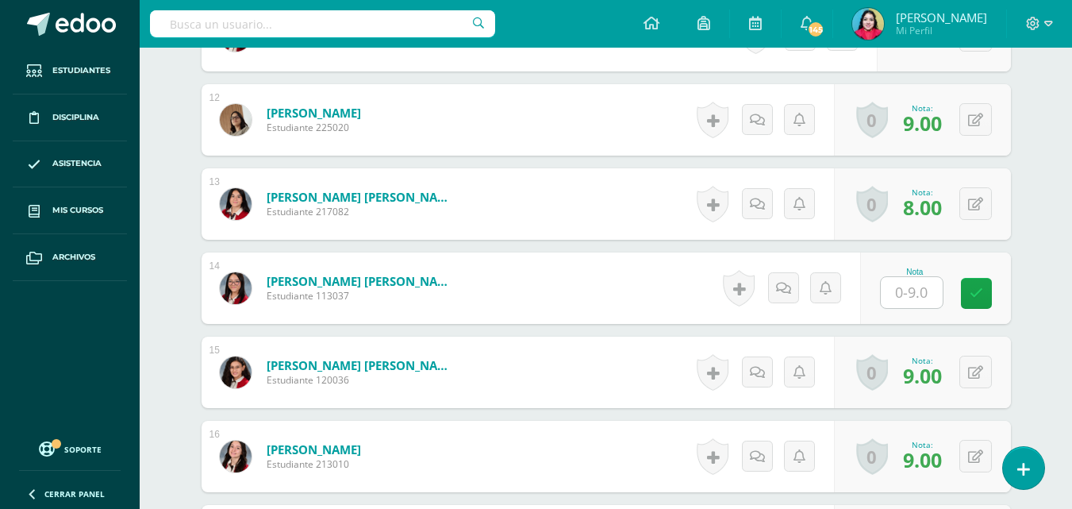
click at [912, 291] on input "text" at bounding box center [912, 292] width 62 height 31
type input "9"
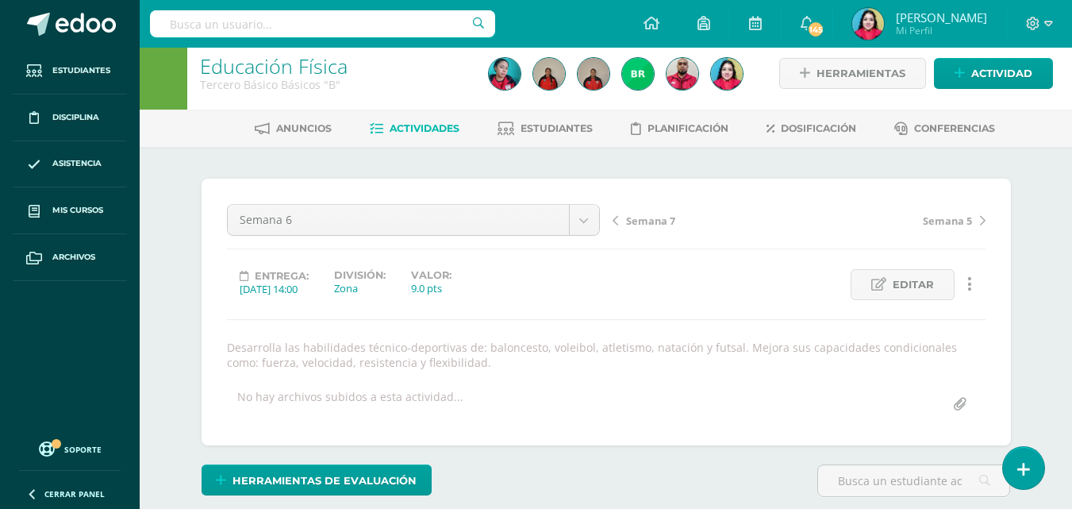
scroll to position [0, 0]
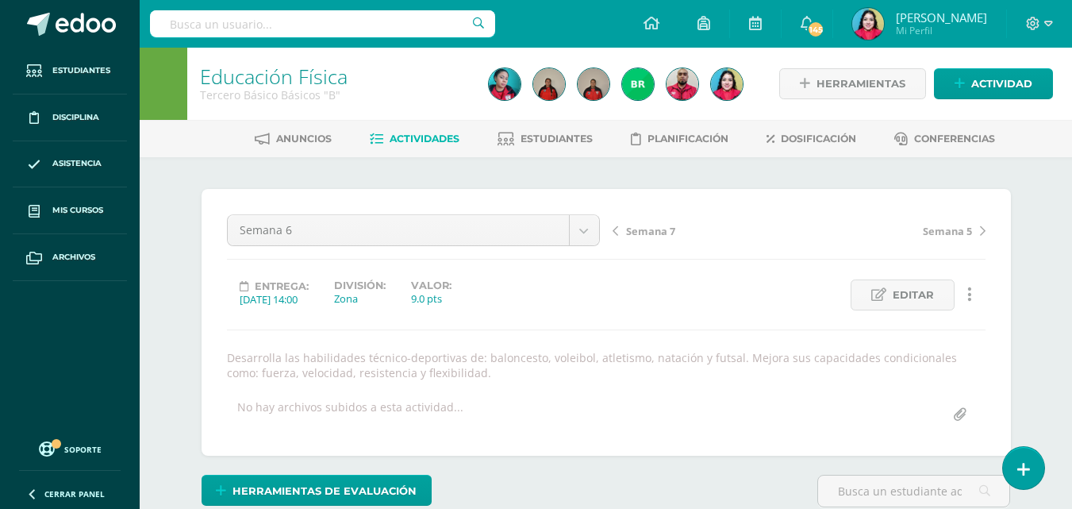
click at [641, 229] on span "Semana 7" at bounding box center [650, 231] width 49 height 14
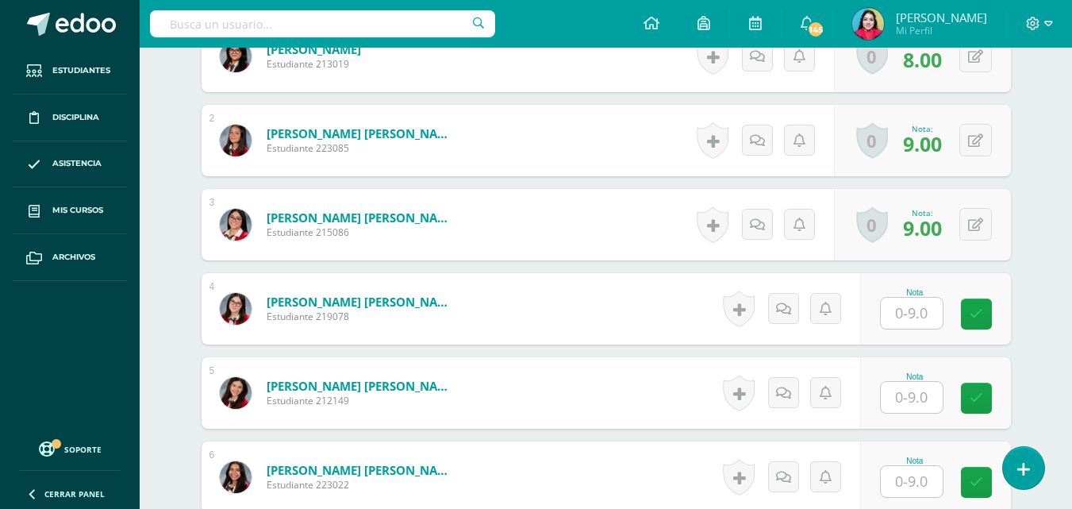
scroll to position [562, 0]
click at [908, 313] on input "text" at bounding box center [912, 312] width 62 height 31
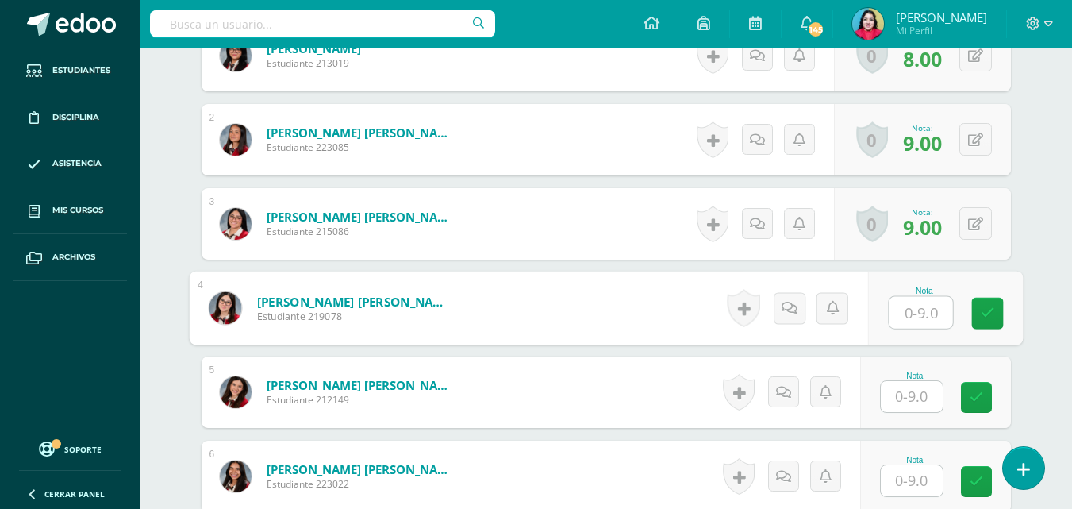
scroll to position [563, 0]
type input "7"
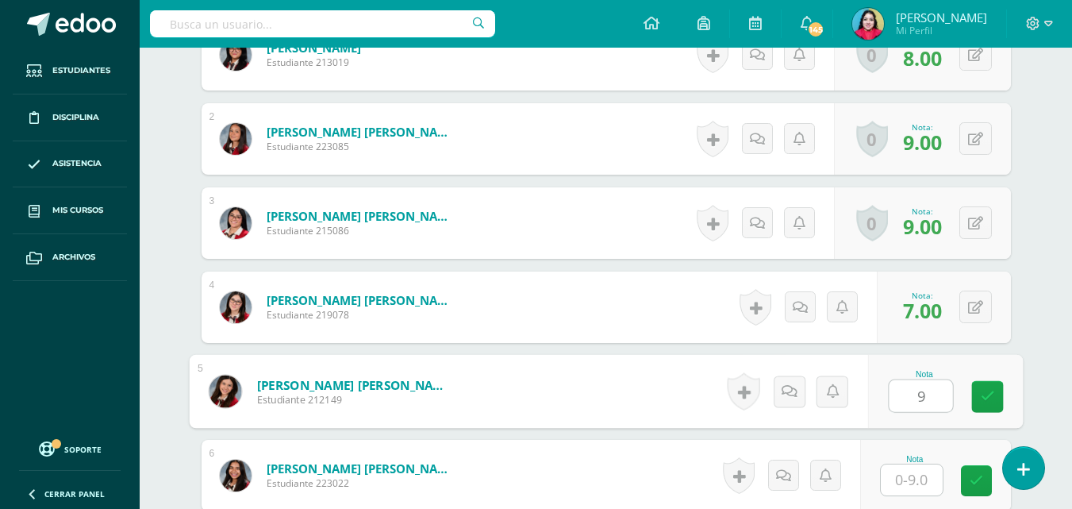
type input "9"
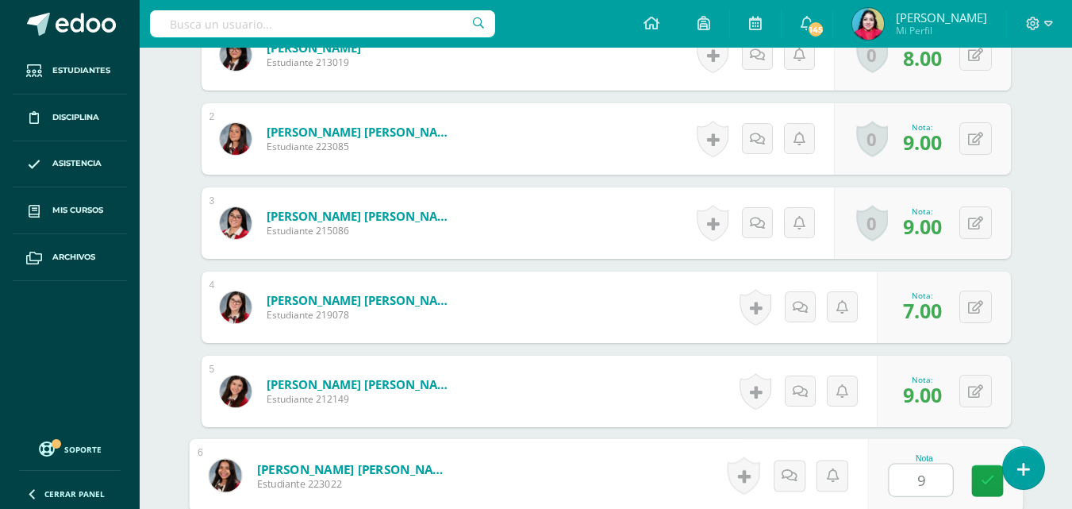
type input "9"
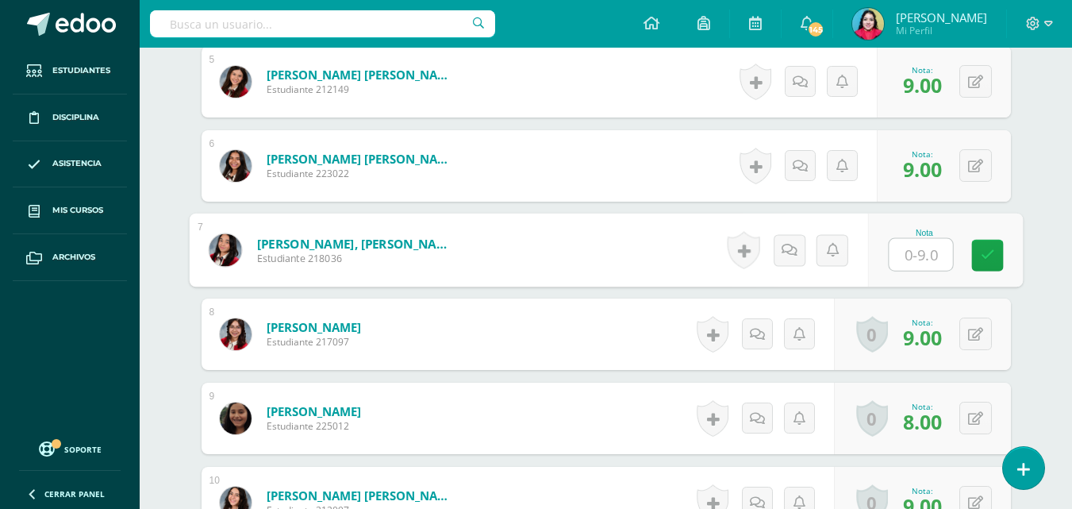
type input "9"
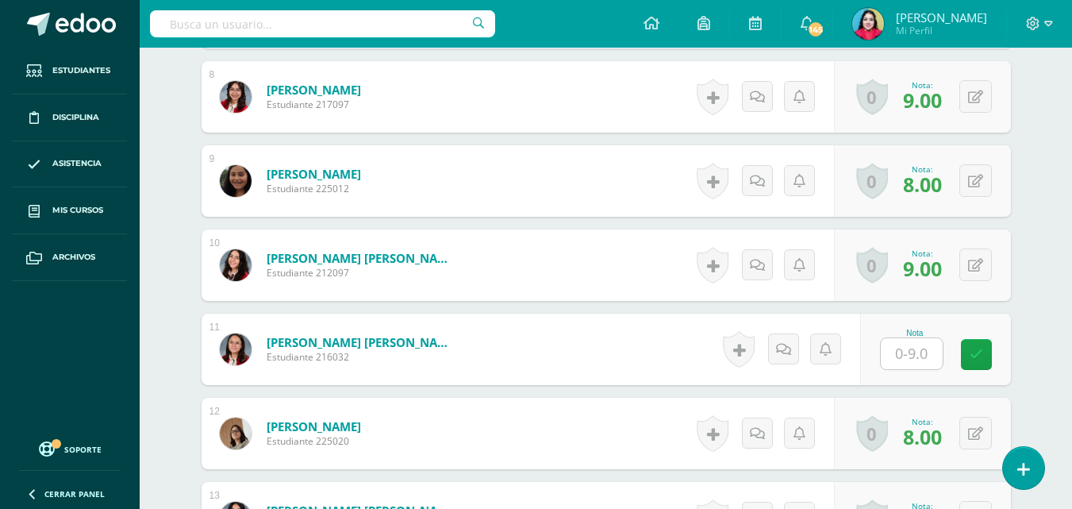
scroll to position [1110, 0]
click at [905, 348] on input "text" at bounding box center [912, 352] width 62 height 31
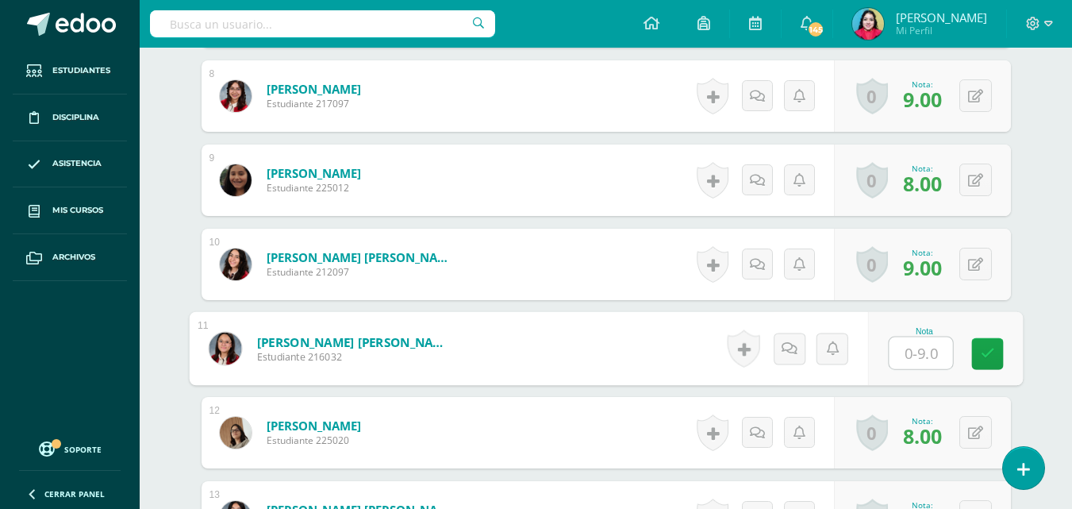
type input "8"
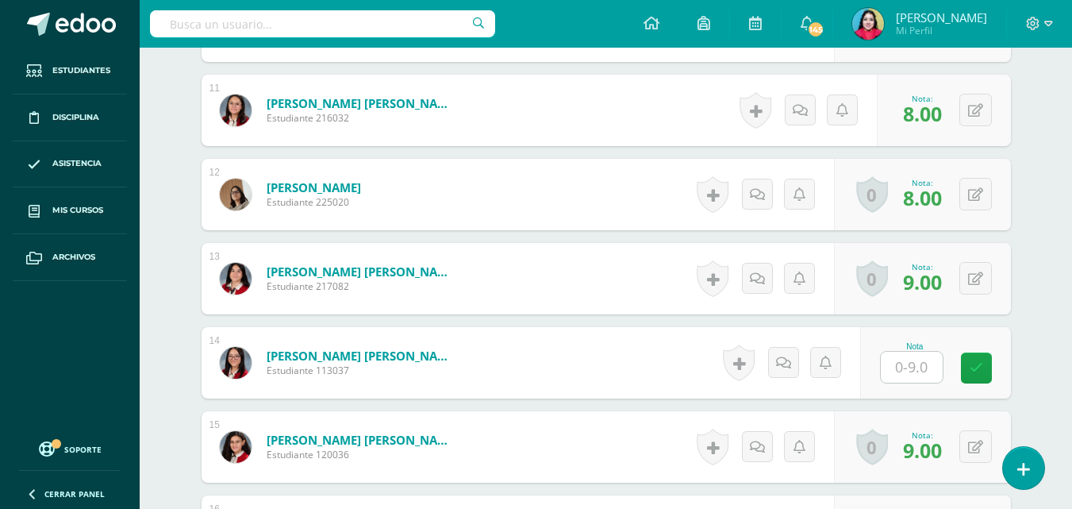
scroll to position [1427, 0]
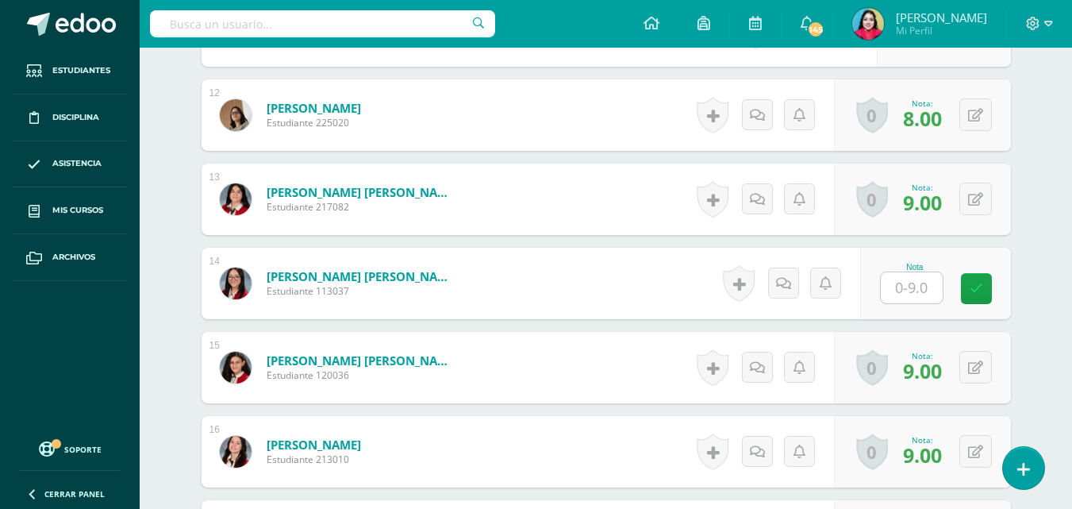
click at [897, 292] on input "text" at bounding box center [912, 287] width 62 height 31
type input "9"
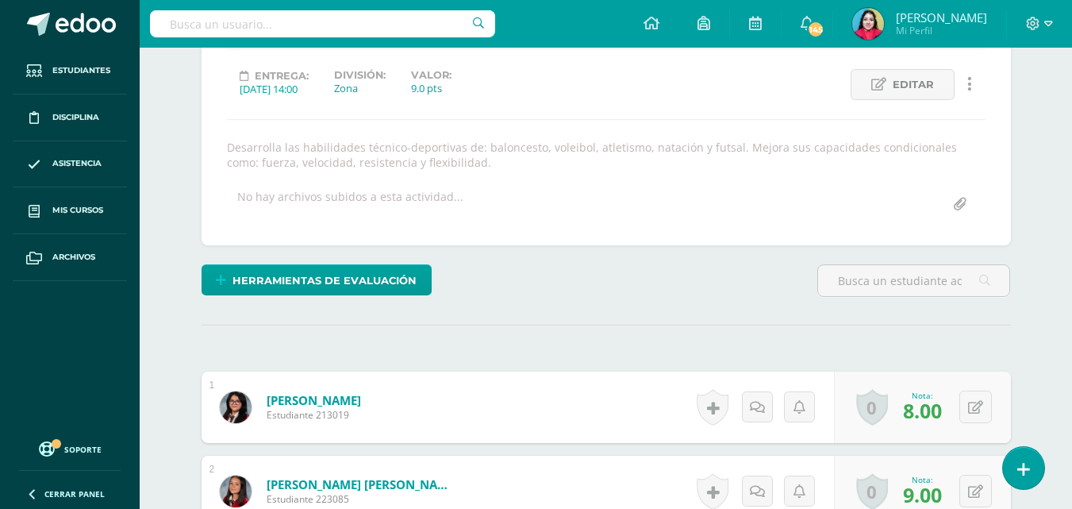
scroll to position [0, 0]
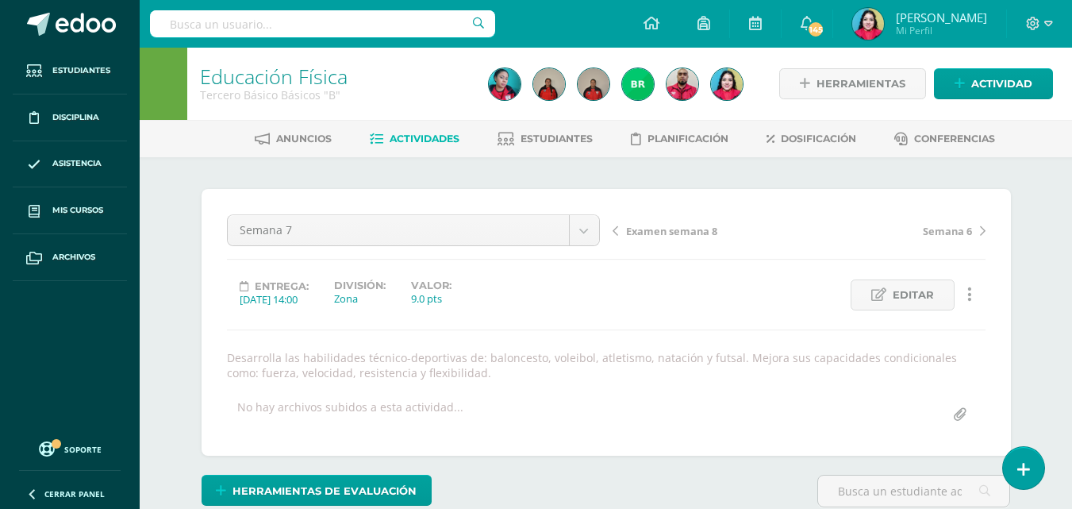
click at [670, 226] on span "Examen semana 8" at bounding box center [671, 231] width 91 height 14
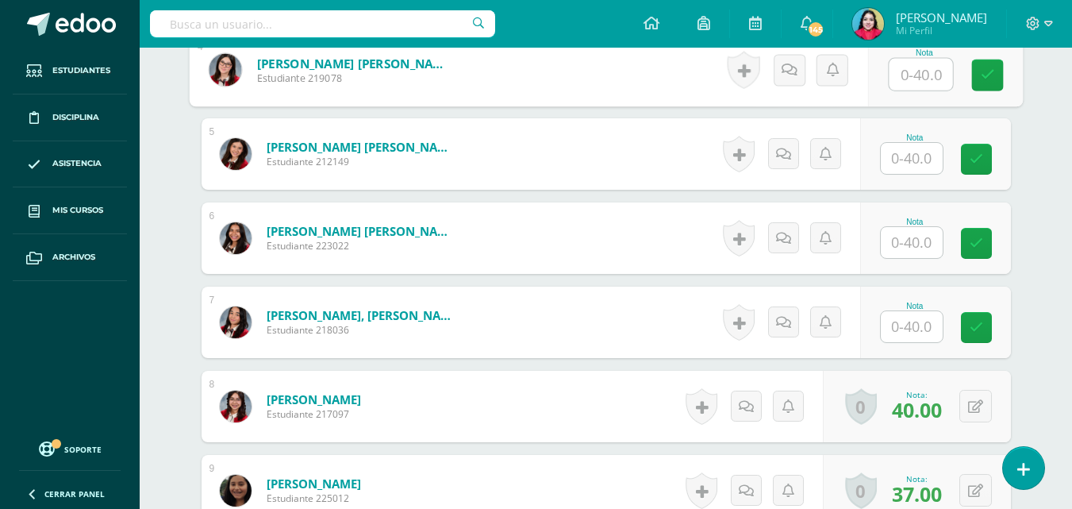
scroll to position [801, 0]
click at [906, 72] on input "text" at bounding box center [920, 74] width 63 height 32
type input "38"
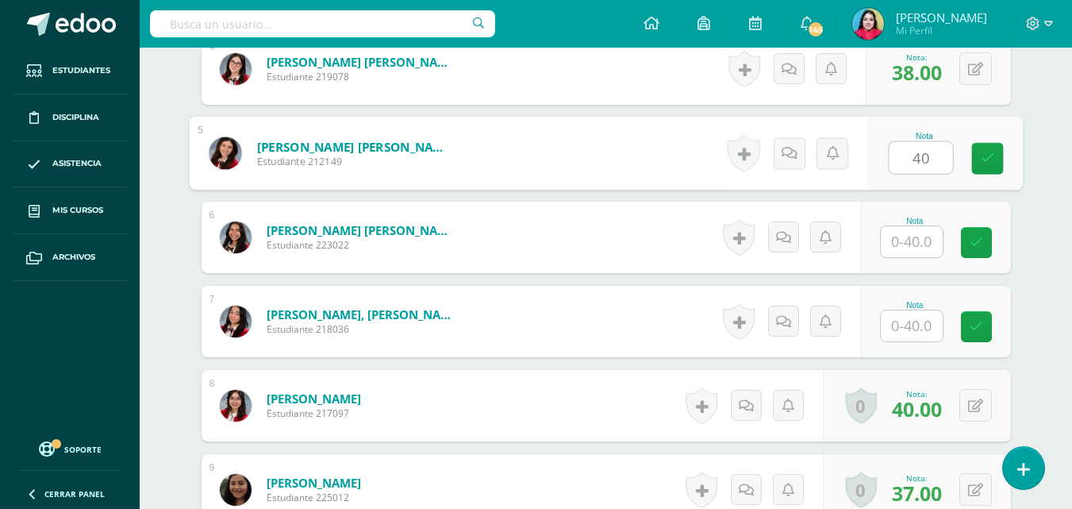
type input "40"
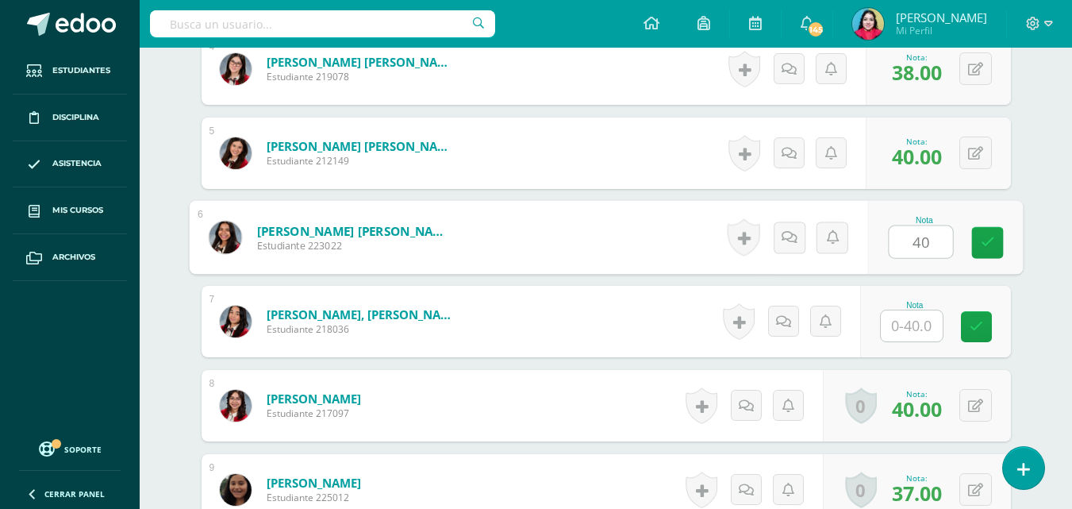
type input "40"
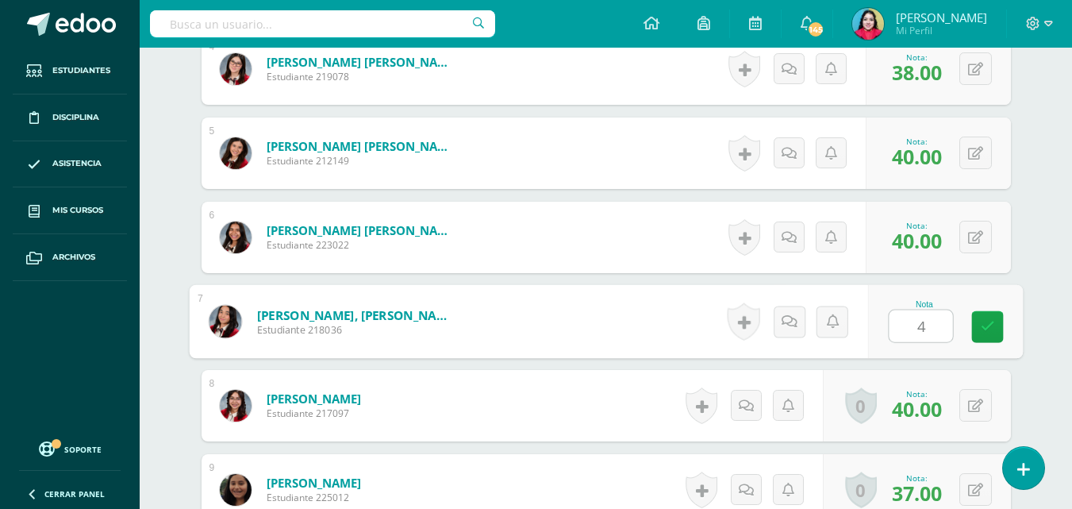
type input "40"
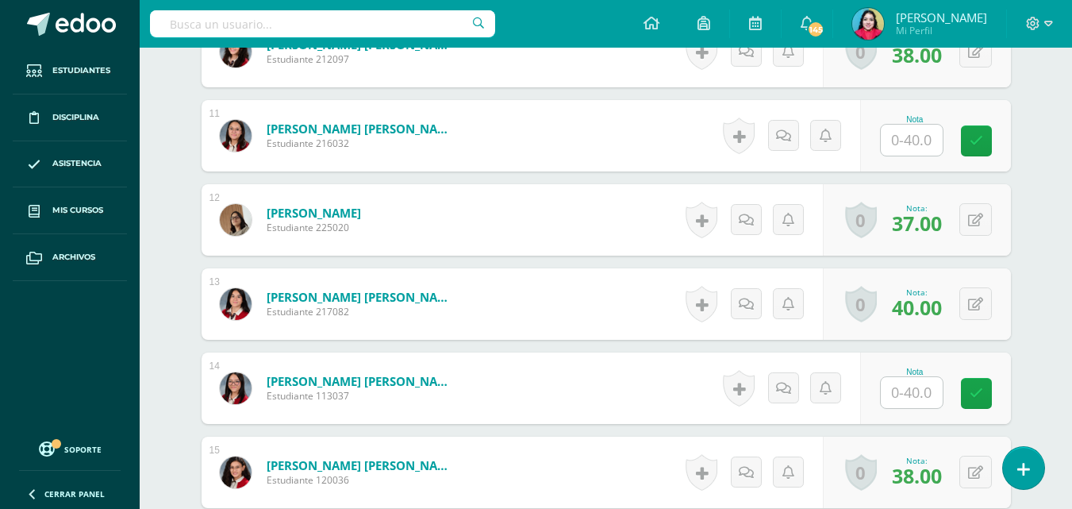
scroll to position [1356, 0]
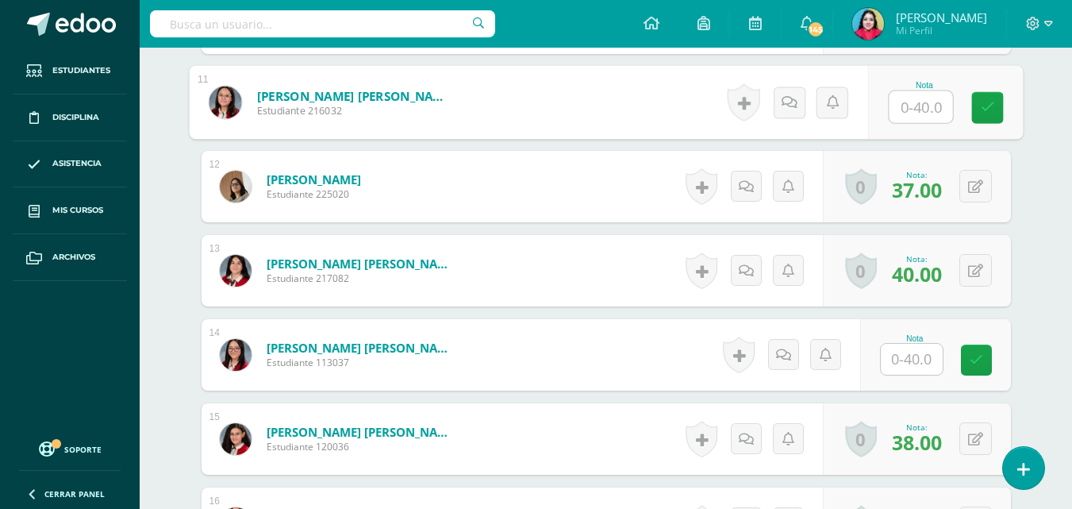
click at [902, 108] on input "text" at bounding box center [920, 107] width 63 height 32
type input "35"
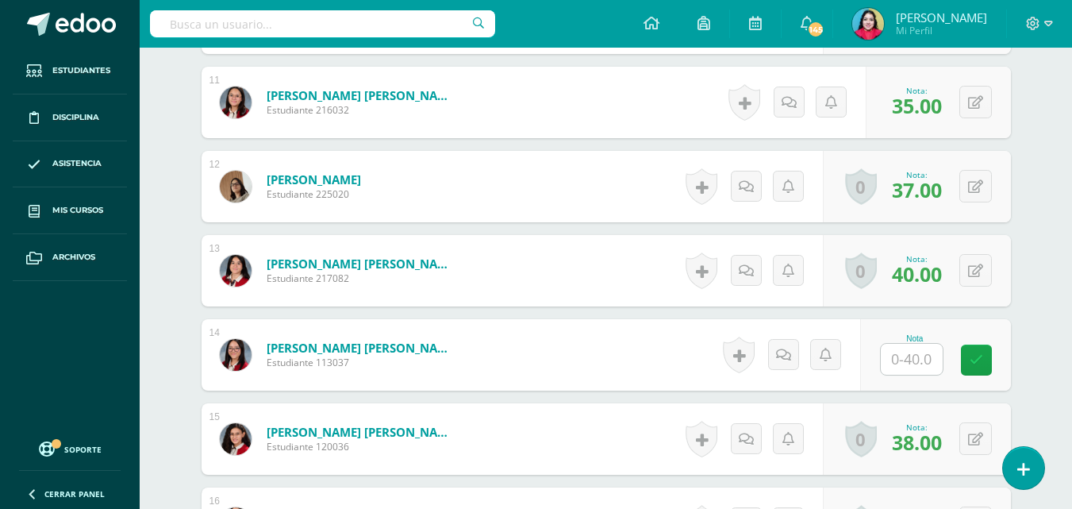
click at [897, 360] on input "text" at bounding box center [912, 359] width 62 height 31
type input "40"
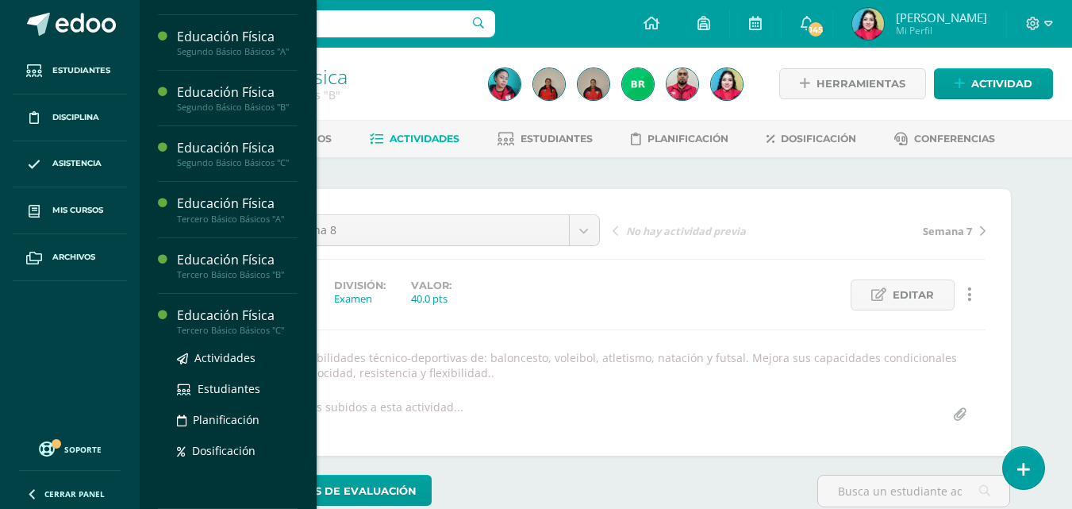
scroll to position [1565, 0]
click at [223, 360] on span "Actividades" at bounding box center [224, 357] width 61 height 15
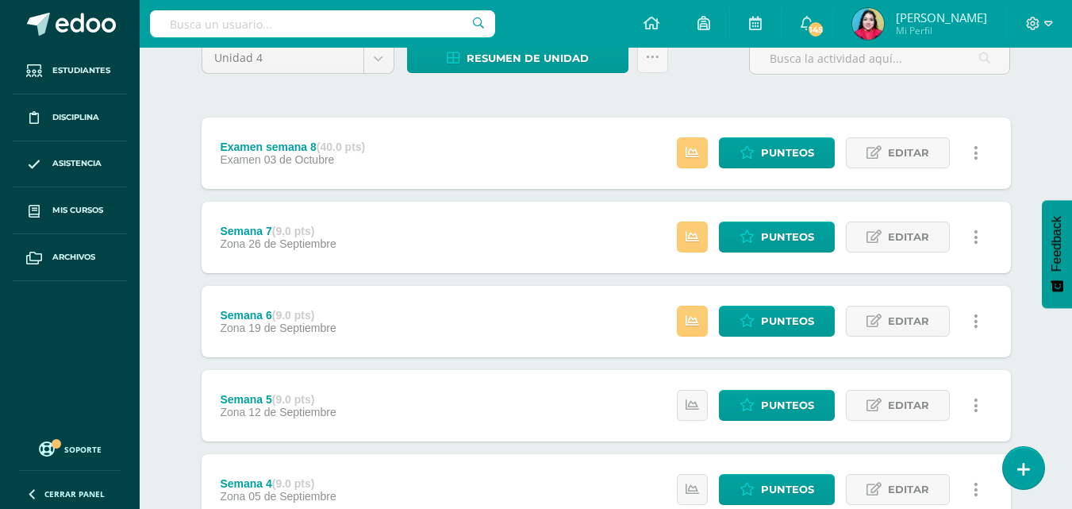
scroll to position [159, 0]
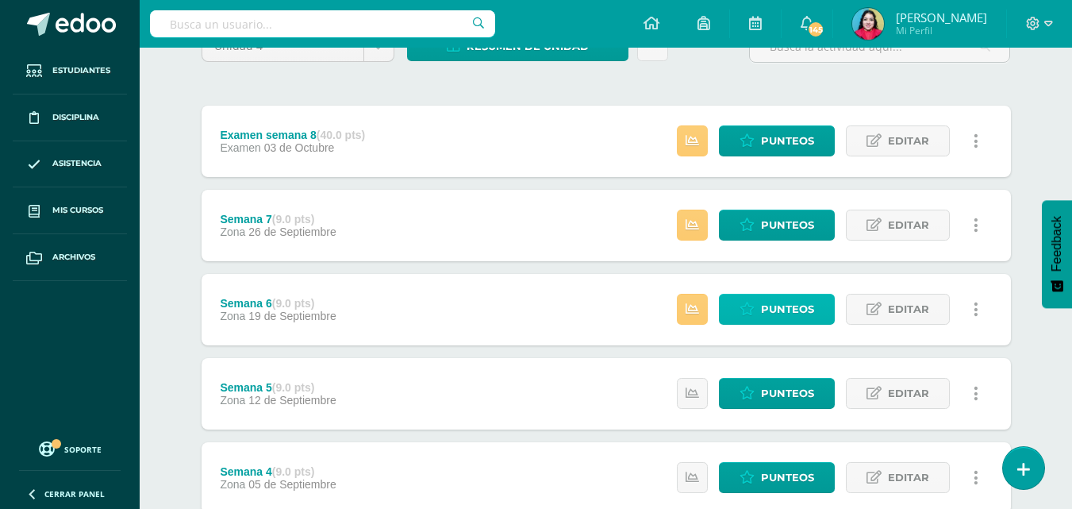
click at [760, 309] on link "Punteos" at bounding box center [777, 309] width 116 height 31
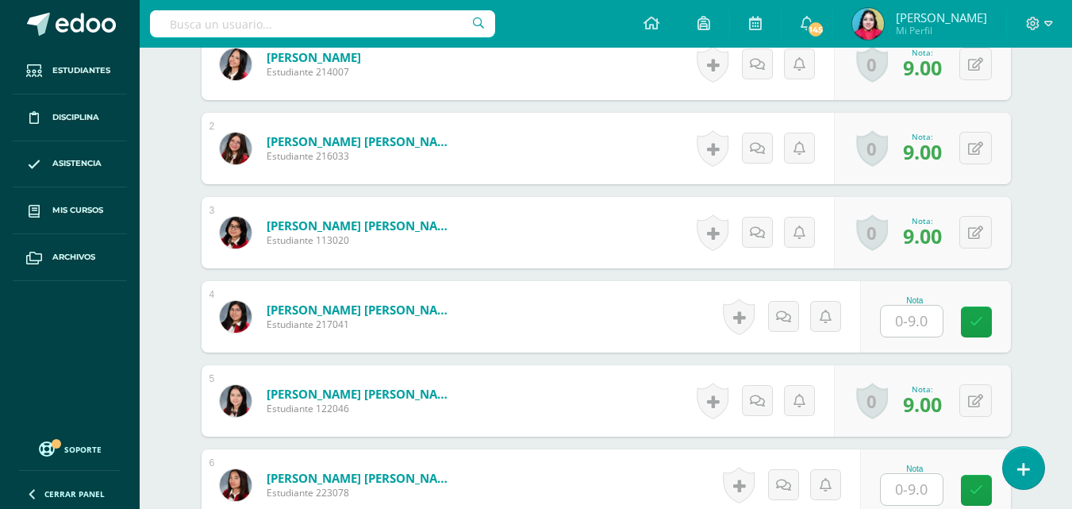
scroll to position [554, 0]
click at [900, 320] on input "text" at bounding box center [912, 320] width 62 height 31
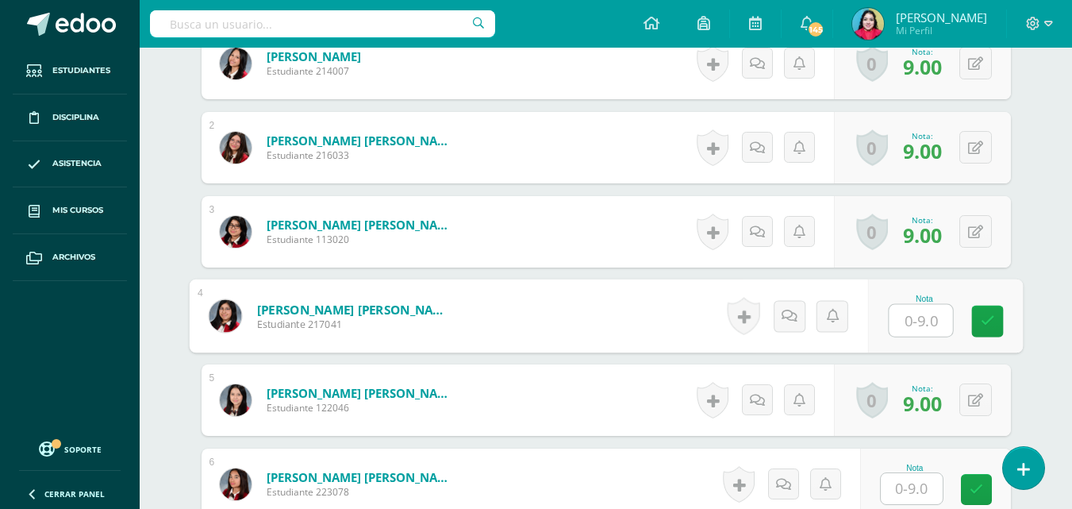
scroll to position [555, 0]
type input "9"
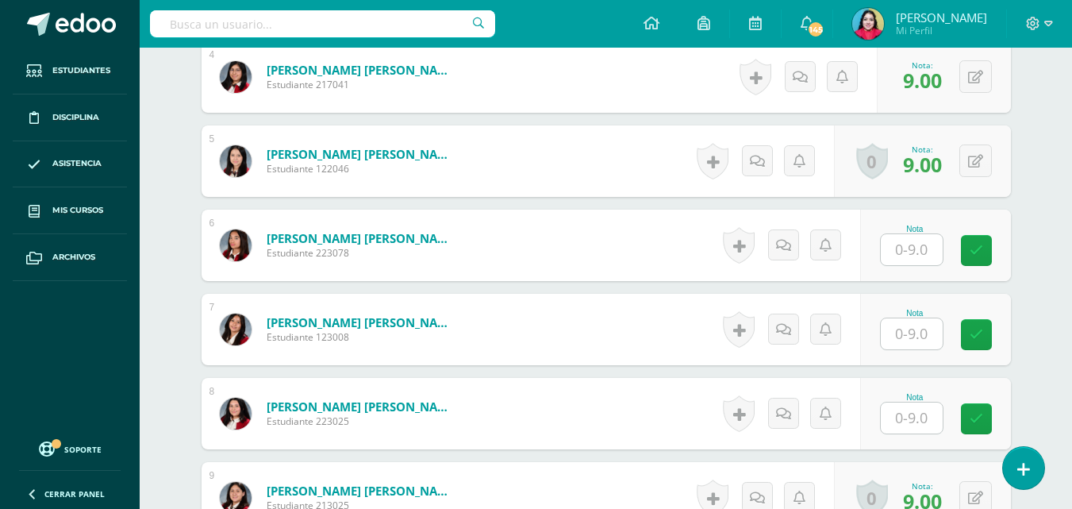
scroll to position [872, 0]
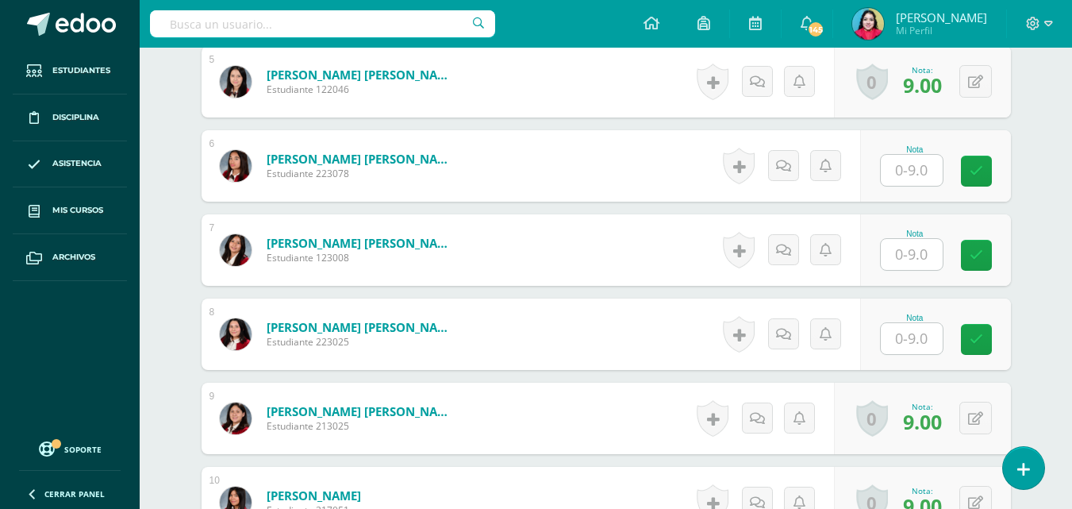
click at [906, 169] on input "text" at bounding box center [912, 170] width 62 height 31
type input "8"
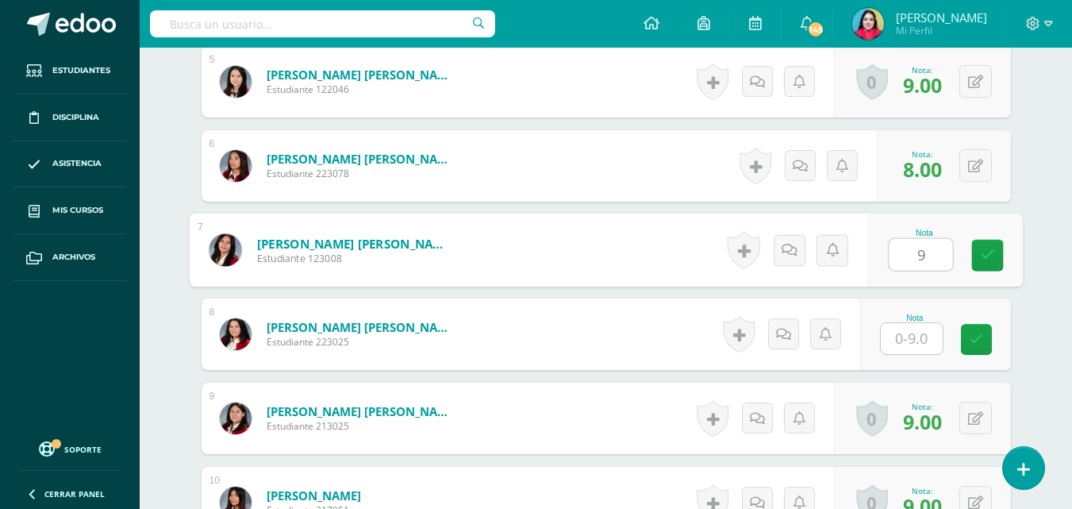
type input "9"
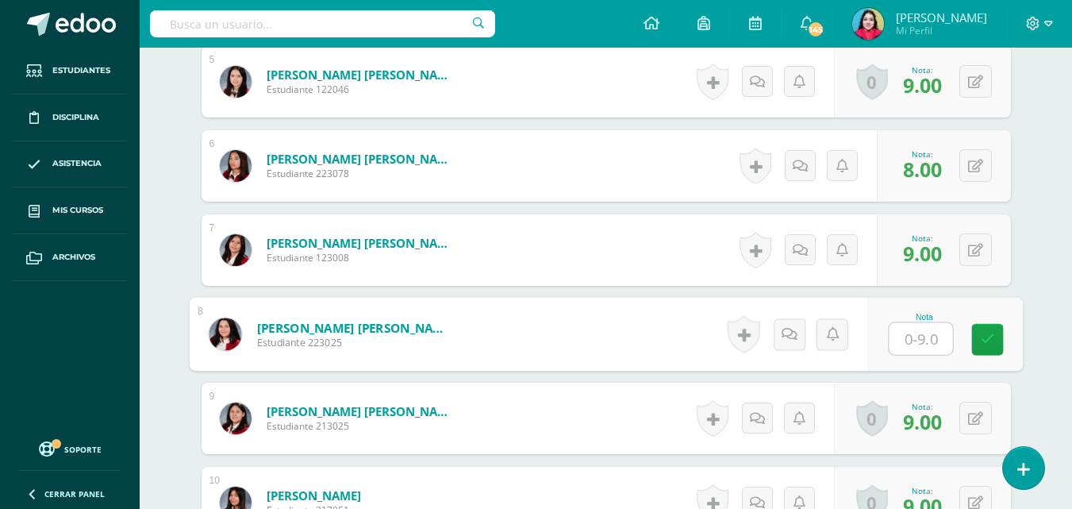
type input "8"
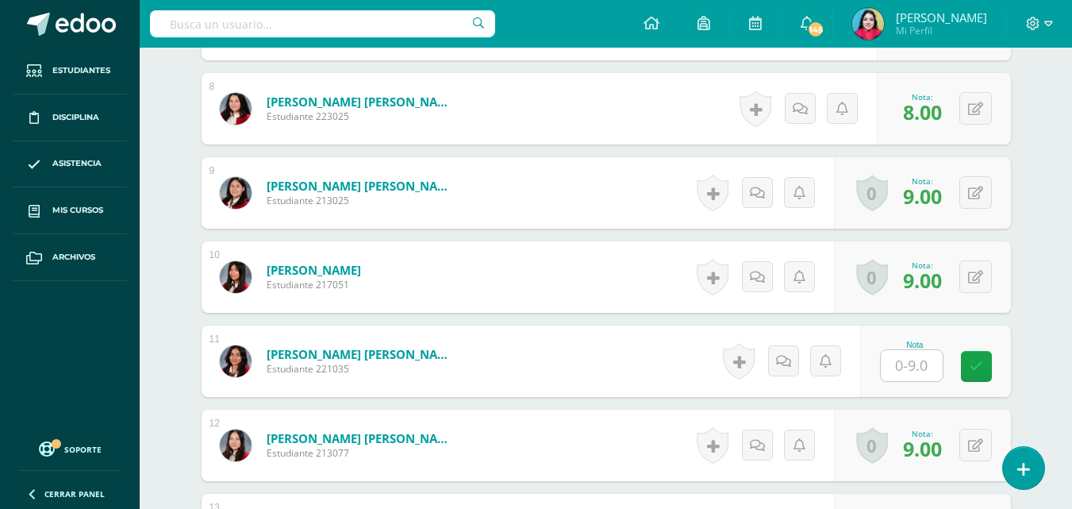
scroll to position [1269, 0]
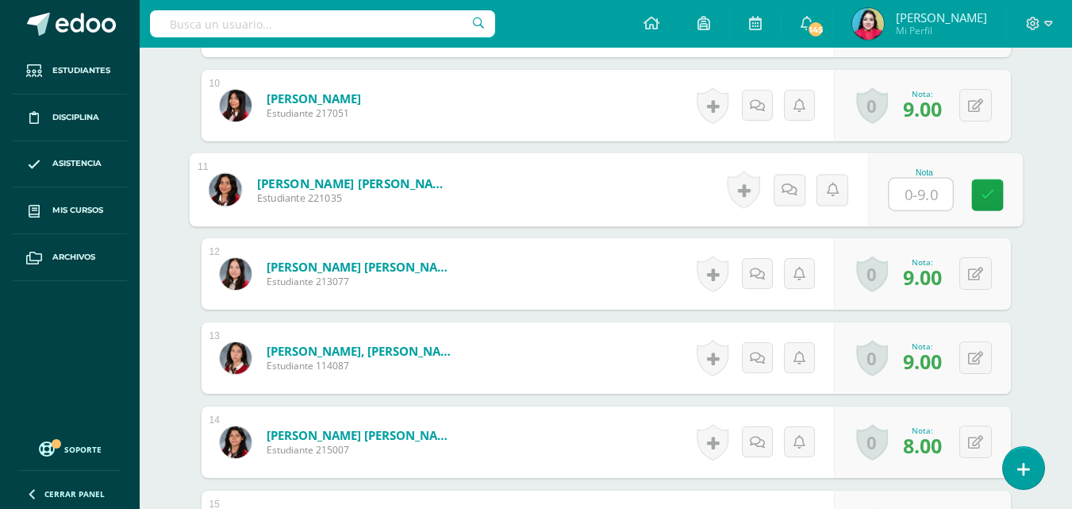
click at [904, 190] on input "text" at bounding box center [920, 195] width 63 height 32
type input "8"
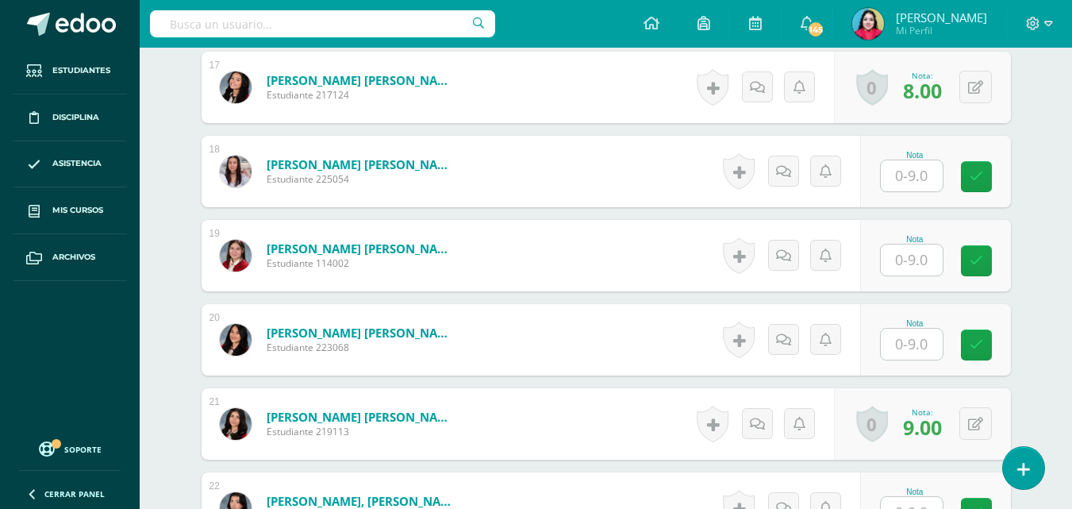
scroll to position [1903, 0]
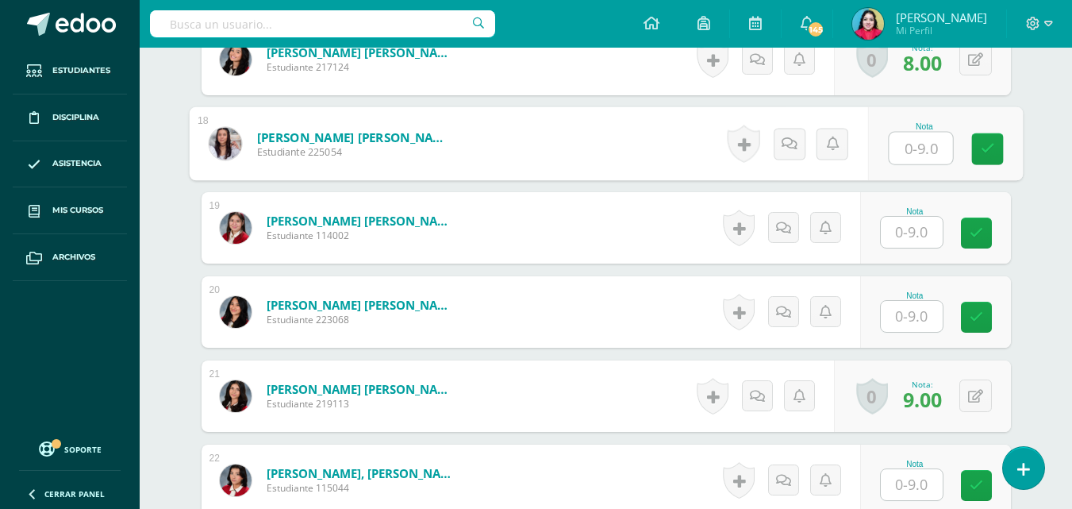
click at [908, 148] on input "text" at bounding box center [920, 148] width 63 height 32
type input "9"
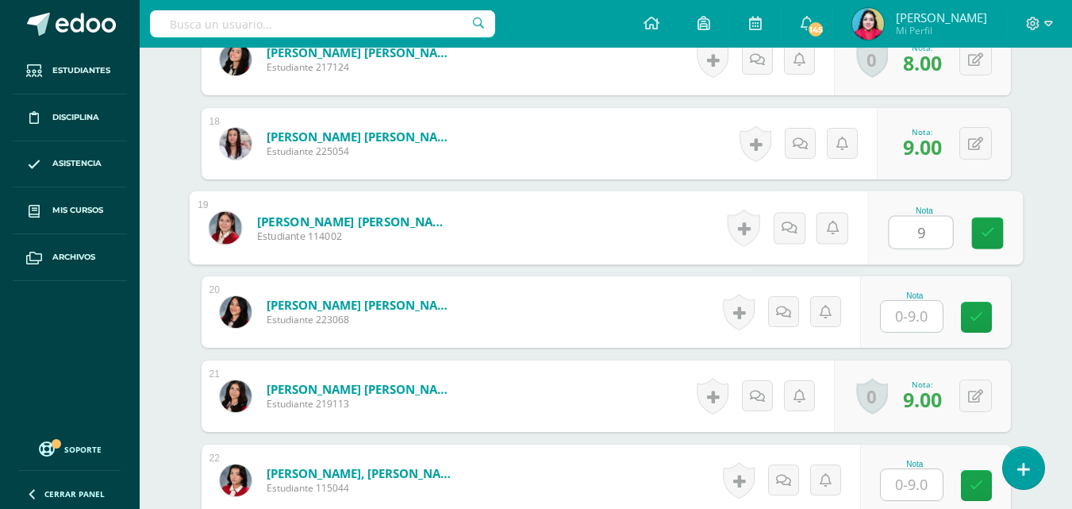
type input "9"
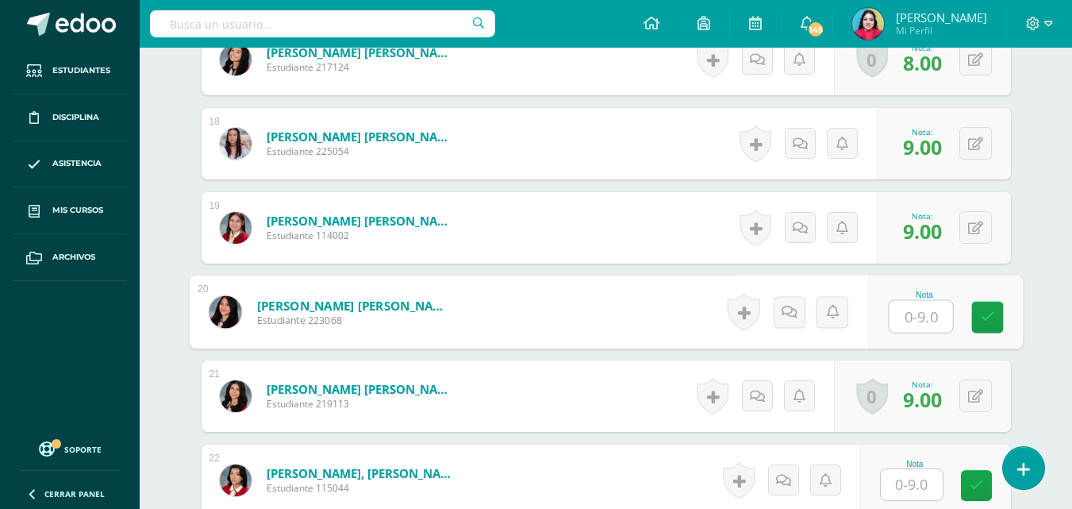
type input "9"
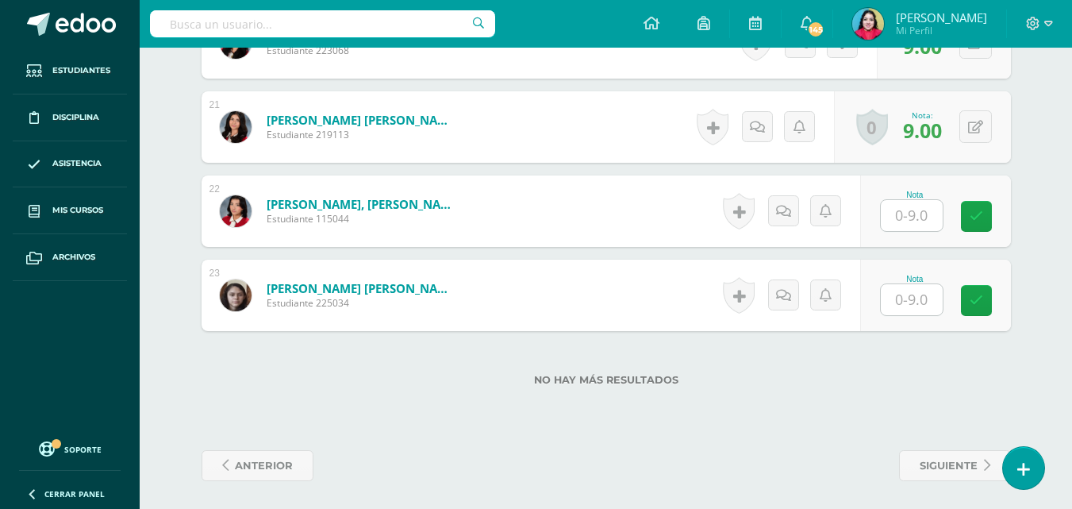
scroll to position [2176, 0]
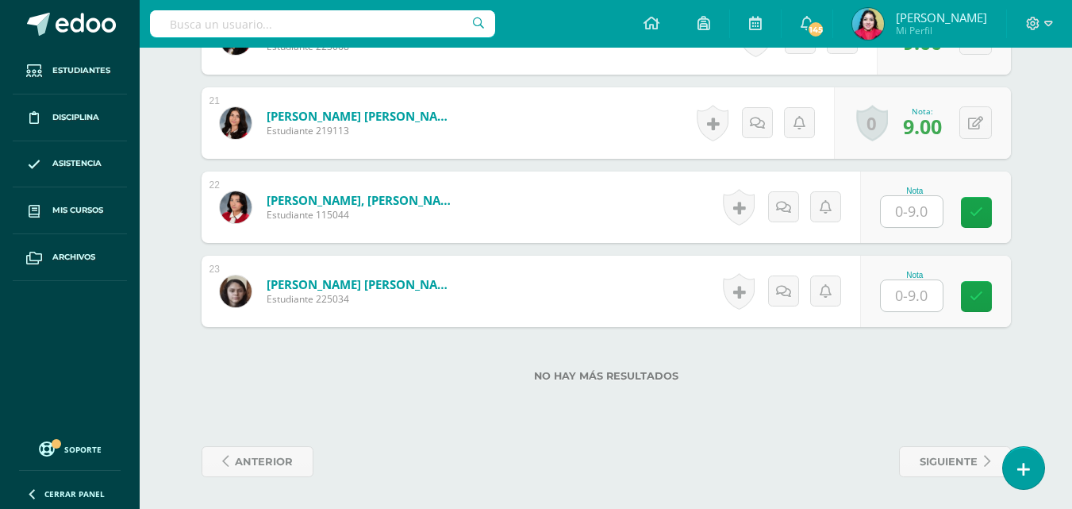
click at [896, 213] on input "text" at bounding box center [912, 211] width 62 height 31
type input "9"
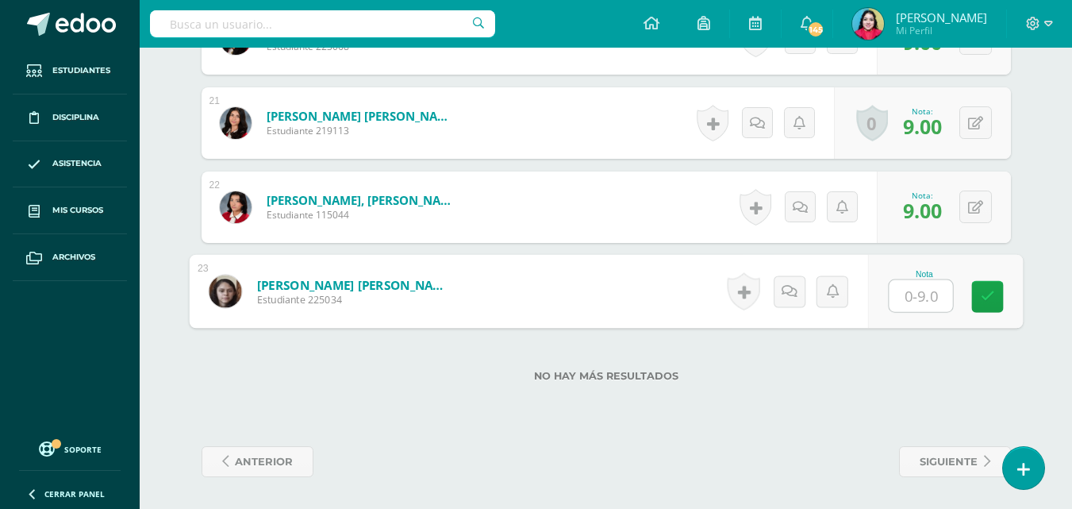
type input "9"
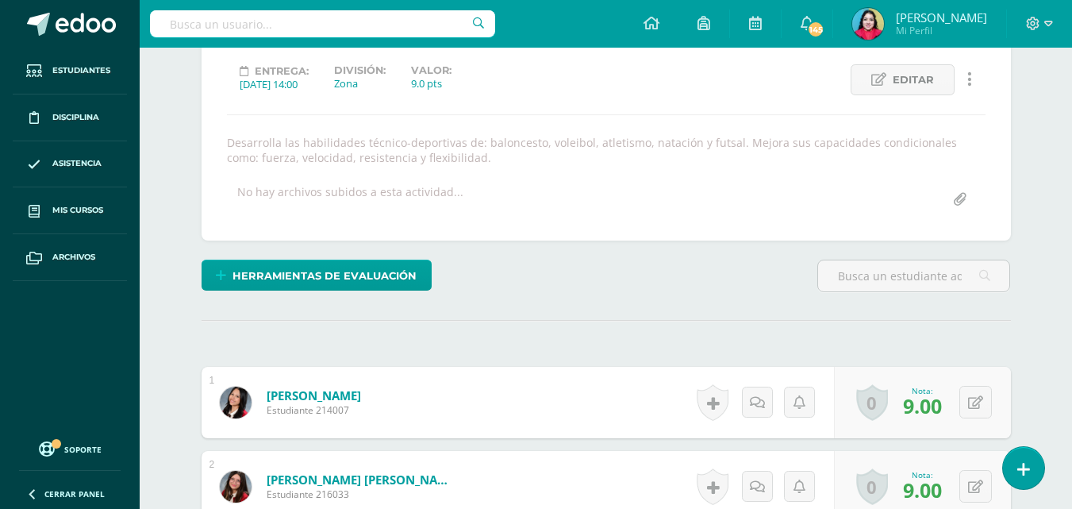
scroll to position [0, 0]
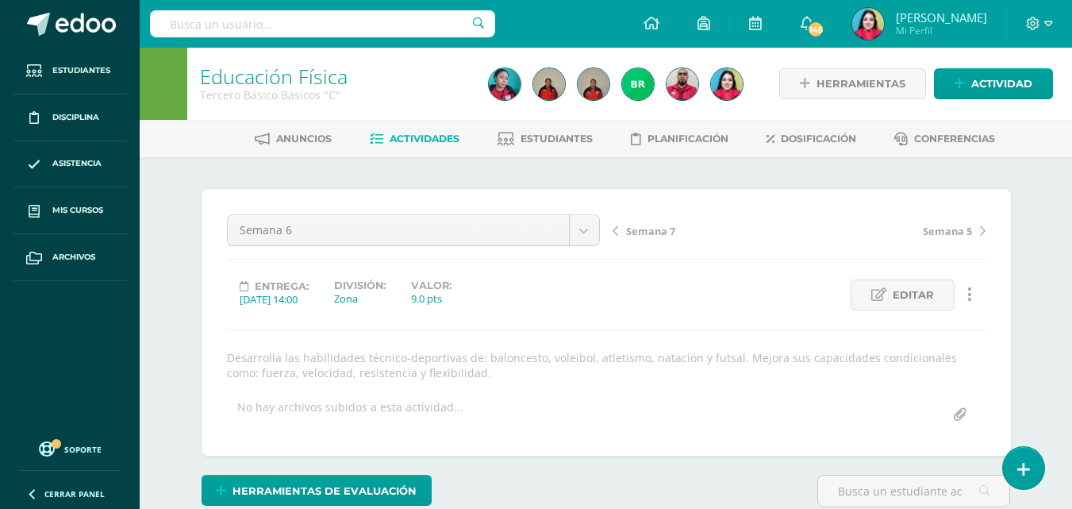
click at [655, 232] on span "Semana 7" at bounding box center [650, 231] width 49 height 14
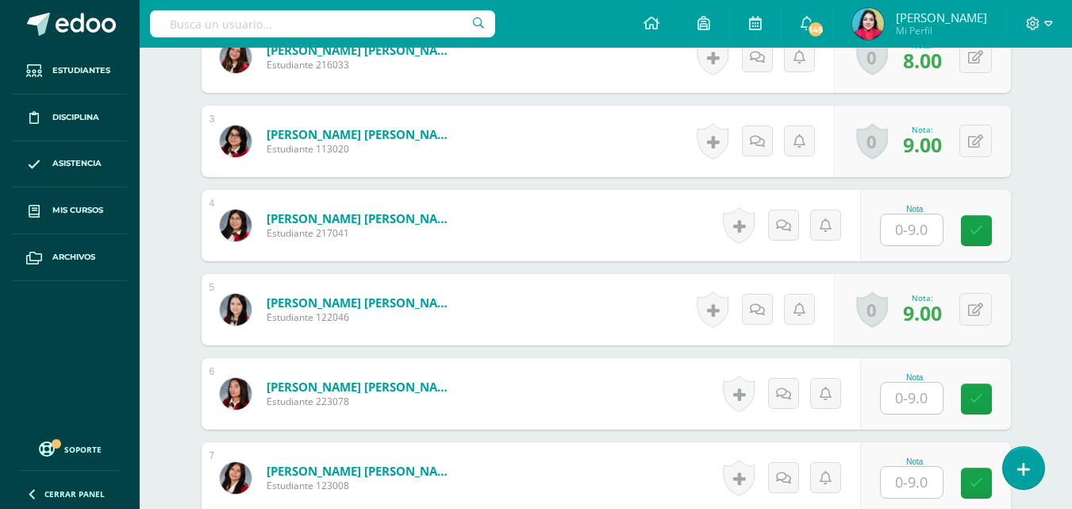
scroll to position [645, 0]
click at [902, 232] on input "text" at bounding box center [912, 228] width 62 height 31
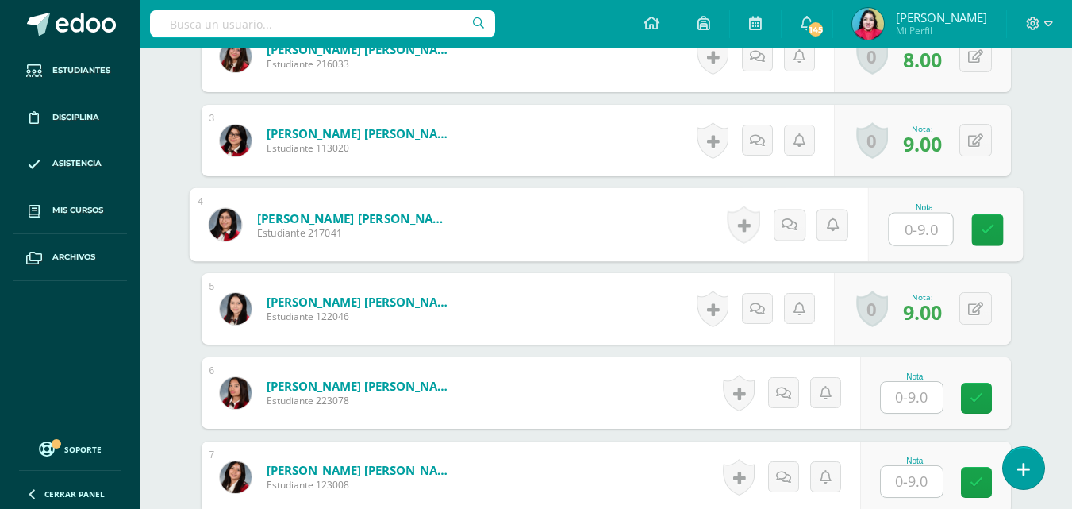
type input "9"
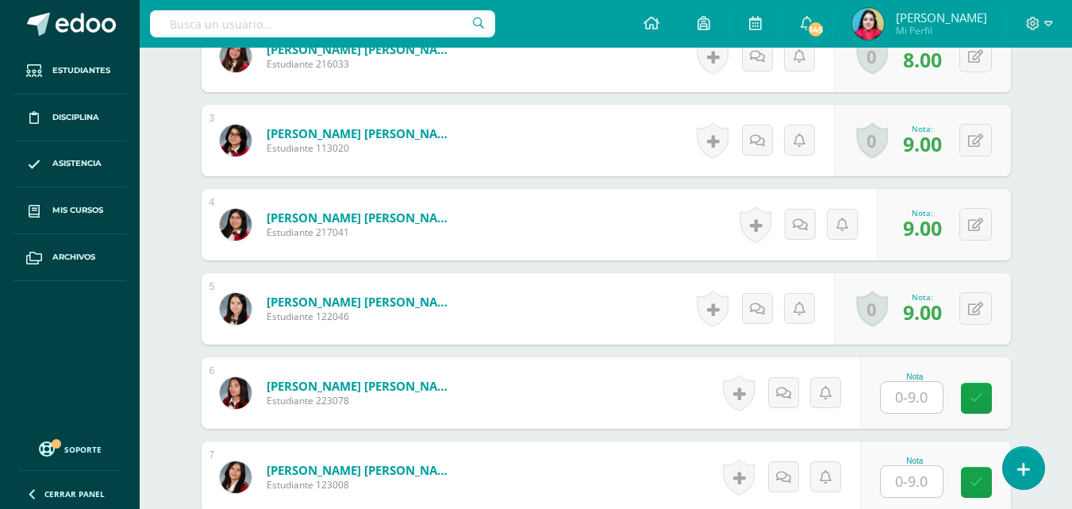
click at [908, 401] on input "text" at bounding box center [912, 397] width 62 height 31
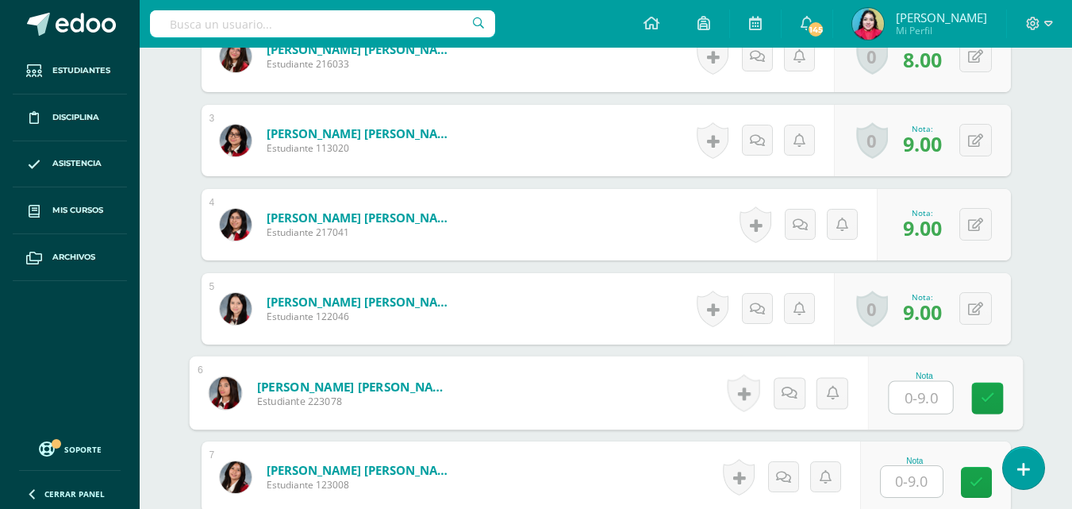
type input "9"
type input "8"
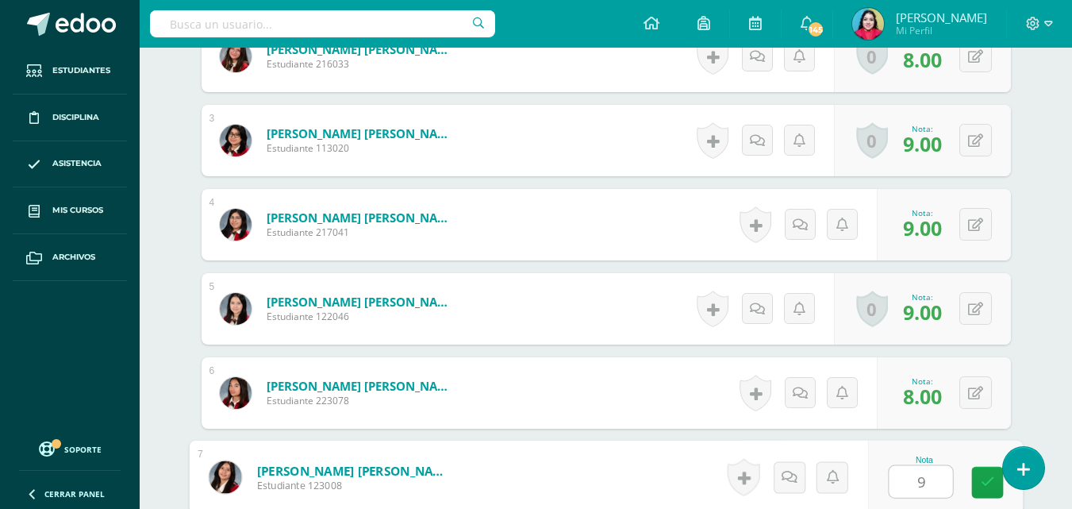
type input "9"
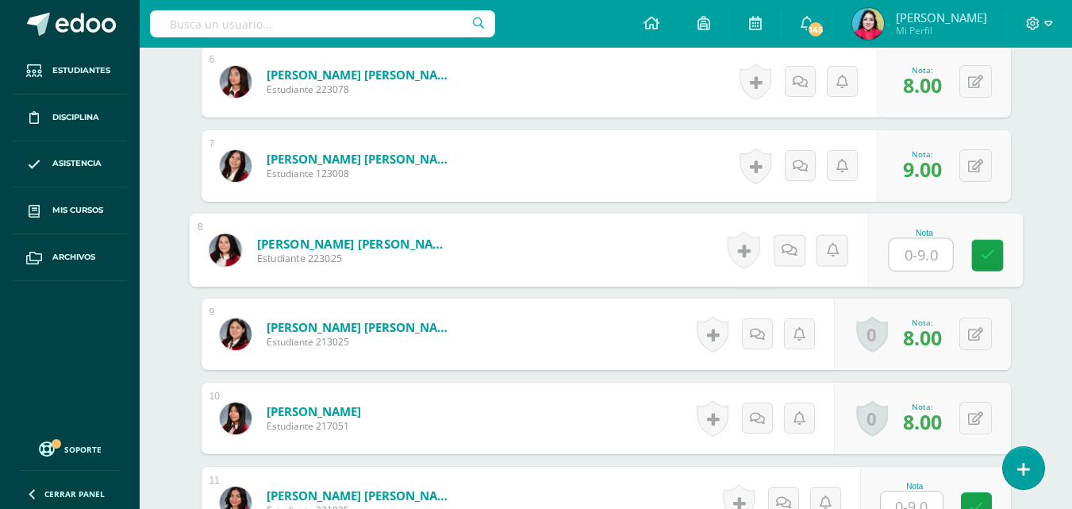
type input "8"
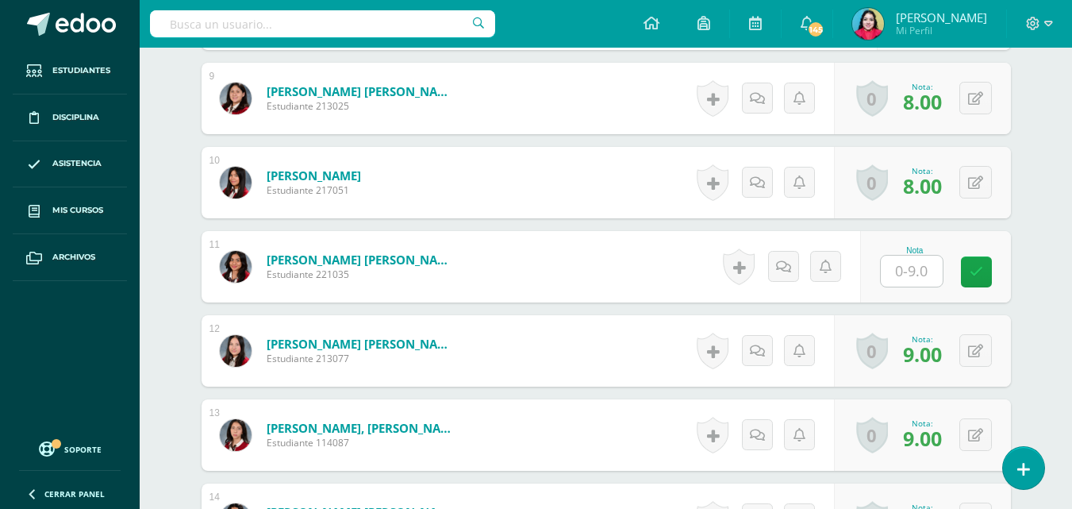
scroll to position [1194, 0]
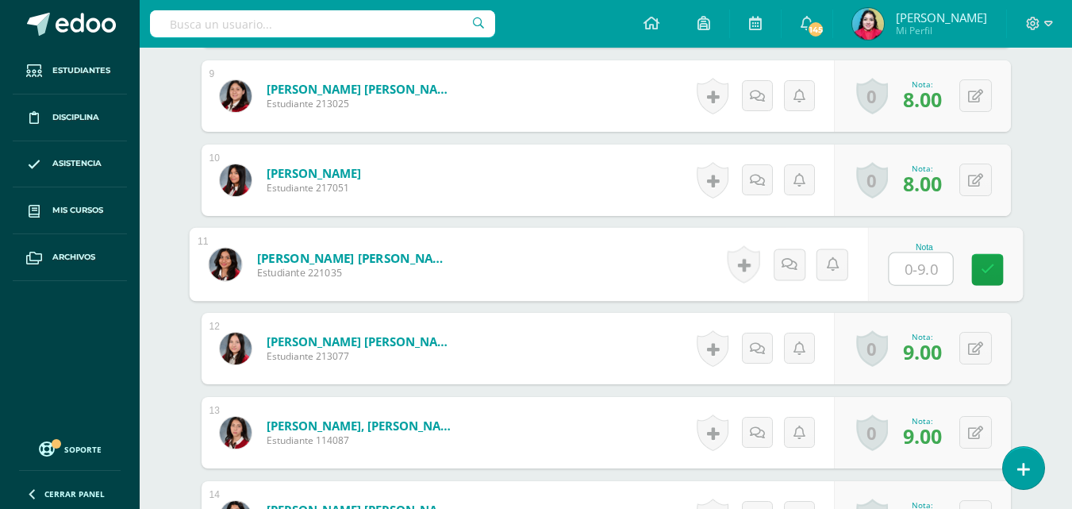
click at [908, 276] on input "text" at bounding box center [920, 269] width 63 height 32
type input "8"
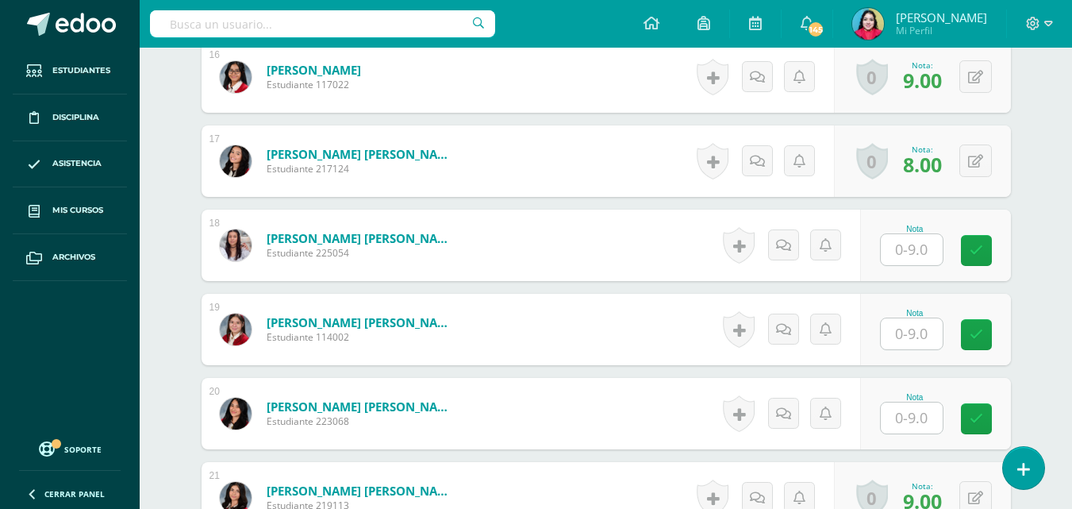
scroll to position [1829, 0]
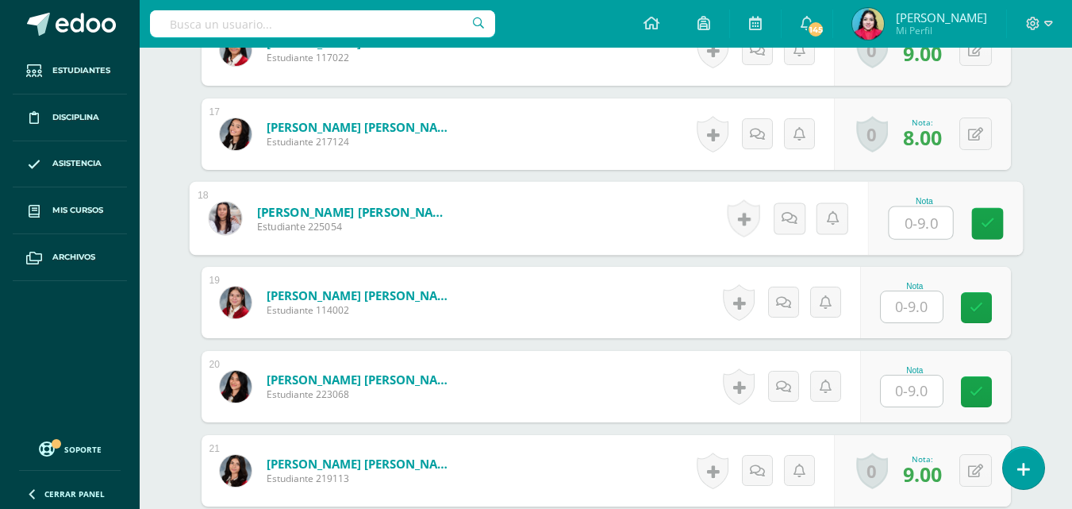
click at [916, 227] on input "text" at bounding box center [920, 223] width 63 height 32
type input "9"
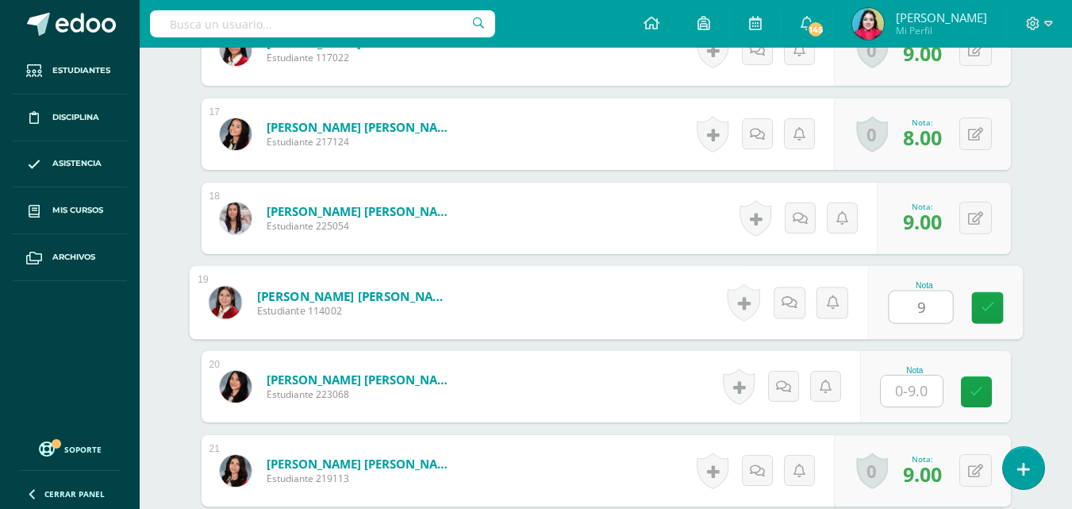
type input "9"
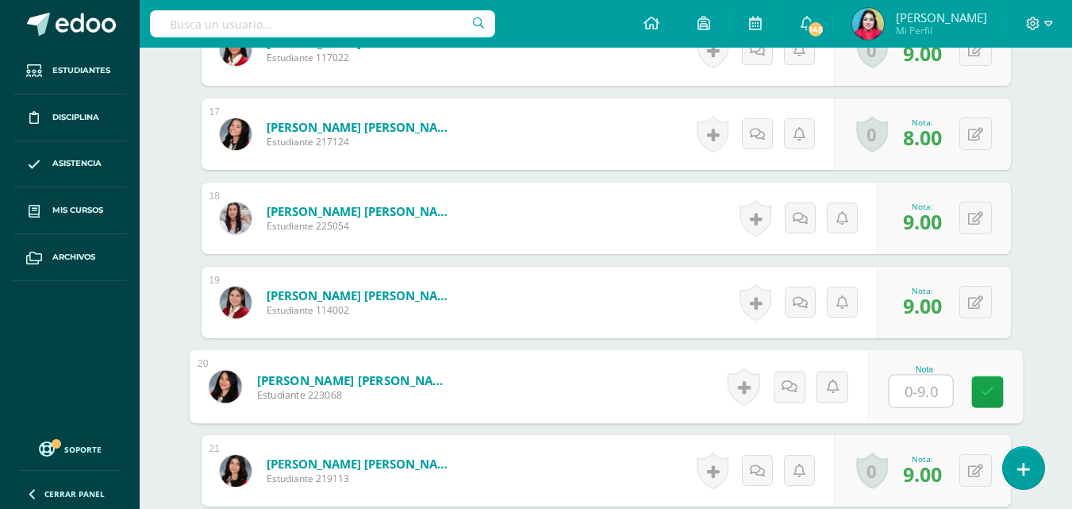
type input "8"
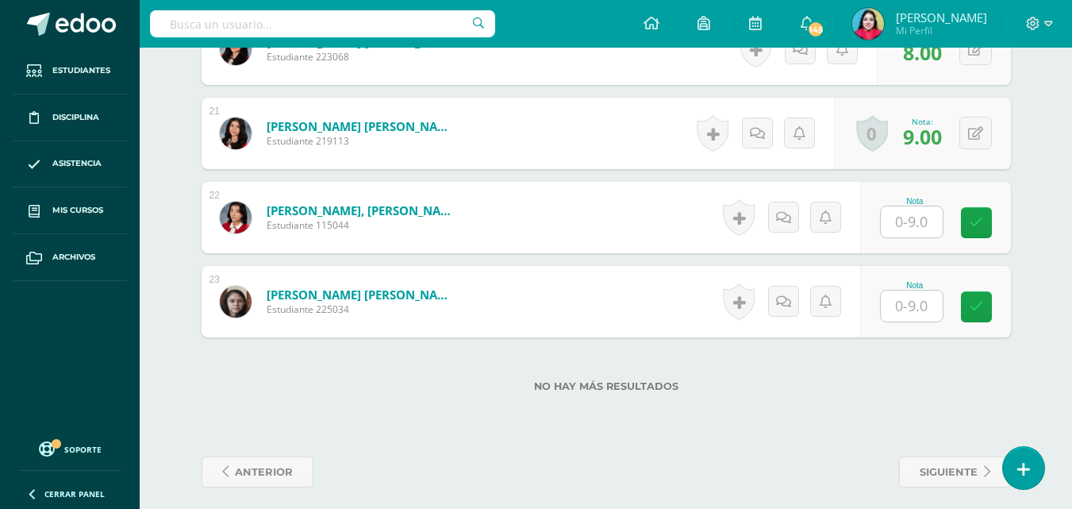
scroll to position [2176, 0]
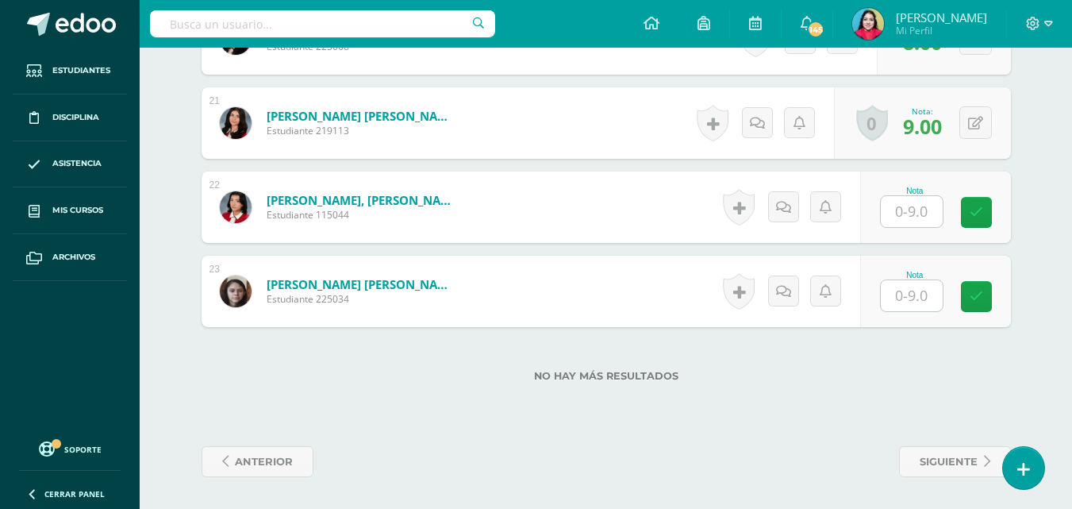
click at [907, 217] on input "text" at bounding box center [912, 211] width 62 height 31
type input "9"
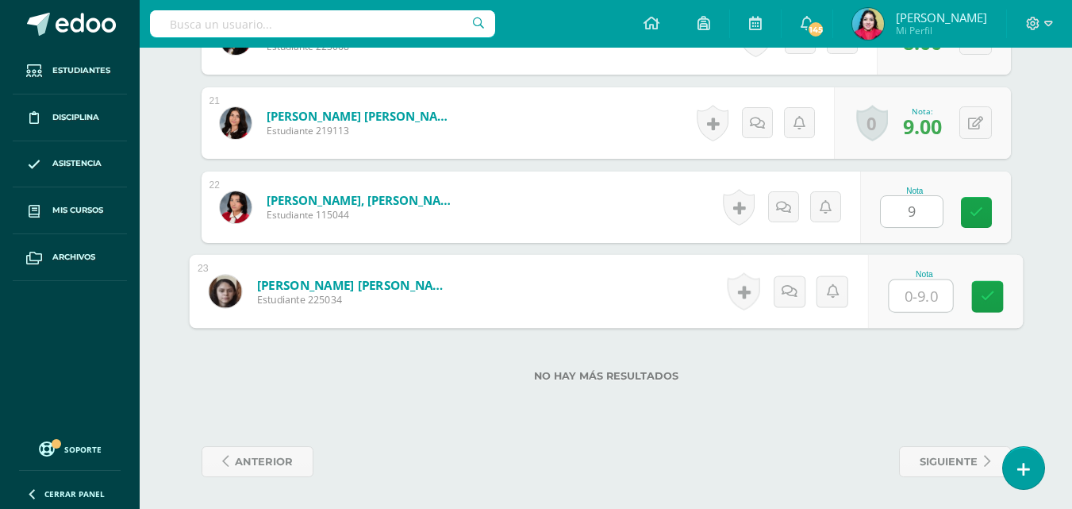
type input "9"
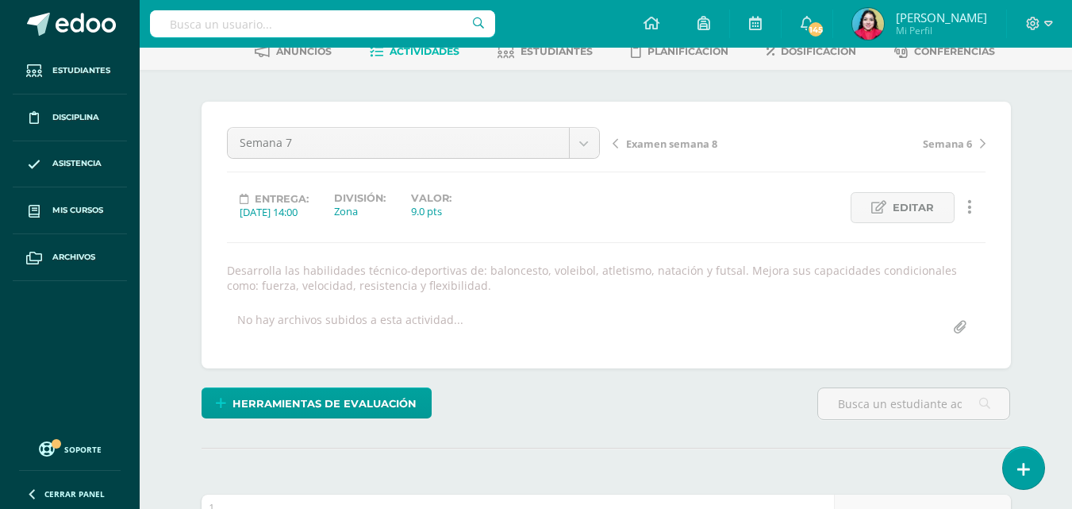
scroll to position [0, 0]
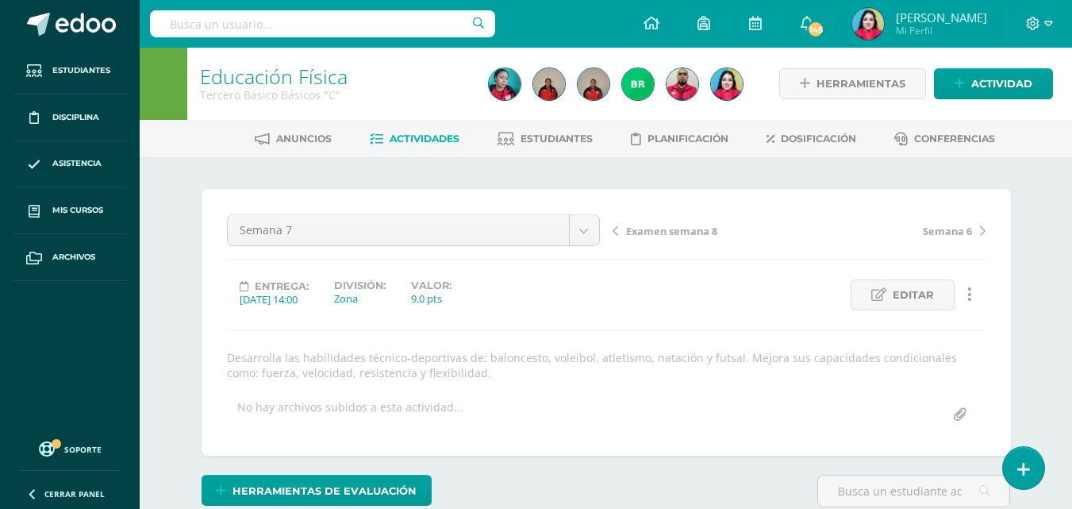
click at [654, 228] on span "Examen semana 8" at bounding box center [671, 231] width 91 height 14
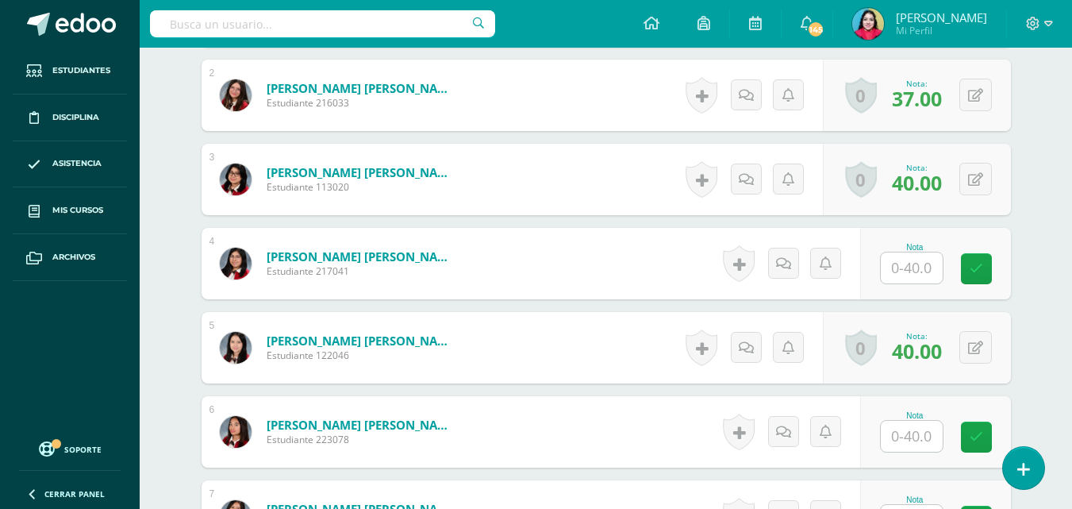
scroll to position [640, 0]
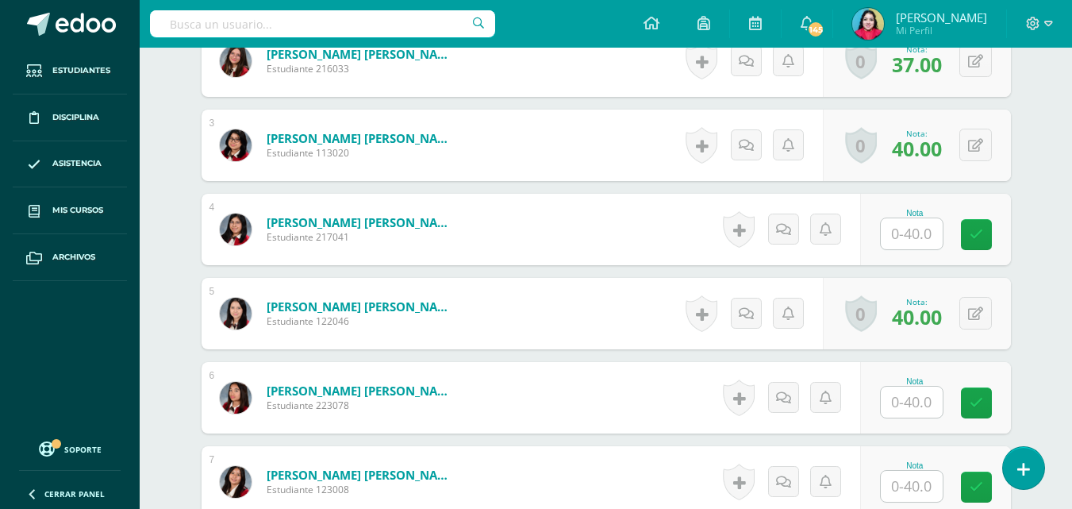
click at [906, 228] on input "text" at bounding box center [912, 233] width 62 height 31
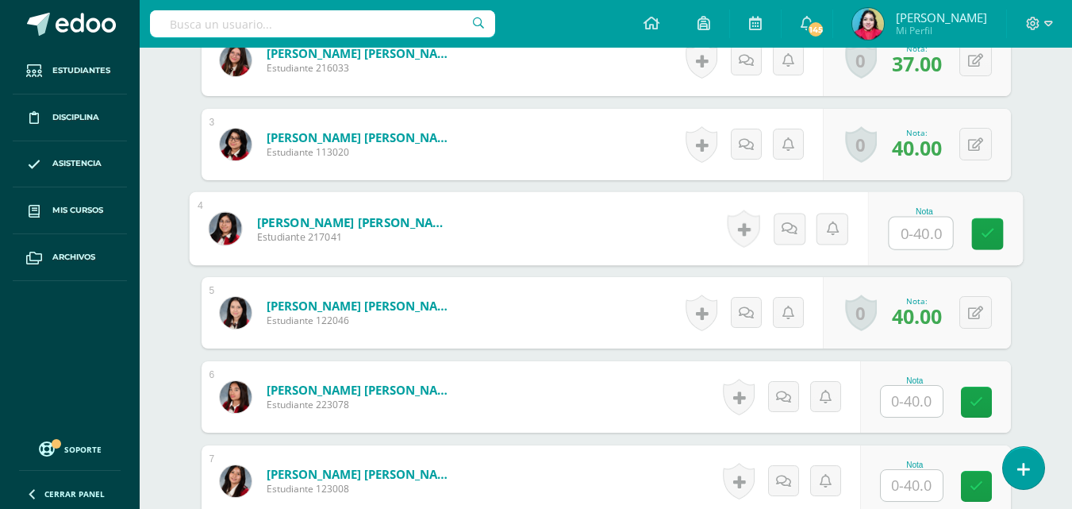
scroll to position [642, 0]
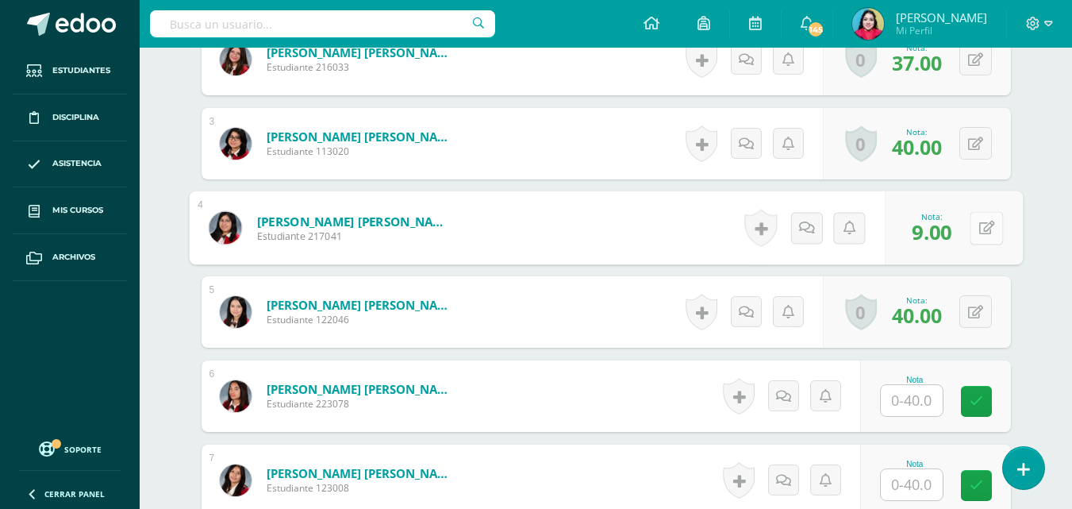
click at [973, 233] on button at bounding box center [986, 227] width 33 height 33
type input "39"
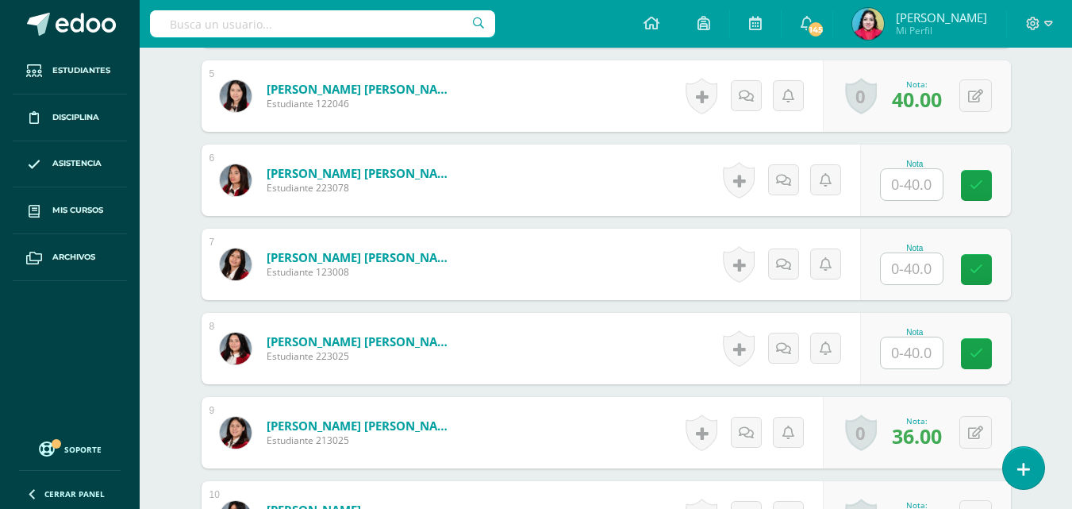
scroll to position [880, 0]
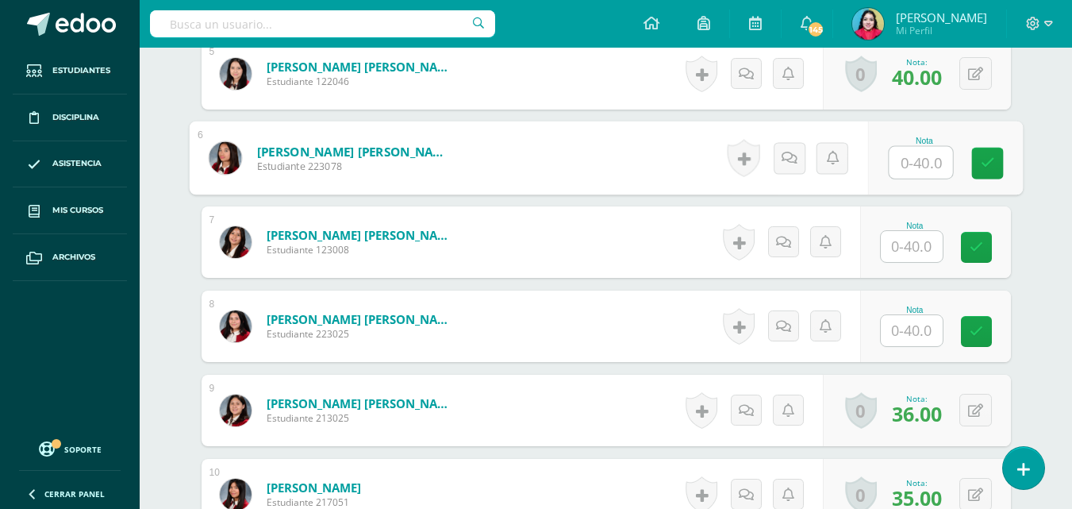
click at [908, 161] on input "text" at bounding box center [920, 163] width 63 height 32
type input "38"
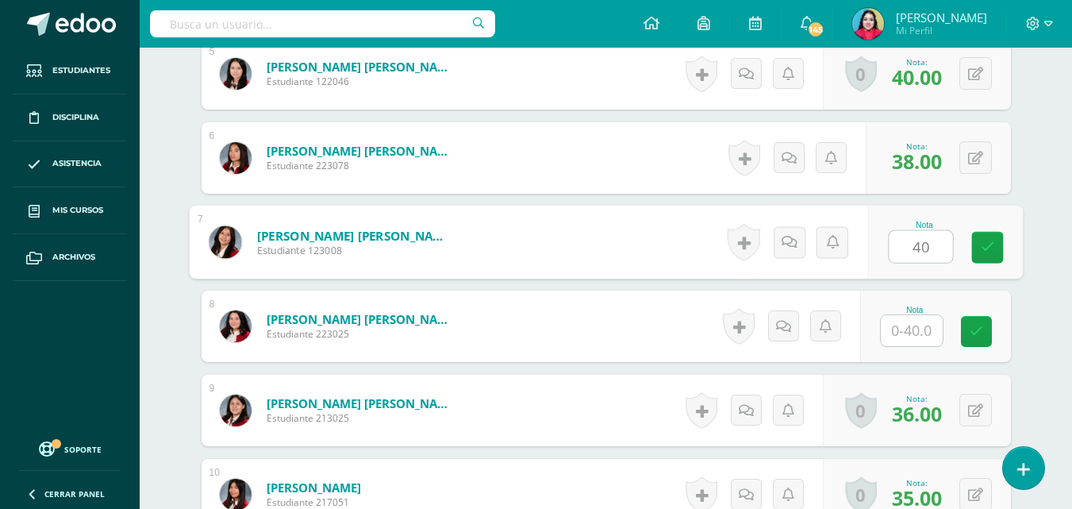
type input "40"
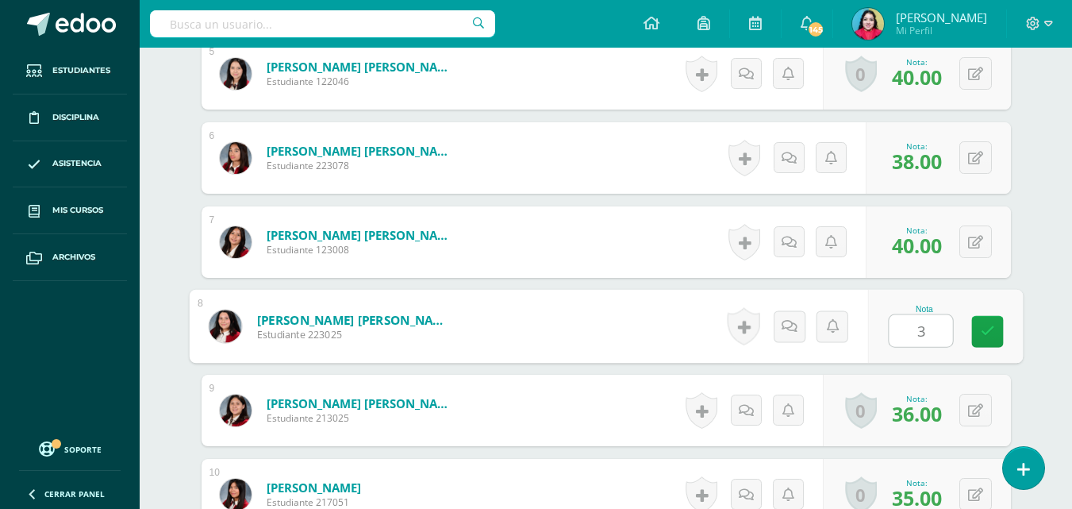
type input "38"
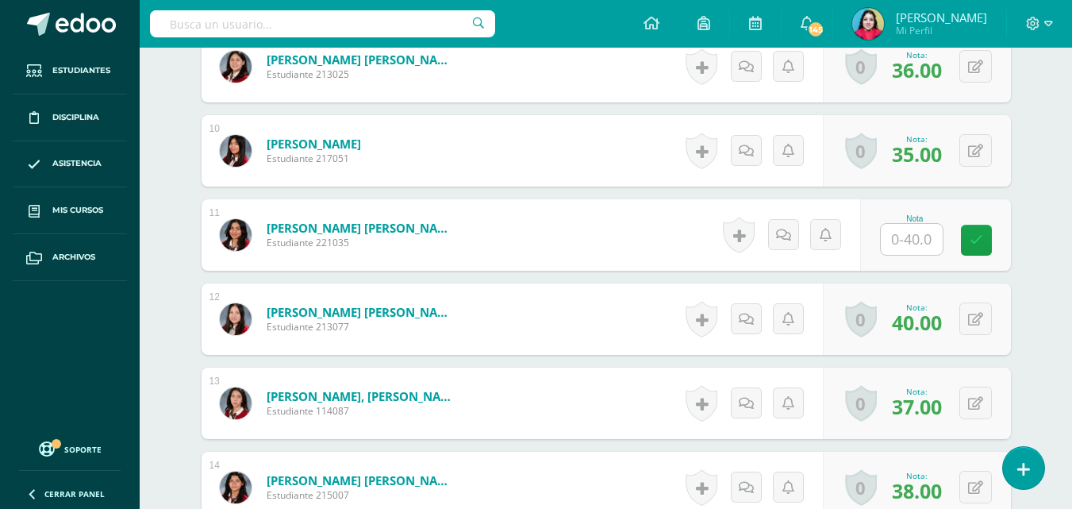
scroll to position [1277, 0]
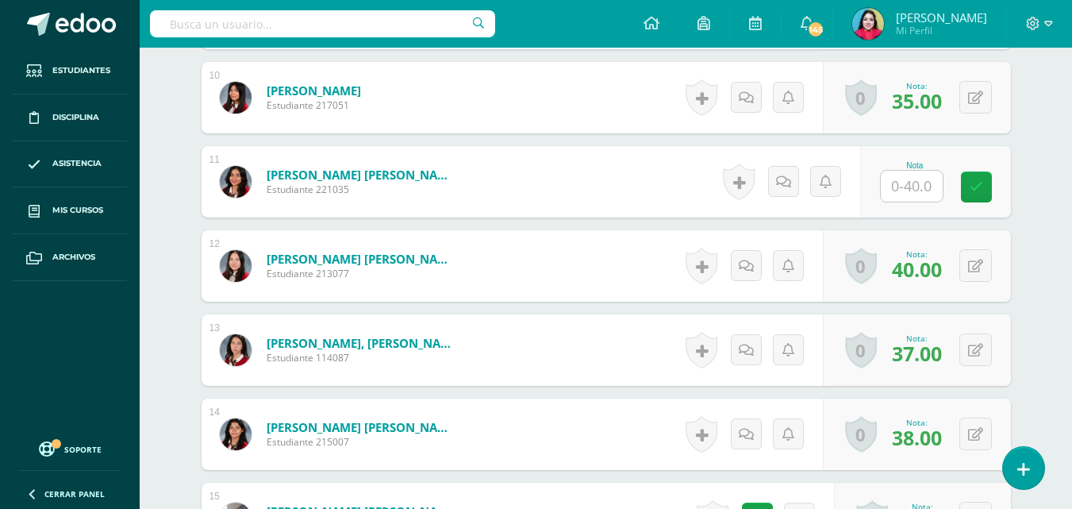
click at [914, 184] on input "text" at bounding box center [912, 186] width 62 height 31
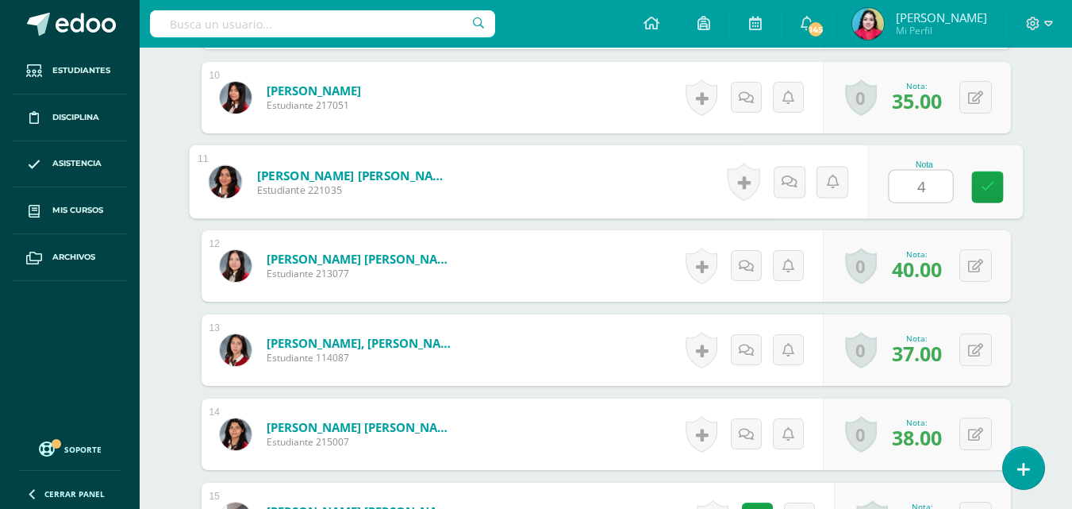
type input "40"
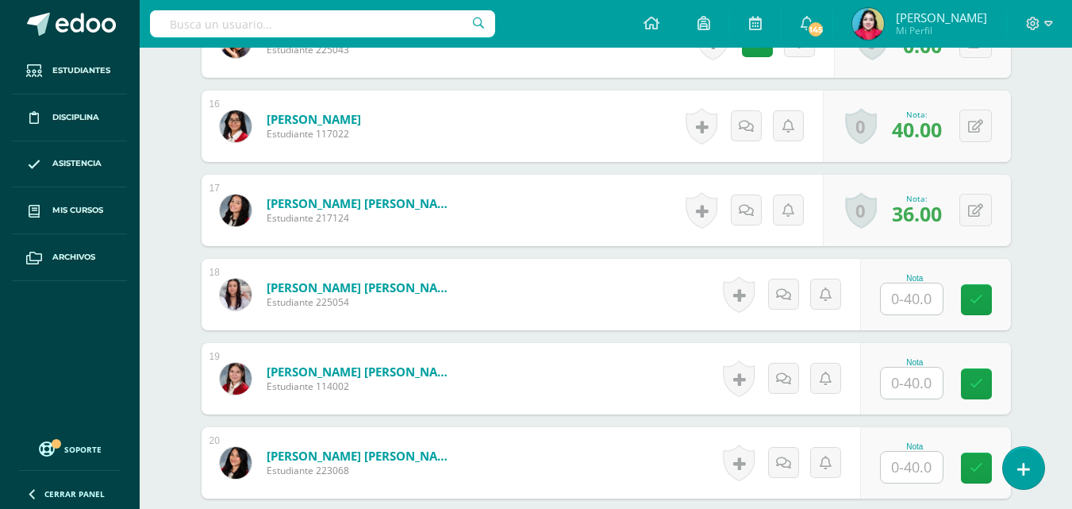
scroll to position [1832, 0]
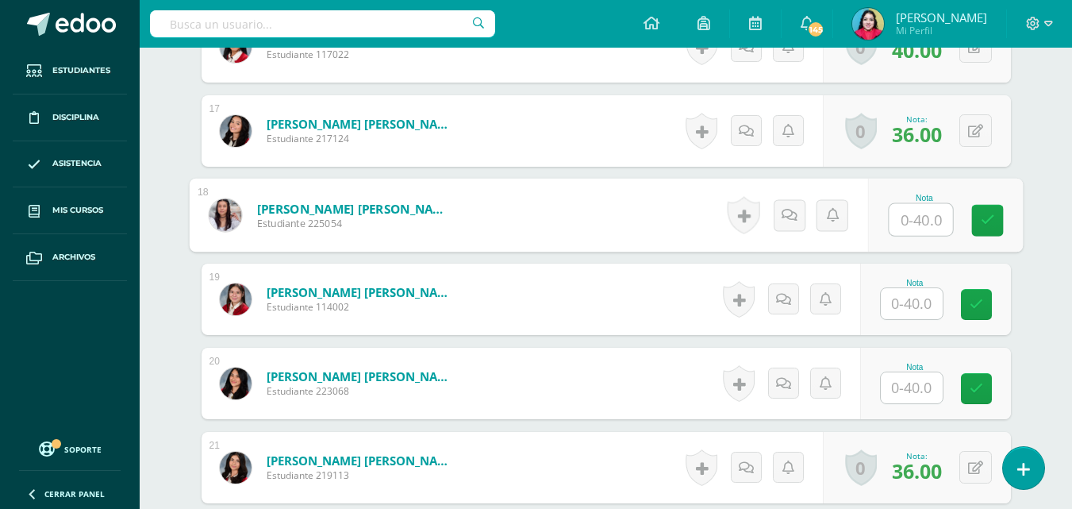
click at [906, 216] on input "text" at bounding box center [920, 220] width 63 height 32
type input "40"
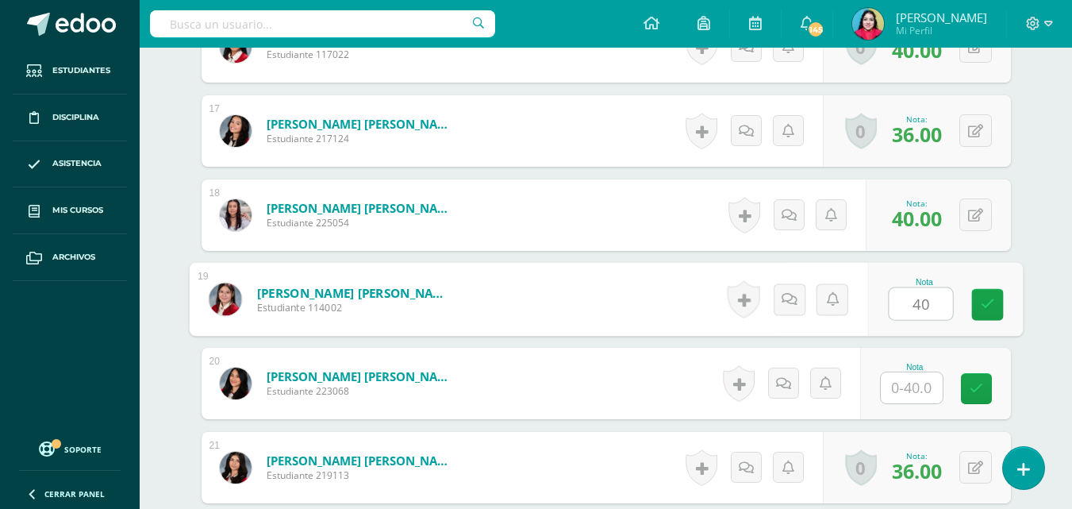
type input "40"
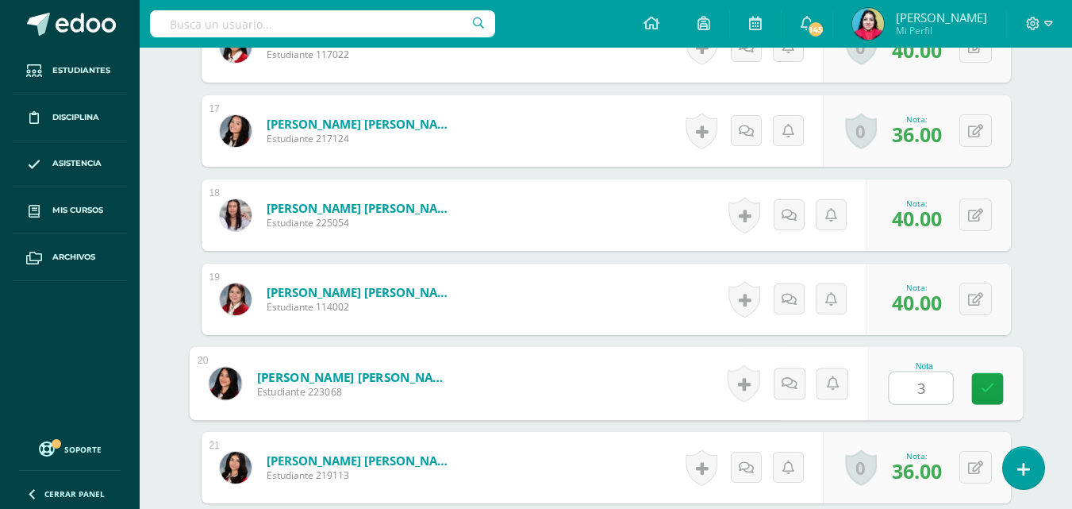
type input "39"
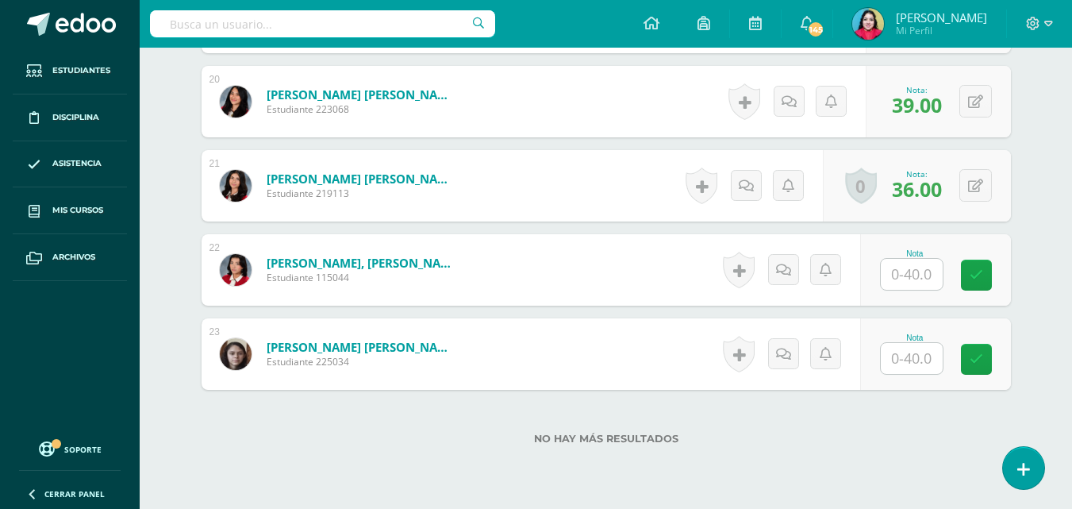
scroll to position [2149, 0]
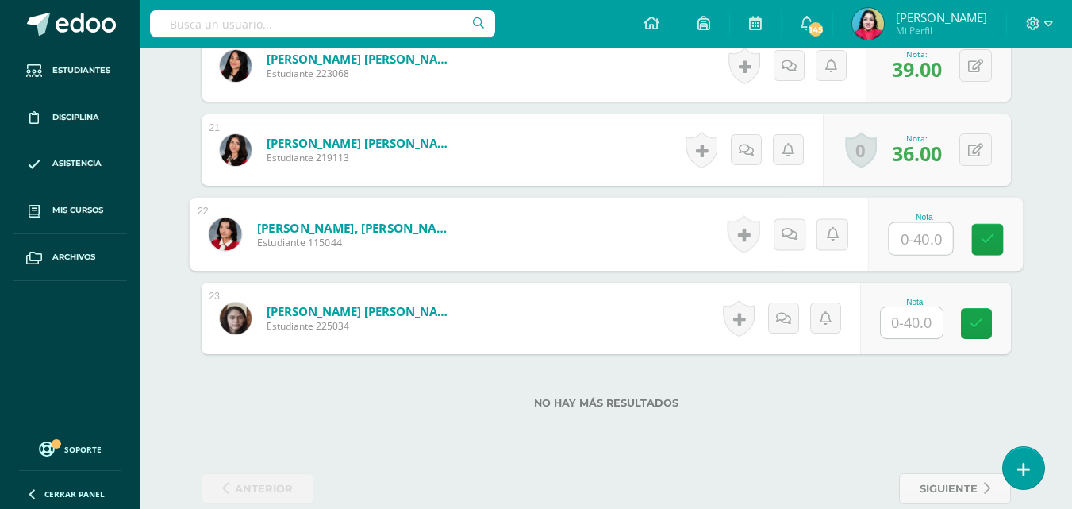
click at [898, 233] on input "text" at bounding box center [920, 239] width 63 height 32
type input "40"
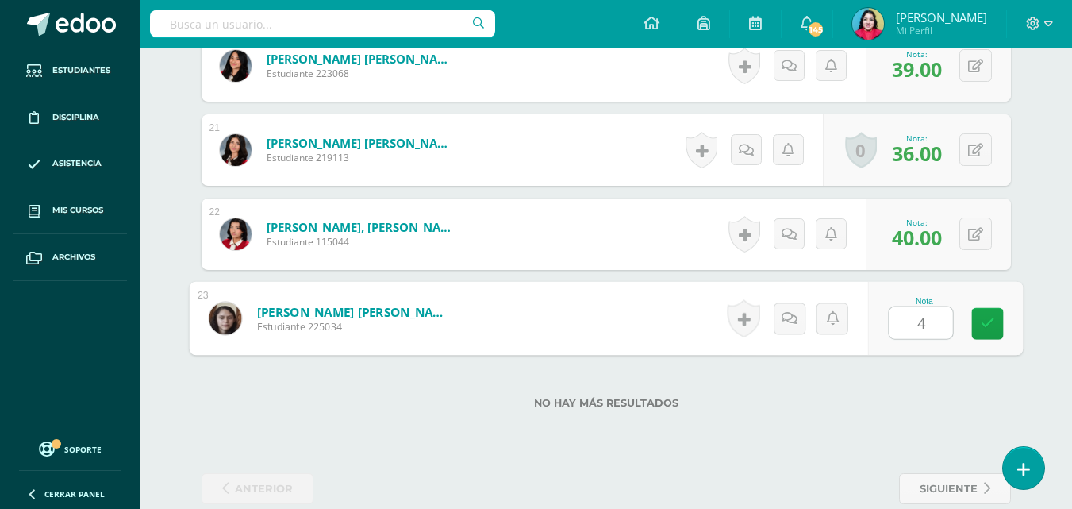
type input "40"
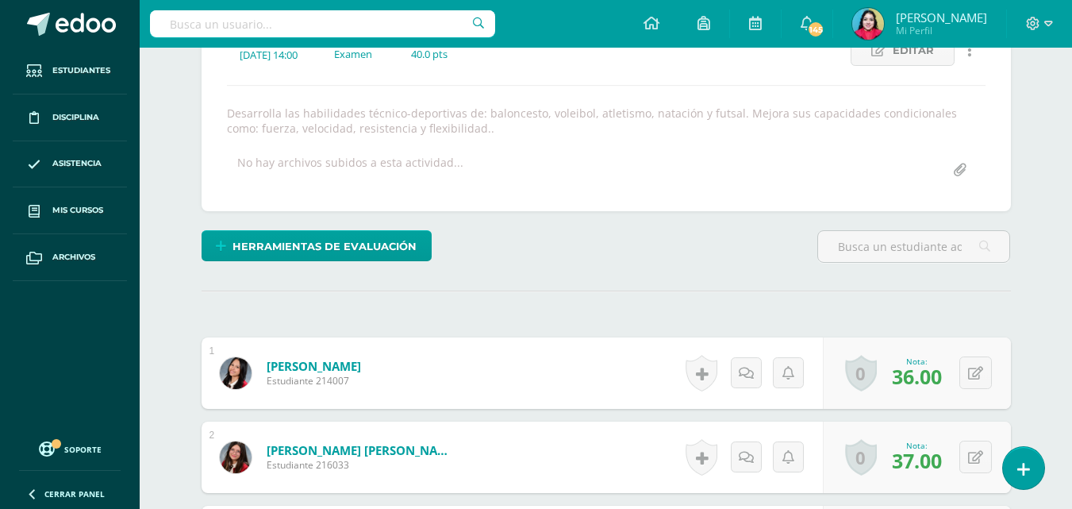
scroll to position [0, 0]
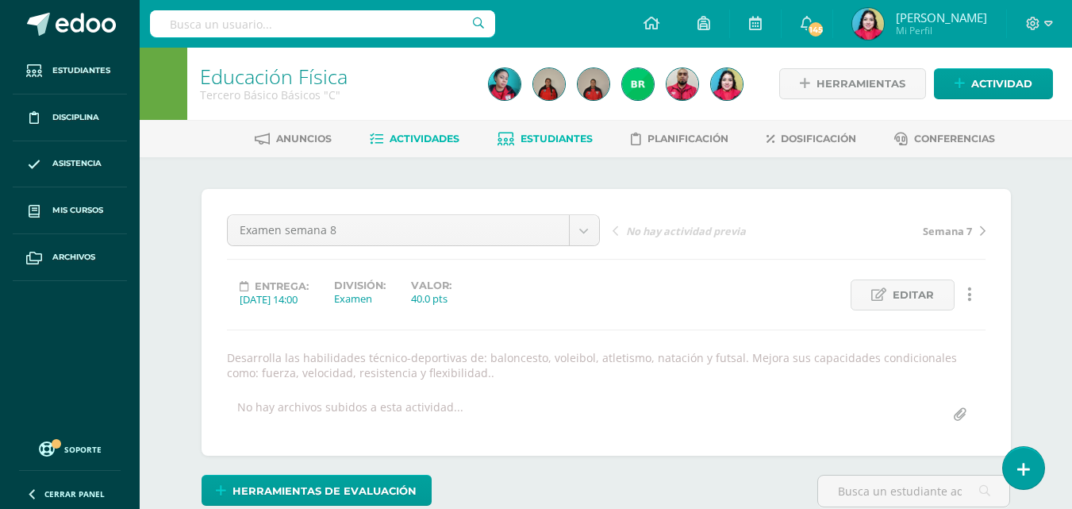
click at [557, 143] on span "Estudiantes" at bounding box center [556, 138] width 72 height 12
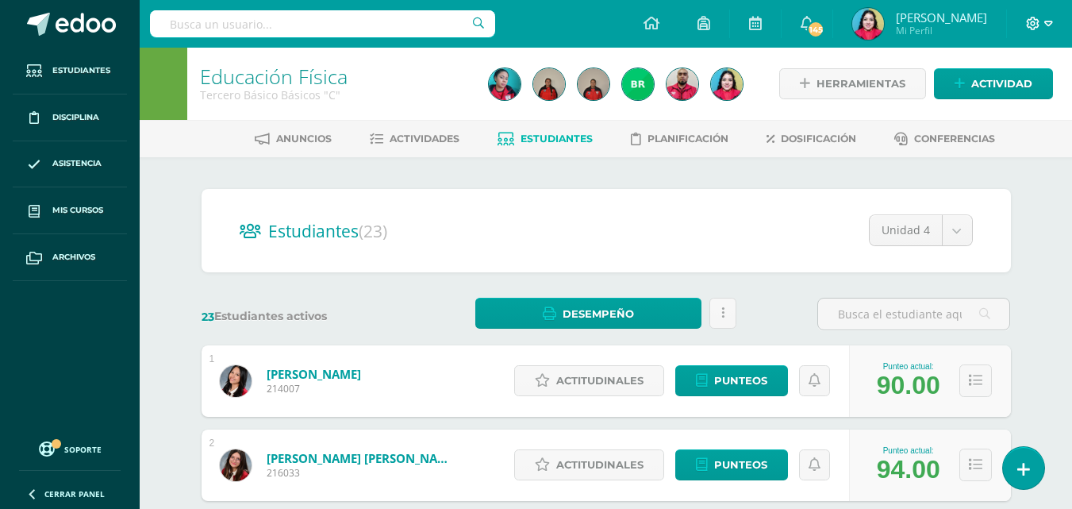
click at [1051, 27] on icon at bounding box center [1048, 24] width 9 height 14
click at [984, 109] on span "Cerrar sesión" at bounding box center [997, 108] width 71 height 15
